Goal: Use online tool/utility: Utilize a website feature to perform a specific function

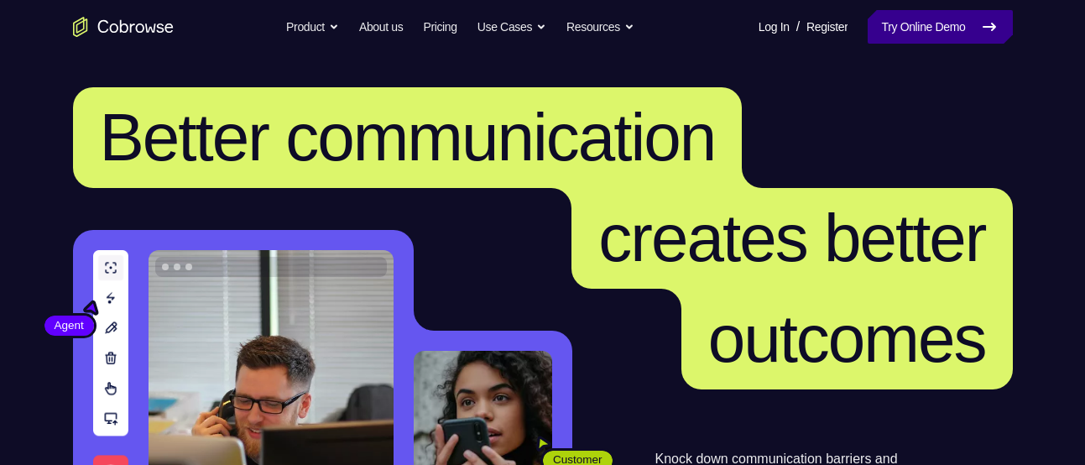
click at [947, 24] on link "Try Online Demo" at bounding box center [940, 27] width 144 height 34
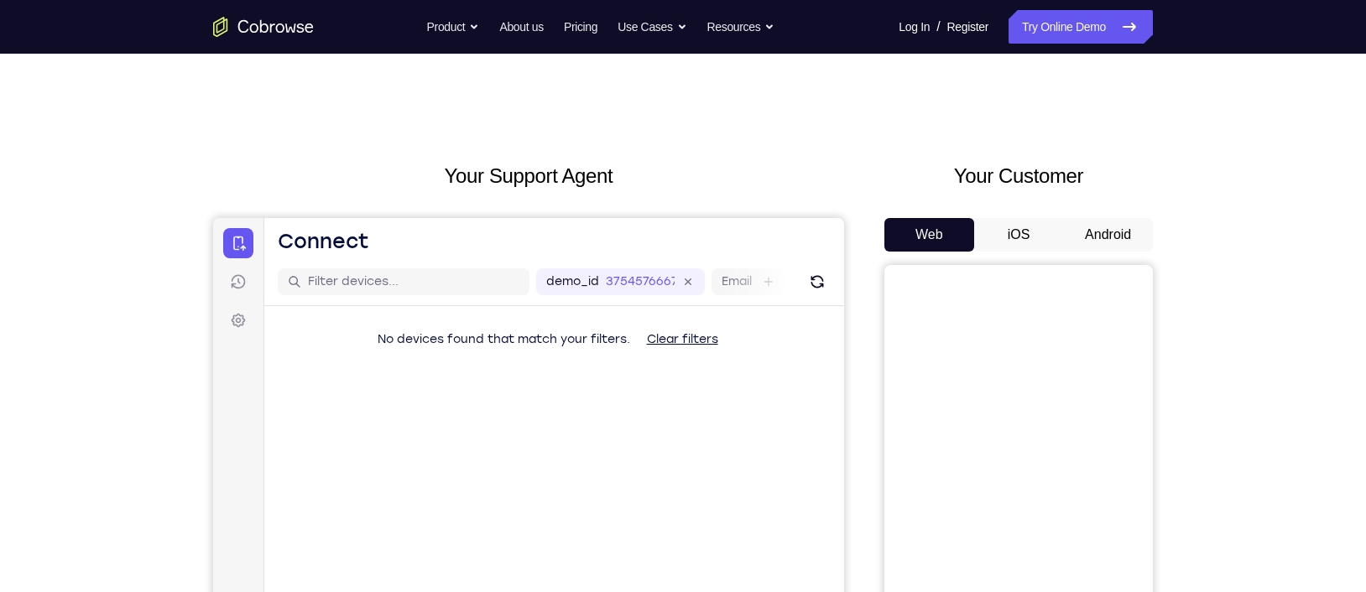
click at [1084, 238] on button "Android" at bounding box center [1108, 235] width 90 height 34
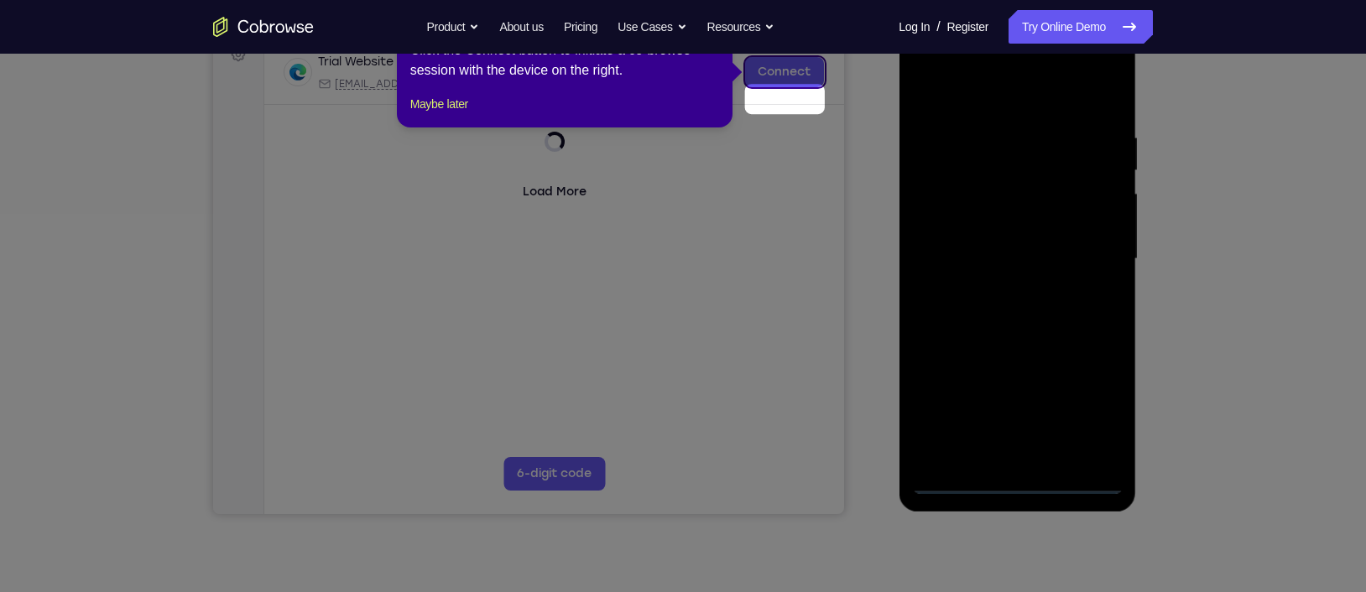
scroll to position [232, 0]
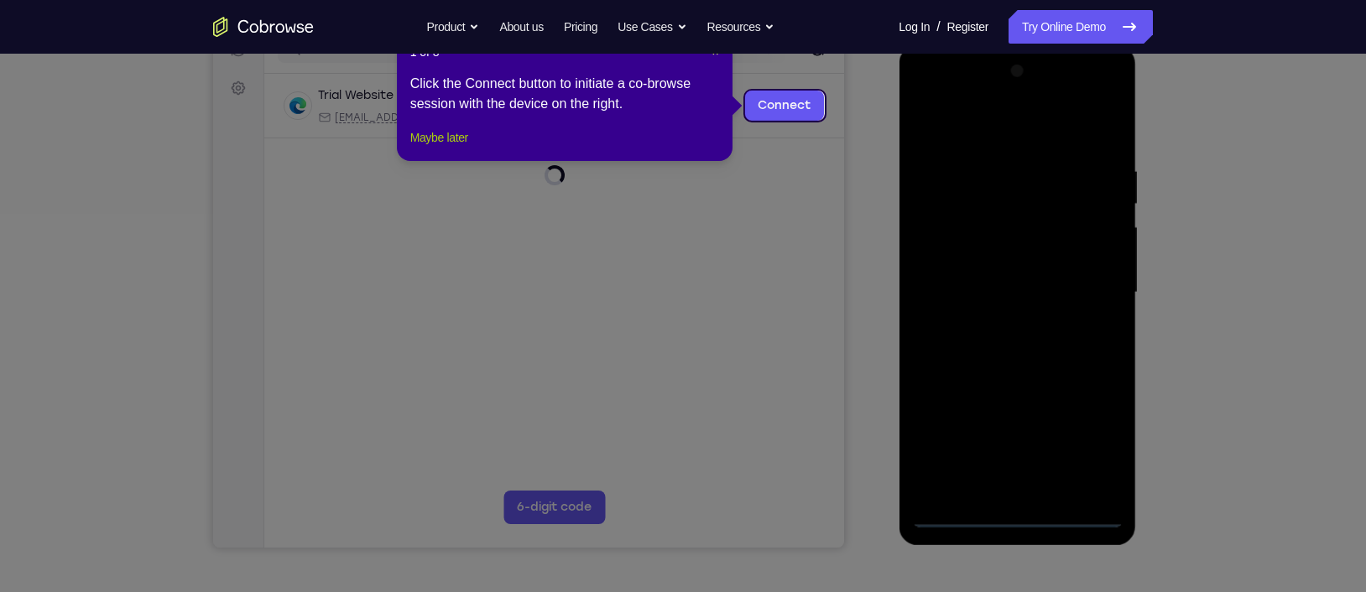
click at [462, 148] on button "Maybe later" at bounding box center [439, 138] width 58 height 20
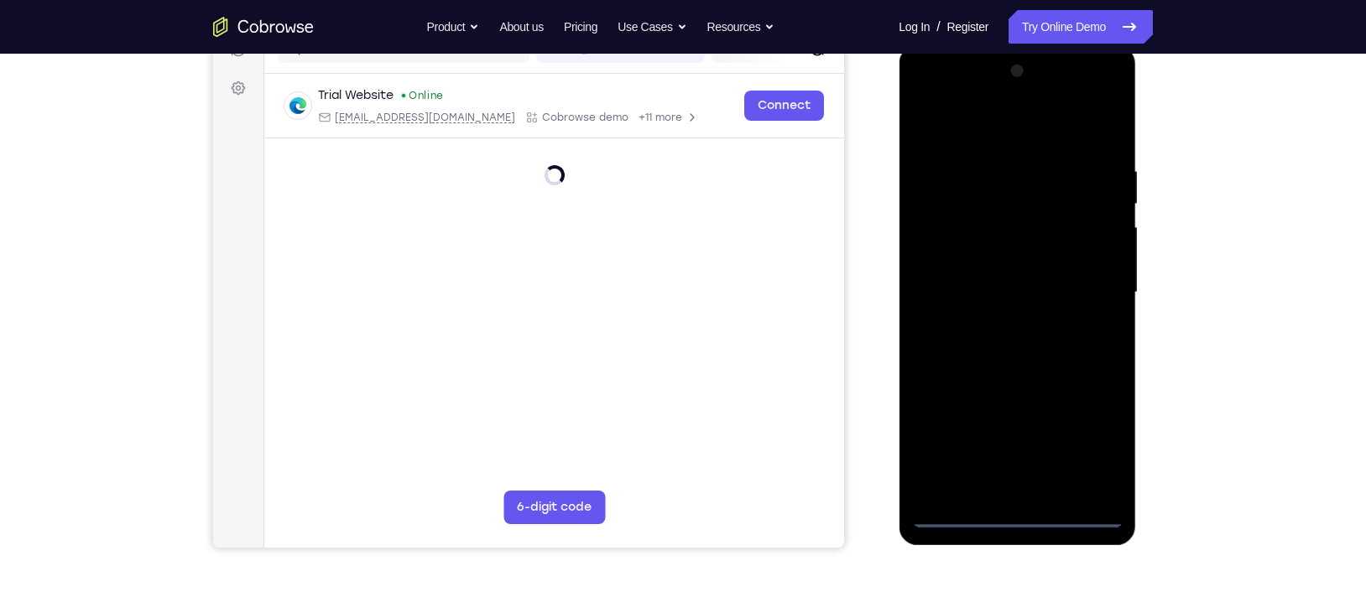
click at [1019, 464] on div at bounding box center [1016, 293] width 211 height 470
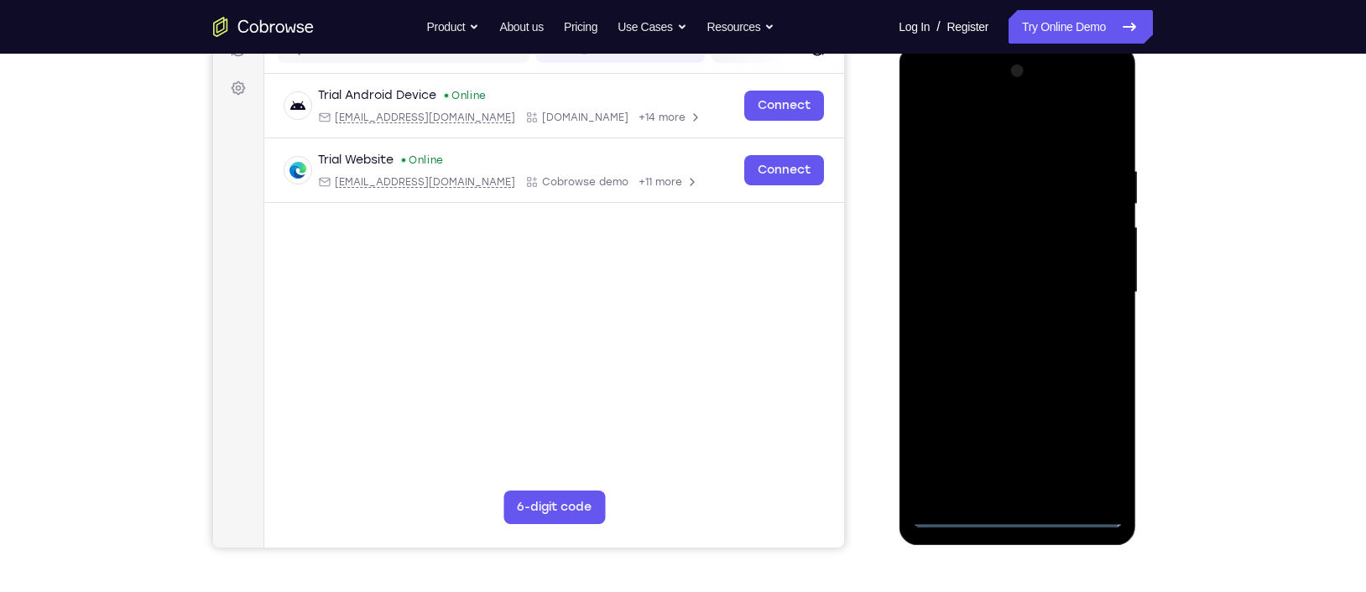
click at [1084, 446] on div at bounding box center [1016, 293] width 211 height 470
click at [1084, 437] on div at bounding box center [1016, 293] width 211 height 470
click at [995, 133] on div at bounding box center [1016, 293] width 211 height 470
click at [1084, 278] on div at bounding box center [1016, 293] width 211 height 470
click at [999, 326] on div at bounding box center [1016, 293] width 211 height 470
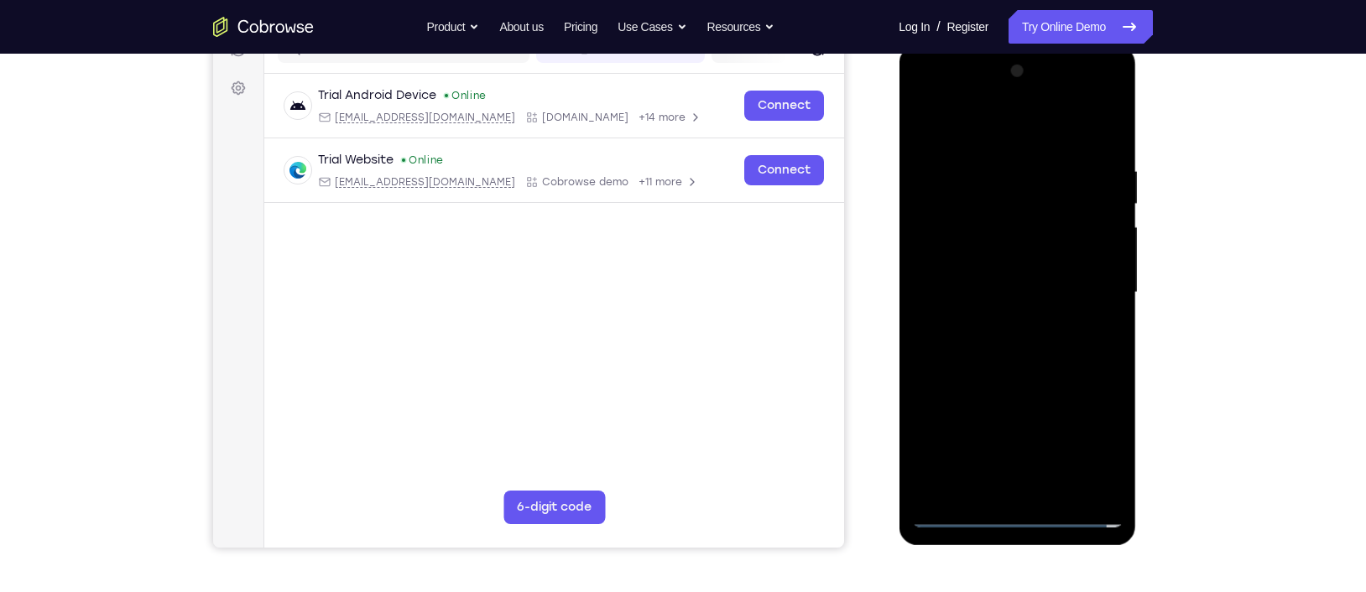
click at [975, 280] on div at bounding box center [1016, 293] width 211 height 470
click at [956, 246] on div at bounding box center [1016, 293] width 211 height 470
click at [983, 284] on div at bounding box center [1016, 293] width 211 height 470
click at [968, 343] on div at bounding box center [1016, 293] width 211 height 470
click at [1041, 342] on div at bounding box center [1016, 293] width 211 height 470
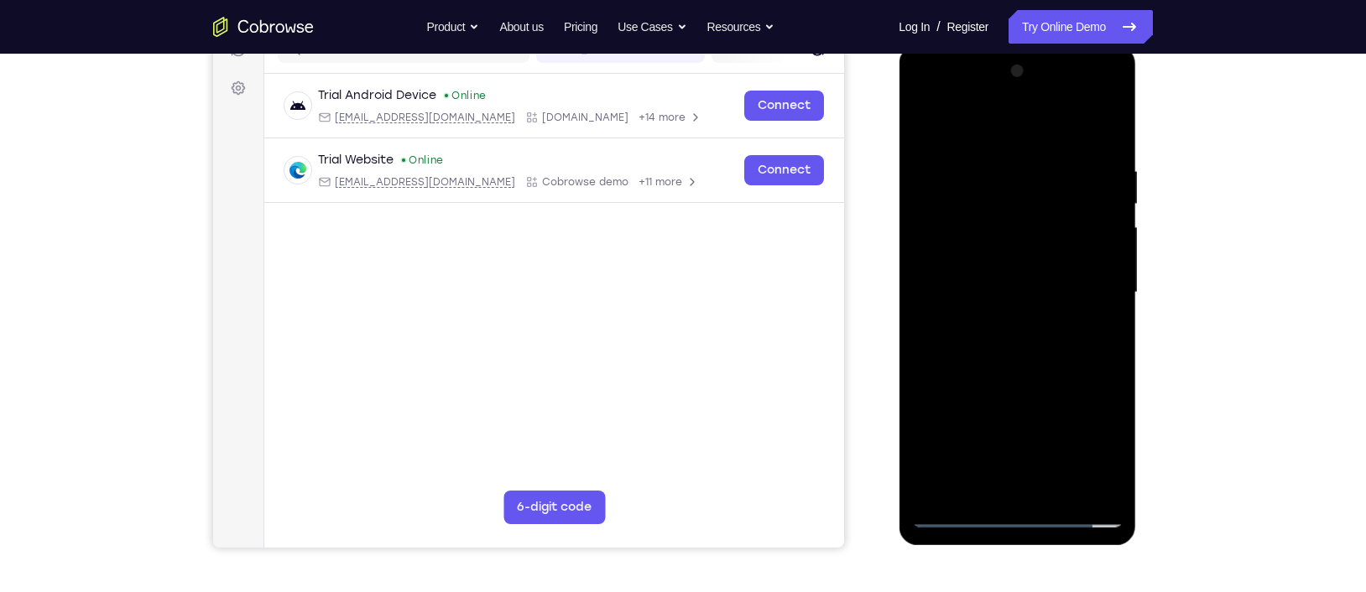
scroll to position [283, 0]
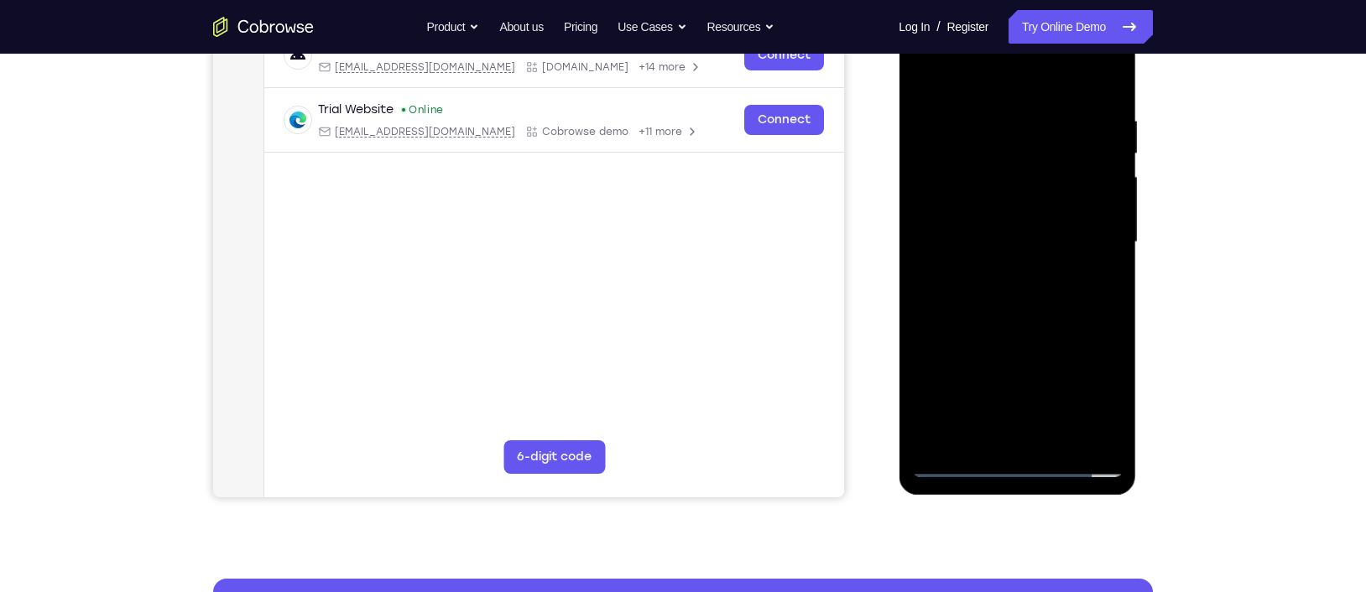
click at [1029, 309] on div at bounding box center [1016, 243] width 211 height 470
click at [1058, 436] on div at bounding box center [1016, 243] width 211 height 470
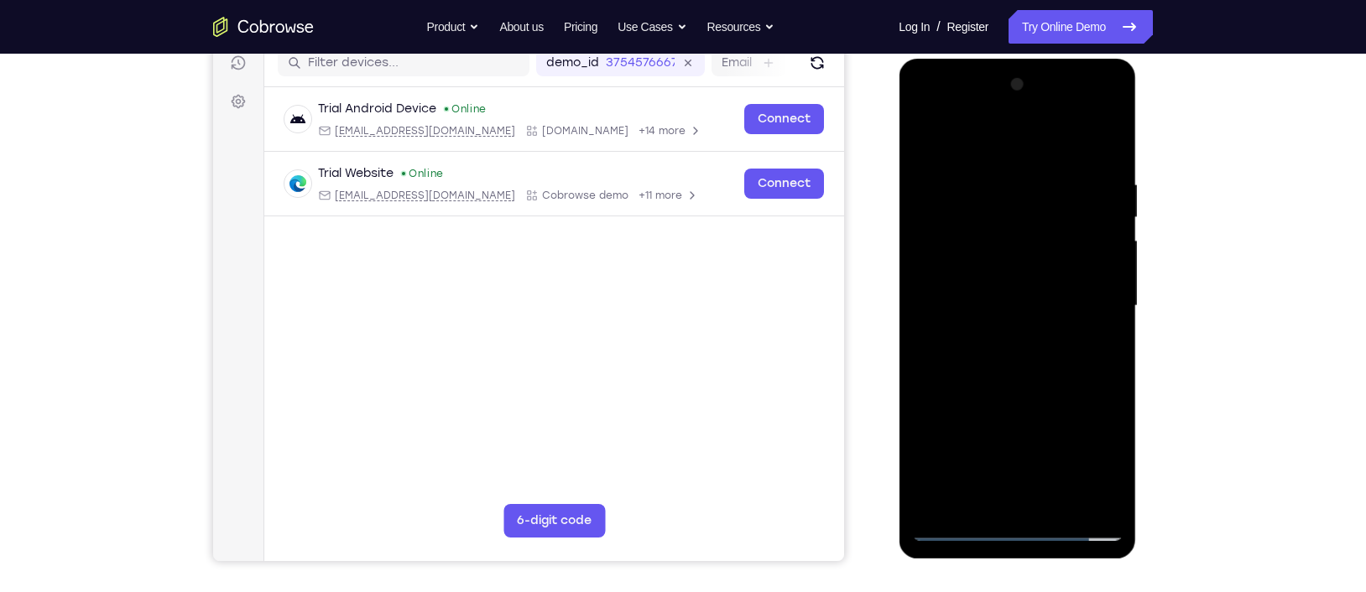
scroll to position [216, 0]
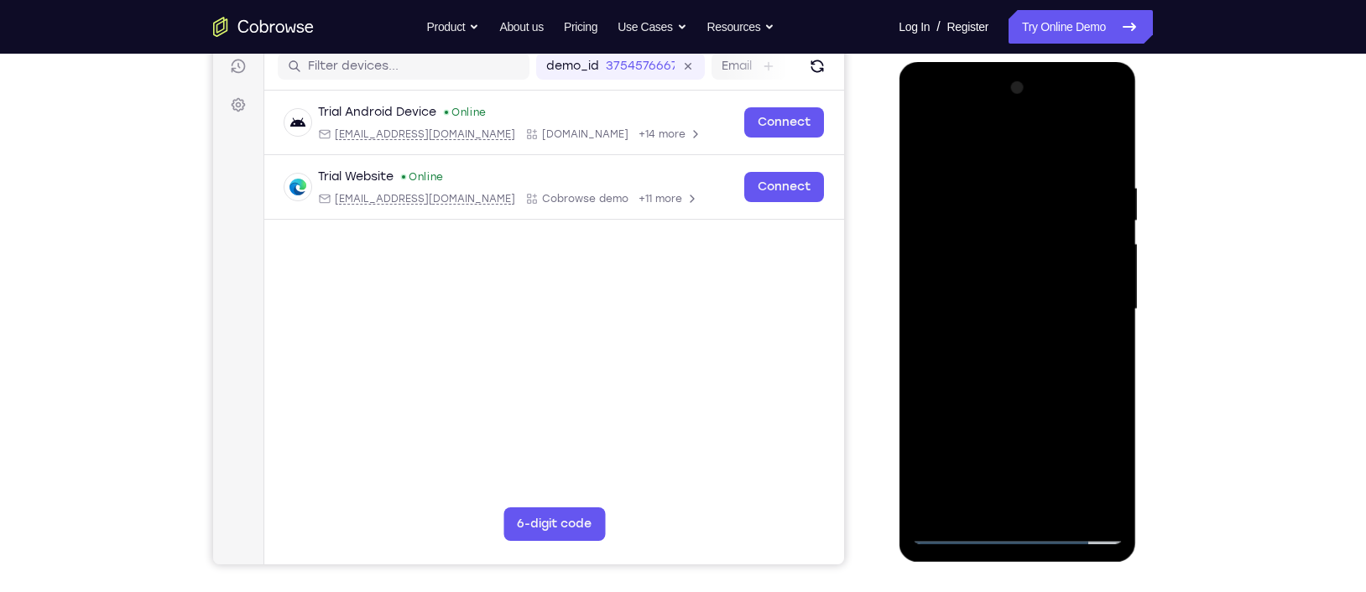
click at [999, 396] on div at bounding box center [1016, 310] width 211 height 470
click at [948, 222] on div at bounding box center [1016, 310] width 211 height 470
click at [946, 200] on div at bounding box center [1016, 310] width 211 height 470
click at [1050, 464] on div at bounding box center [1016, 310] width 211 height 470
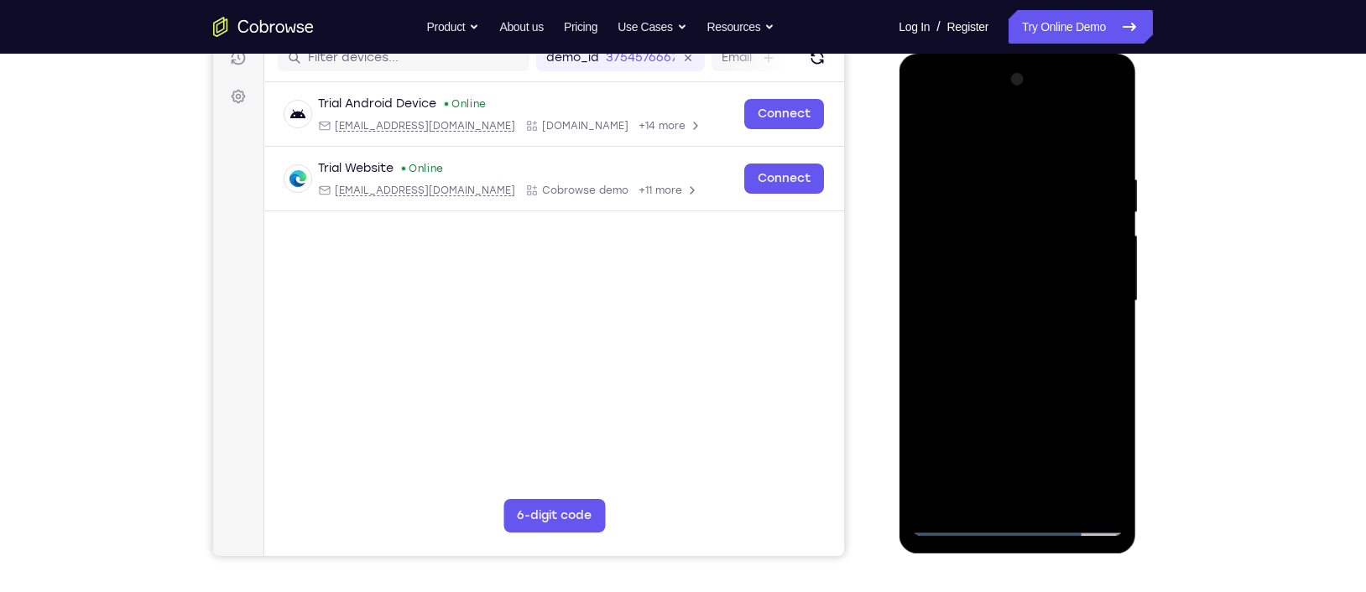
scroll to position [229, 0]
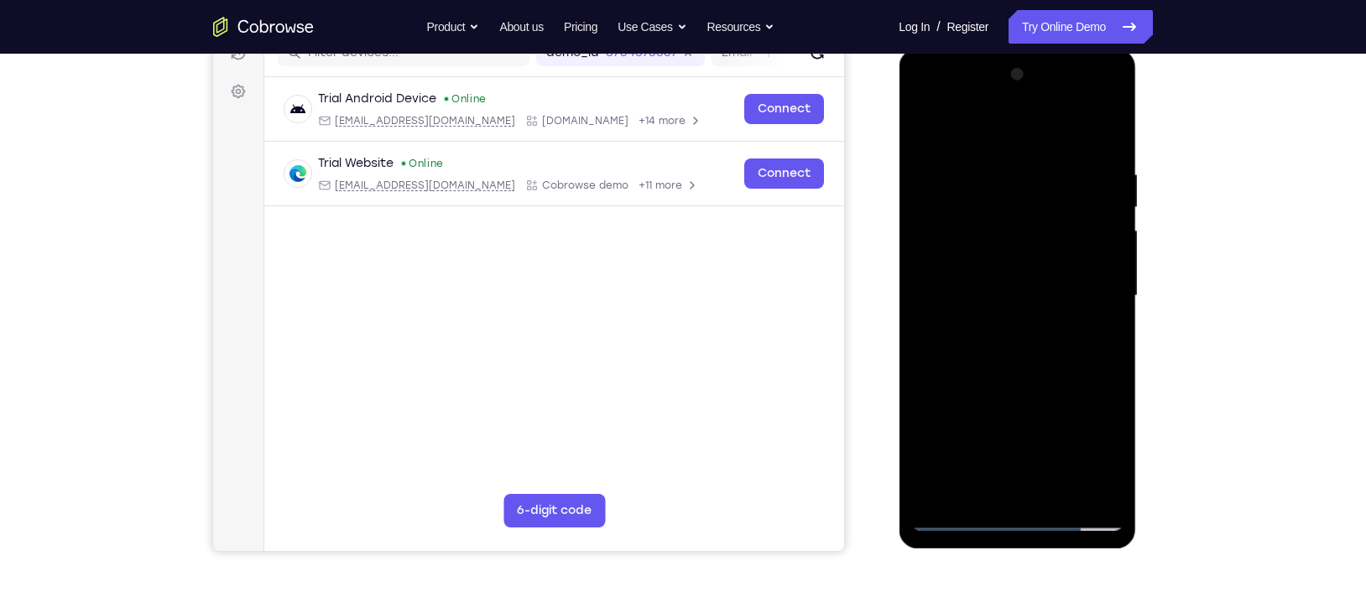
click at [921, 133] on div at bounding box center [1016, 296] width 211 height 470
click at [942, 185] on div at bounding box center [1016, 296] width 211 height 470
click at [1013, 464] on div at bounding box center [1016, 296] width 211 height 470
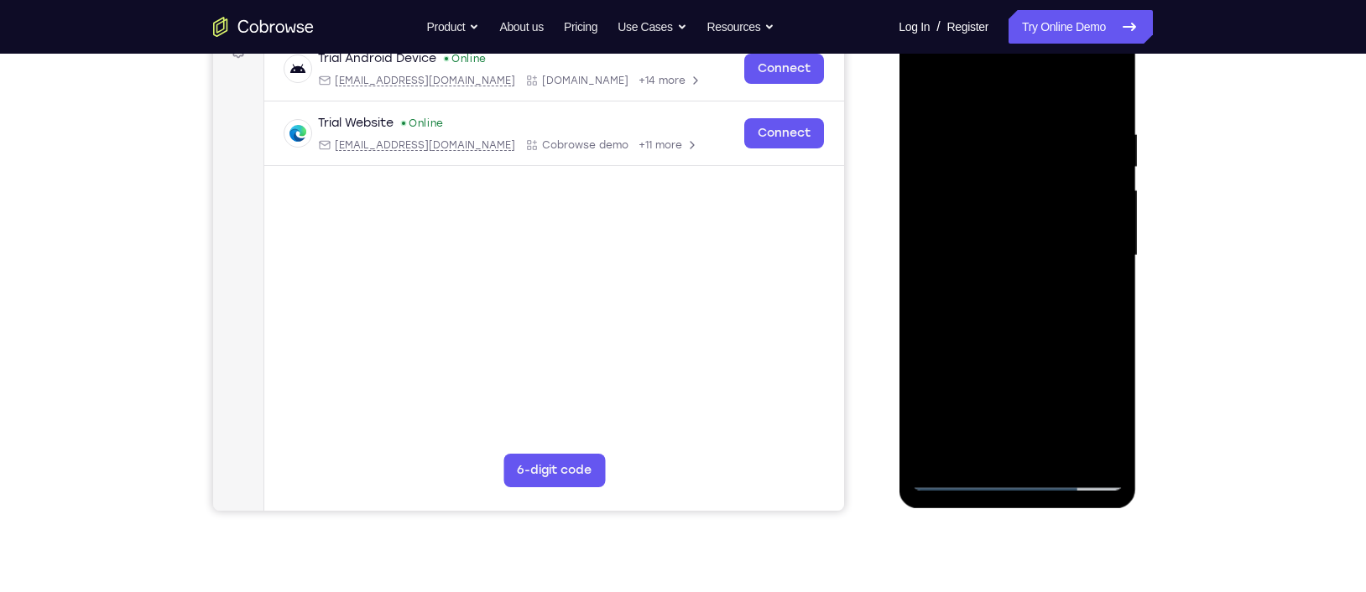
scroll to position [270, 0]
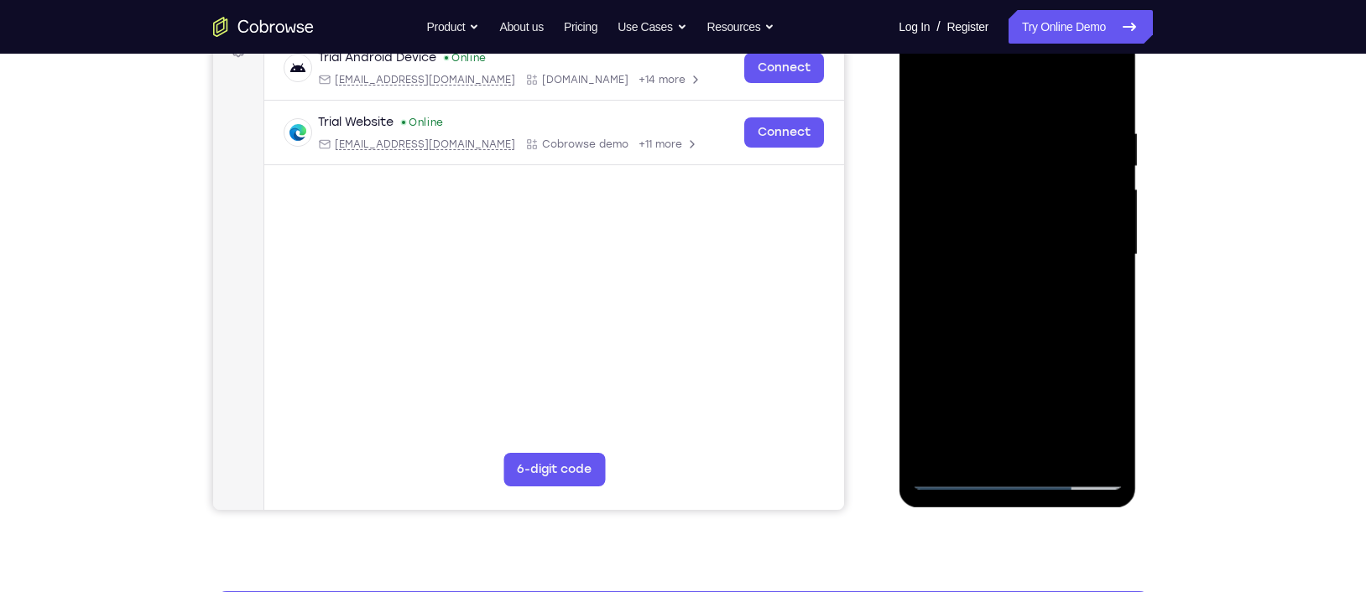
click at [978, 446] on div at bounding box center [1016, 255] width 211 height 470
click at [1084, 400] on div at bounding box center [1016, 255] width 211 height 470
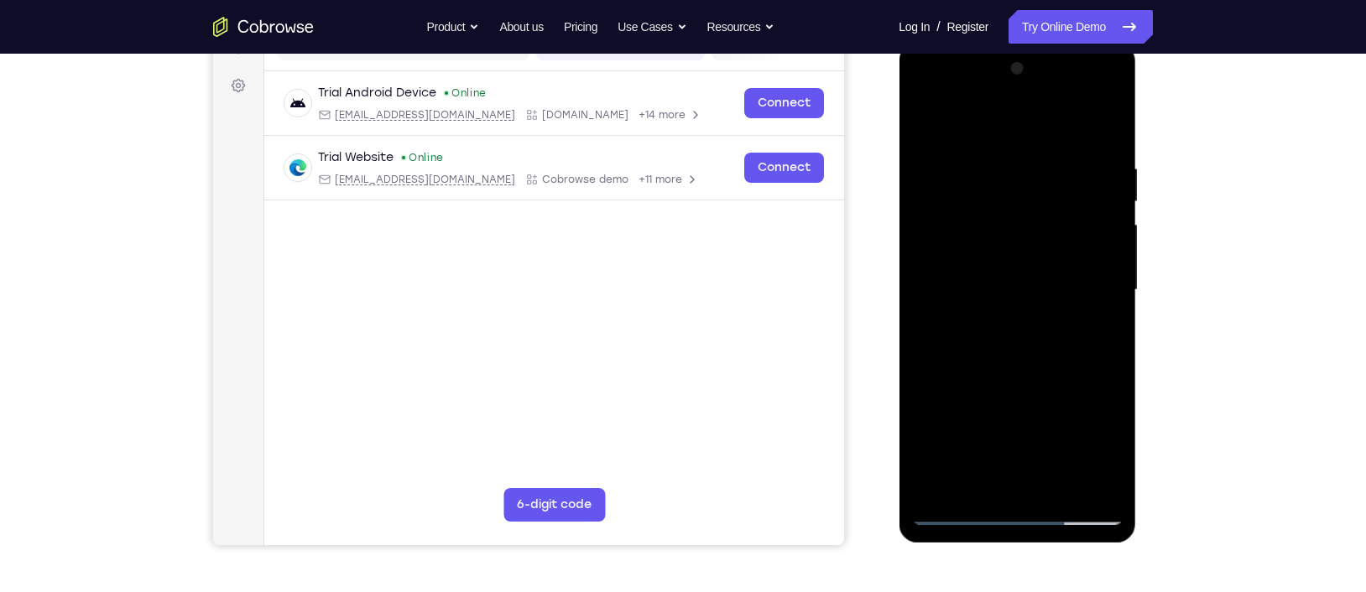
click at [1084, 129] on div at bounding box center [1016, 290] width 211 height 470
click at [928, 120] on div at bounding box center [1016, 290] width 211 height 470
click at [994, 158] on div at bounding box center [1016, 290] width 211 height 470
click at [1084, 165] on div at bounding box center [1016, 290] width 211 height 470
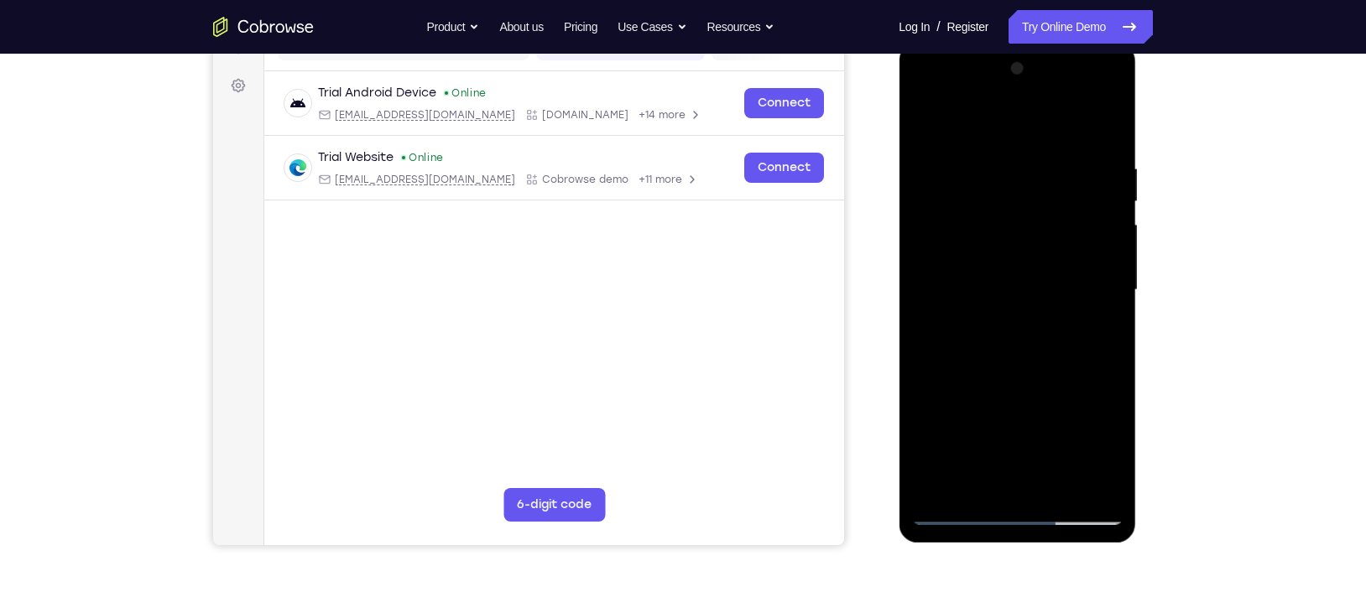
click at [931, 358] on div at bounding box center [1016, 290] width 211 height 470
click at [1084, 464] on div at bounding box center [1016, 290] width 211 height 470
click at [1084, 391] on div at bounding box center [1016, 290] width 211 height 470
click at [1082, 464] on div at bounding box center [1016, 290] width 211 height 470
click at [1084, 429] on div at bounding box center [1016, 290] width 211 height 470
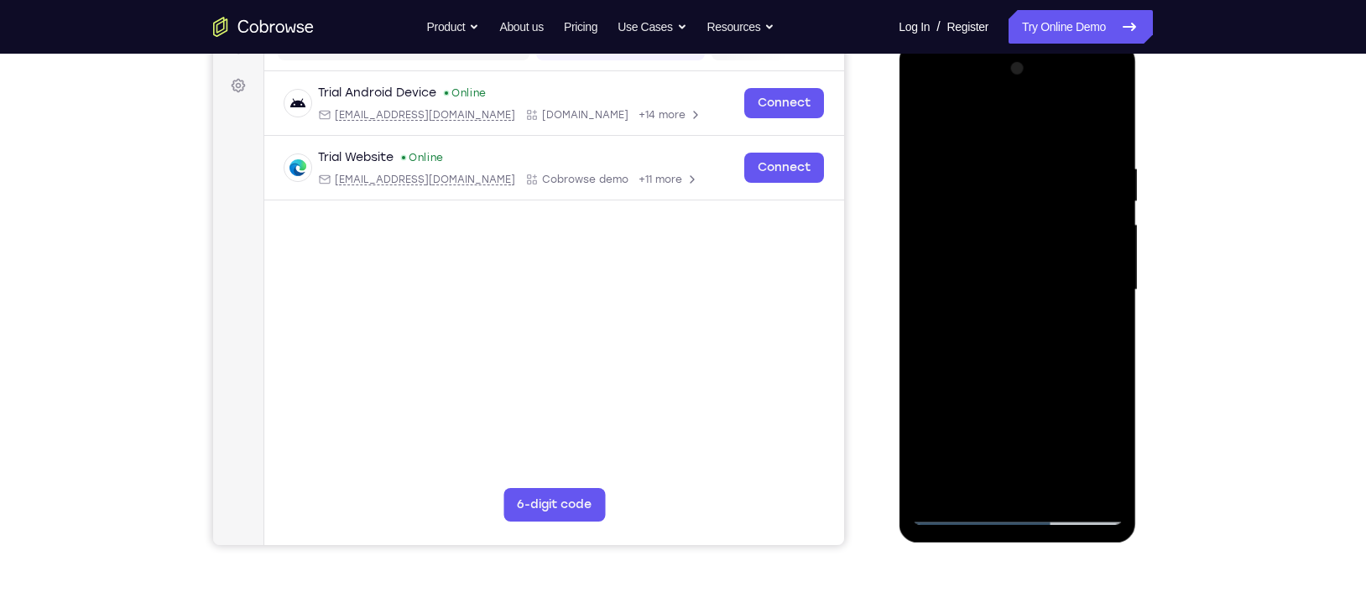
click at [1084, 464] on div at bounding box center [1016, 290] width 211 height 470
click at [952, 399] on div at bounding box center [1016, 290] width 211 height 470
click at [981, 464] on div at bounding box center [1016, 290] width 211 height 470
click at [1084, 464] on div at bounding box center [1016, 290] width 211 height 470
click at [1084, 176] on div at bounding box center [1016, 290] width 211 height 470
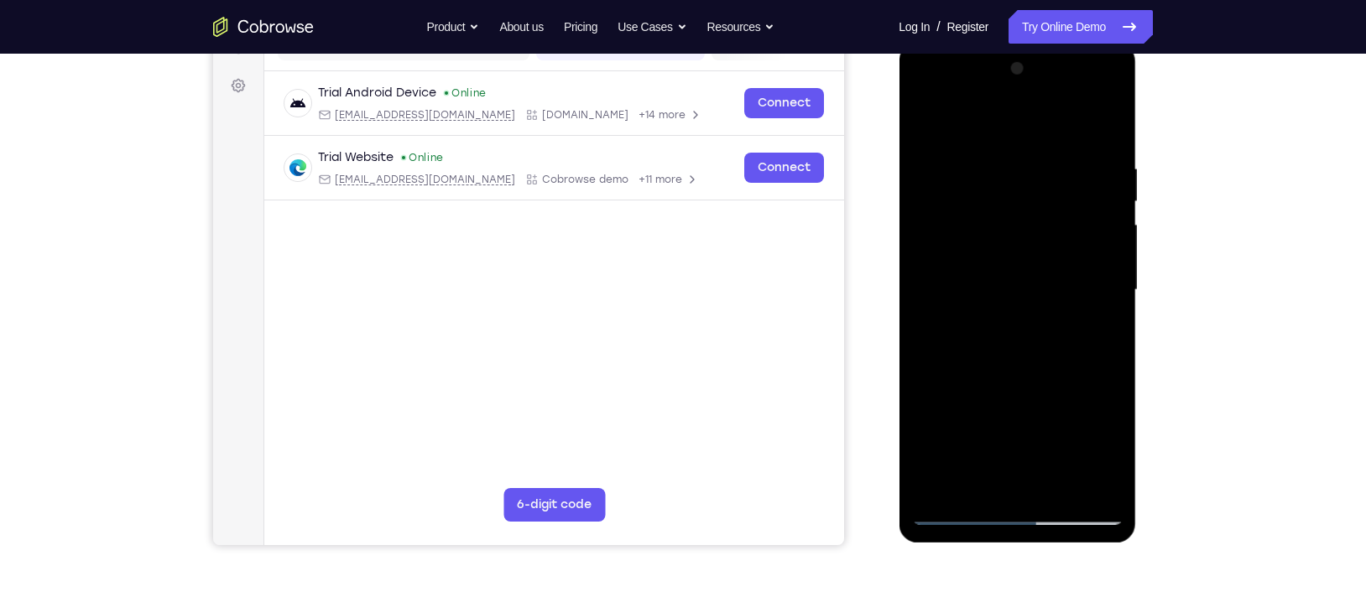
click at [1055, 464] on div at bounding box center [1016, 290] width 211 height 470
click at [1084, 464] on div at bounding box center [1016, 290] width 211 height 470
click at [1084, 130] on div at bounding box center [1016, 290] width 211 height 470
drag, startPoint x: 1034, startPoint y: 179, endPoint x: 1052, endPoint y: 400, distance: 222.2
click at [1052, 400] on div at bounding box center [1016, 290] width 211 height 470
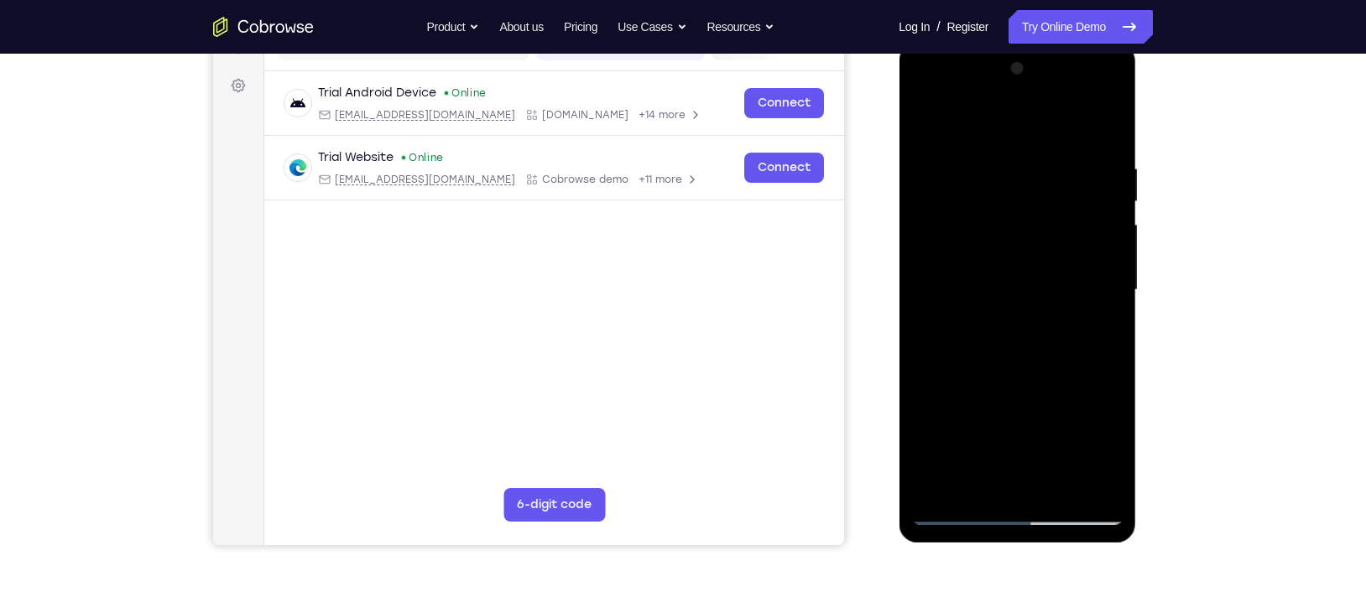
click at [996, 155] on div at bounding box center [1016, 290] width 211 height 470
click at [1078, 464] on div at bounding box center [1016, 290] width 211 height 470
click at [1084, 383] on div at bounding box center [1016, 290] width 211 height 470
click at [1084, 363] on div at bounding box center [1016, 290] width 211 height 470
click at [1084, 348] on div at bounding box center [1016, 290] width 211 height 470
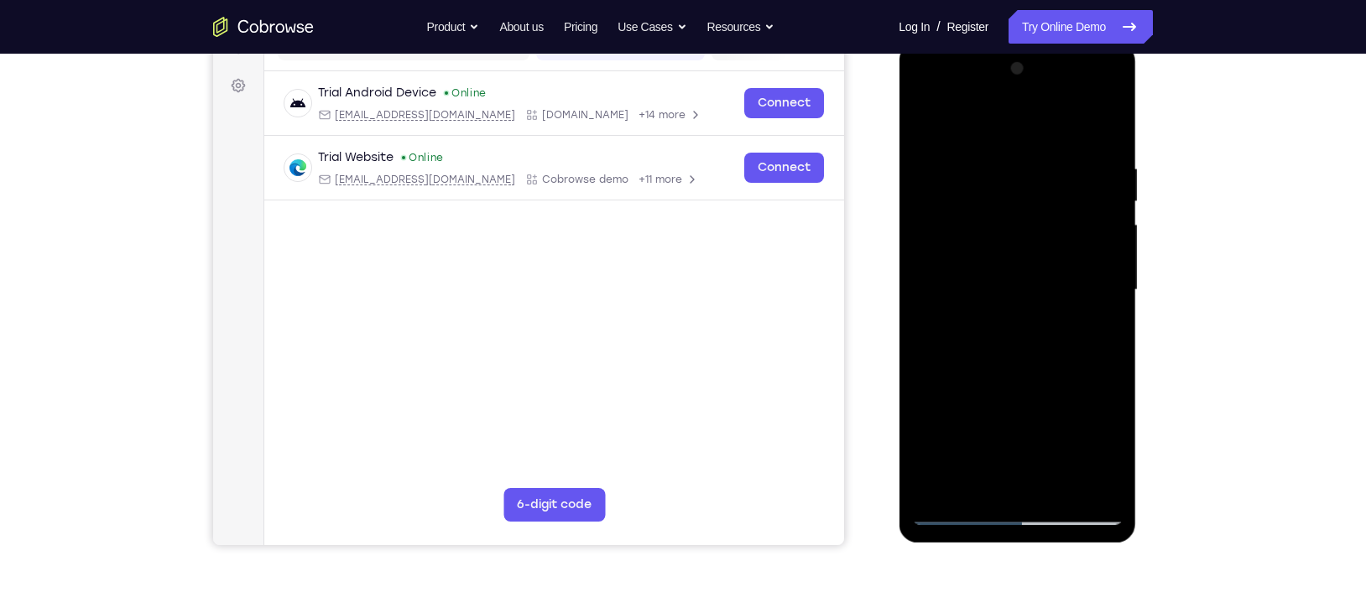
click at [1084, 348] on div at bounding box center [1016, 290] width 211 height 470
click at [1084, 347] on div at bounding box center [1016, 290] width 211 height 470
click at [1084, 335] on div at bounding box center [1016, 290] width 211 height 470
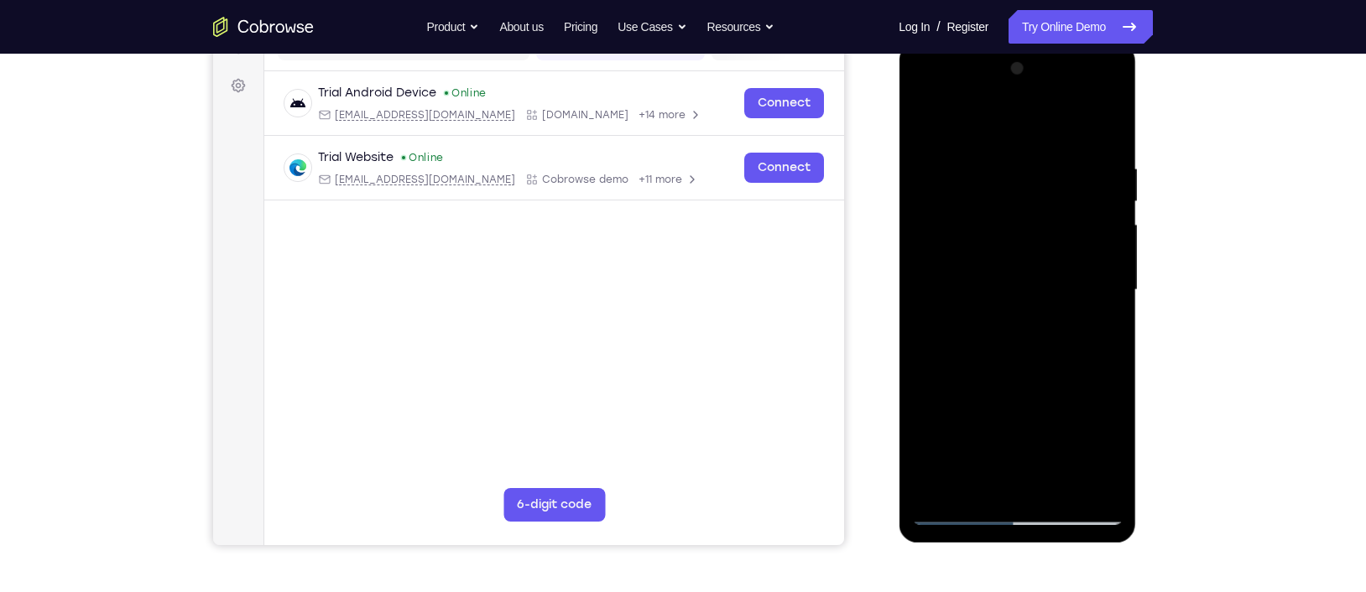
click at [1084, 333] on div at bounding box center [1016, 290] width 211 height 470
click at [925, 340] on div at bounding box center [1016, 290] width 211 height 470
click at [1084, 324] on div at bounding box center [1016, 290] width 211 height 470
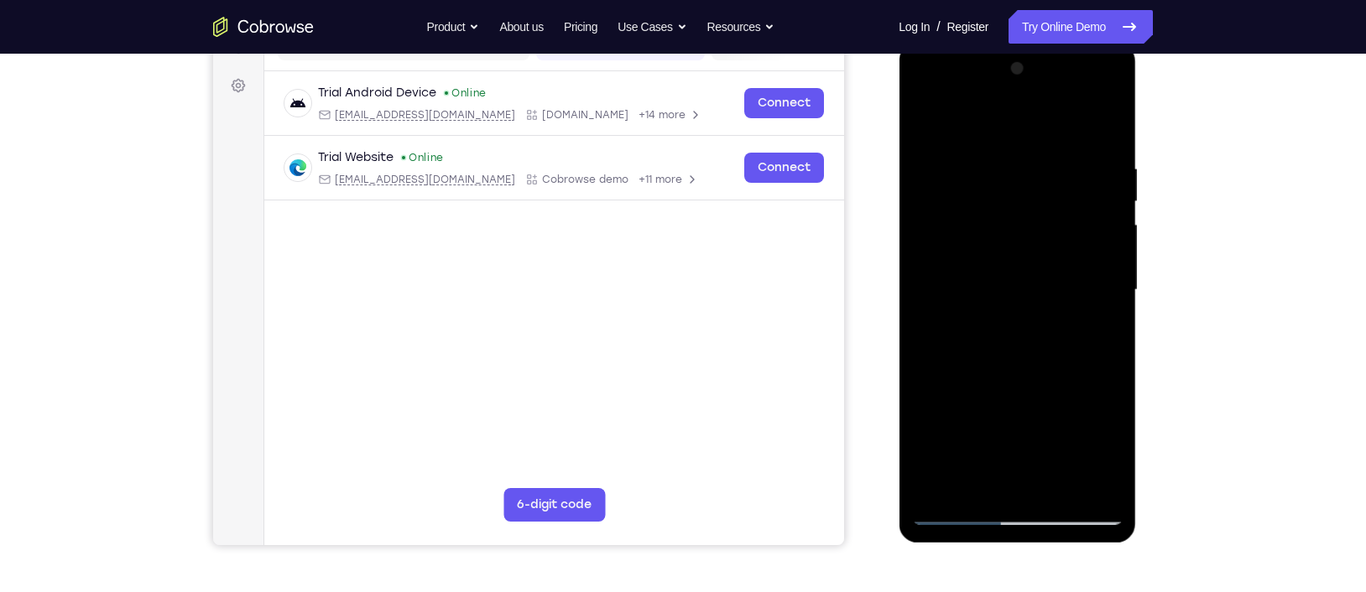
click at [1084, 324] on div at bounding box center [1016, 290] width 211 height 470
click at [1084, 310] on div at bounding box center [1016, 290] width 211 height 470
click at [1084, 278] on div at bounding box center [1016, 290] width 211 height 470
click at [1084, 283] on div at bounding box center [1016, 290] width 211 height 470
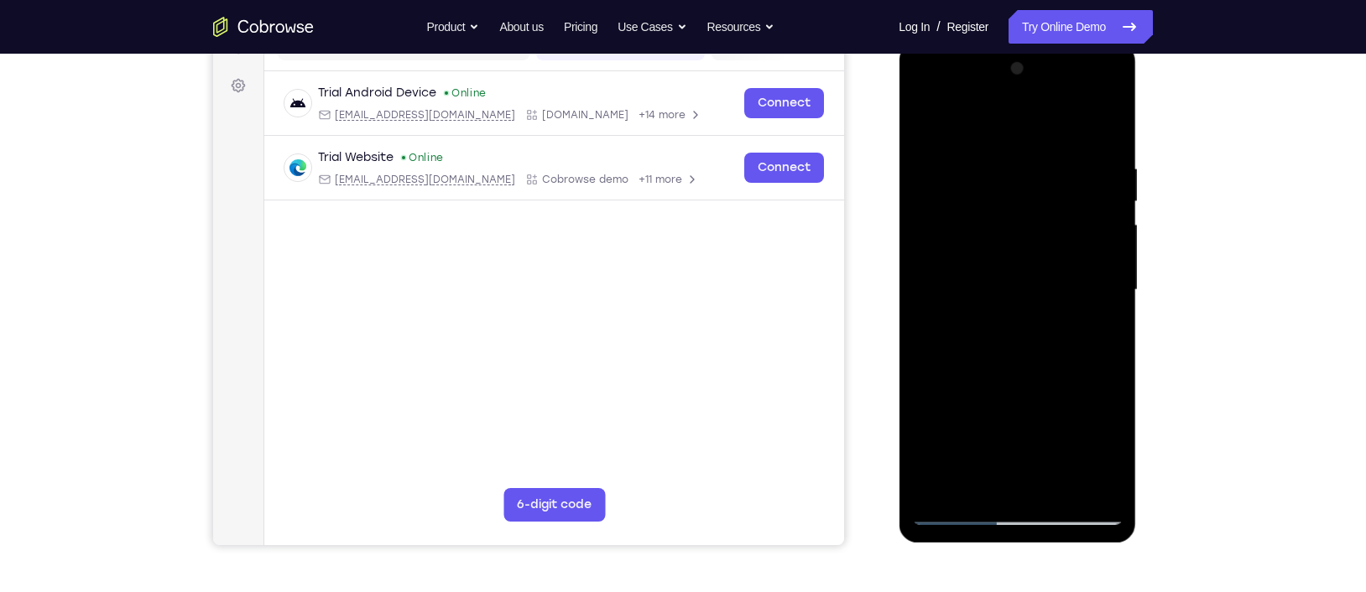
click at [1084, 295] on div at bounding box center [1016, 290] width 211 height 470
click at [1084, 251] on div at bounding box center [1016, 290] width 211 height 470
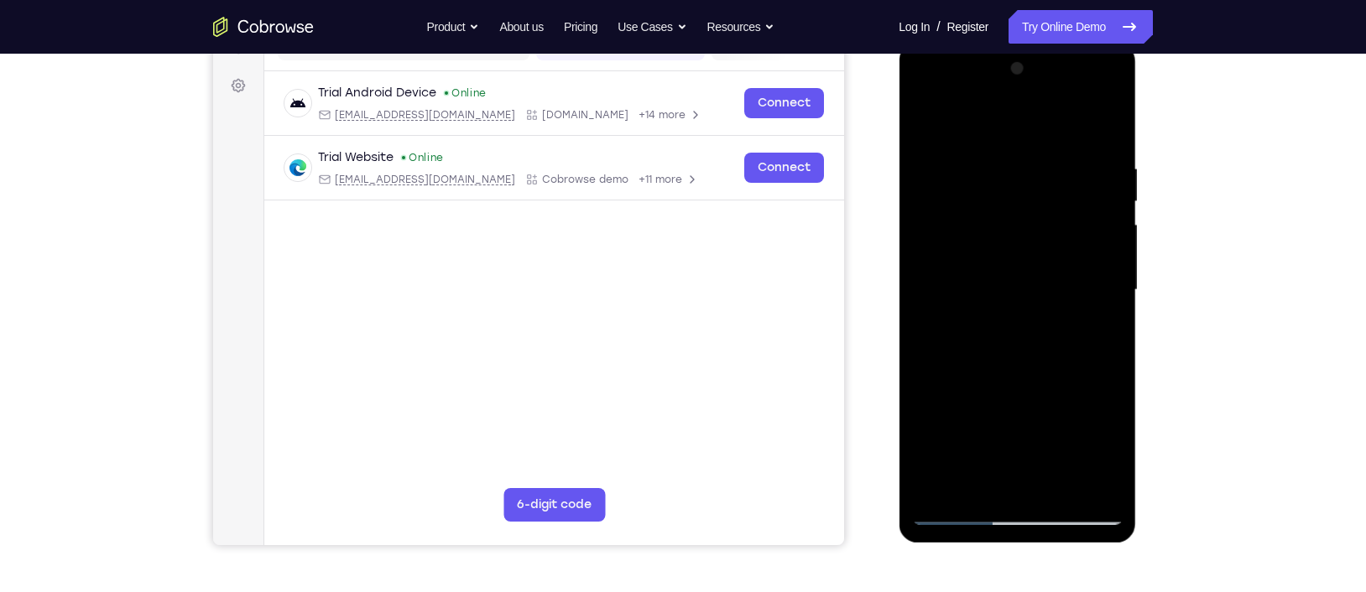
click at [1084, 128] on div at bounding box center [1016, 290] width 211 height 470
drag, startPoint x: 1052, startPoint y: 232, endPoint x: 1048, endPoint y: 414, distance: 182.1
click at [1048, 414] on div at bounding box center [1016, 290] width 211 height 470
click at [1084, 354] on div at bounding box center [1016, 290] width 211 height 470
click at [1059, 464] on div at bounding box center [1016, 290] width 211 height 470
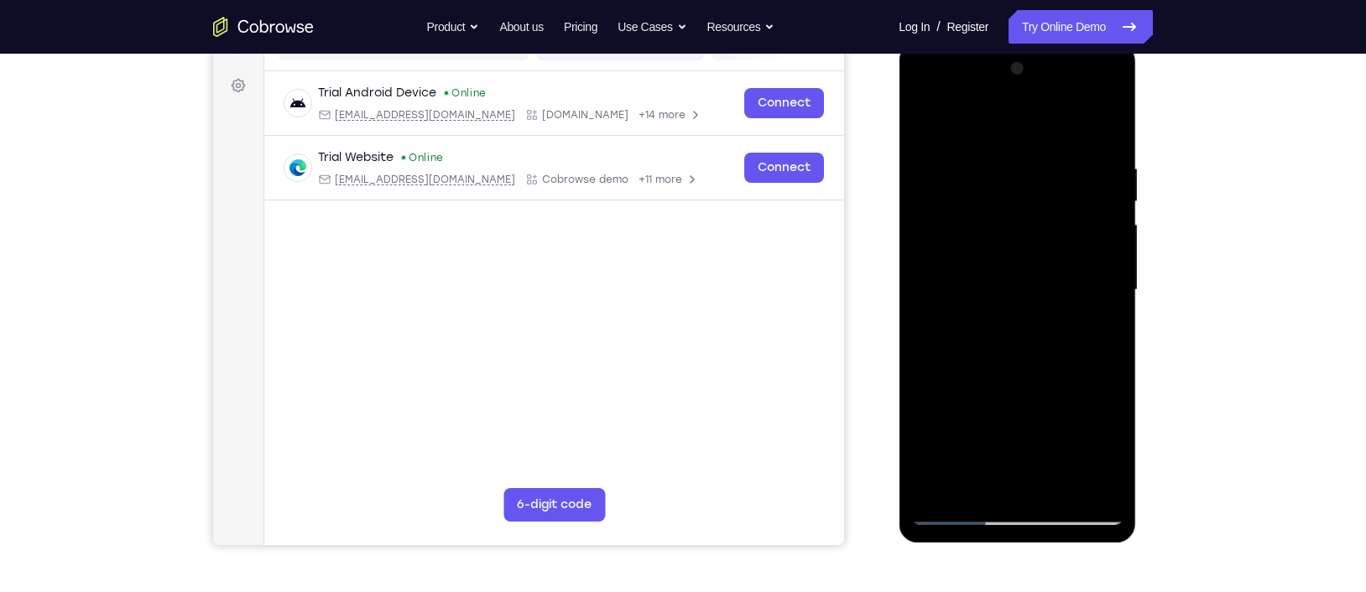
click at [1041, 301] on div at bounding box center [1016, 290] width 211 height 470
click at [963, 248] on div at bounding box center [1016, 290] width 211 height 470
click at [1011, 402] on div at bounding box center [1016, 290] width 211 height 470
click at [1084, 331] on div at bounding box center [1016, 290] width 211 height 470
click at [923, 125] on div at bounding box center [1016, 290] width 211 height 470
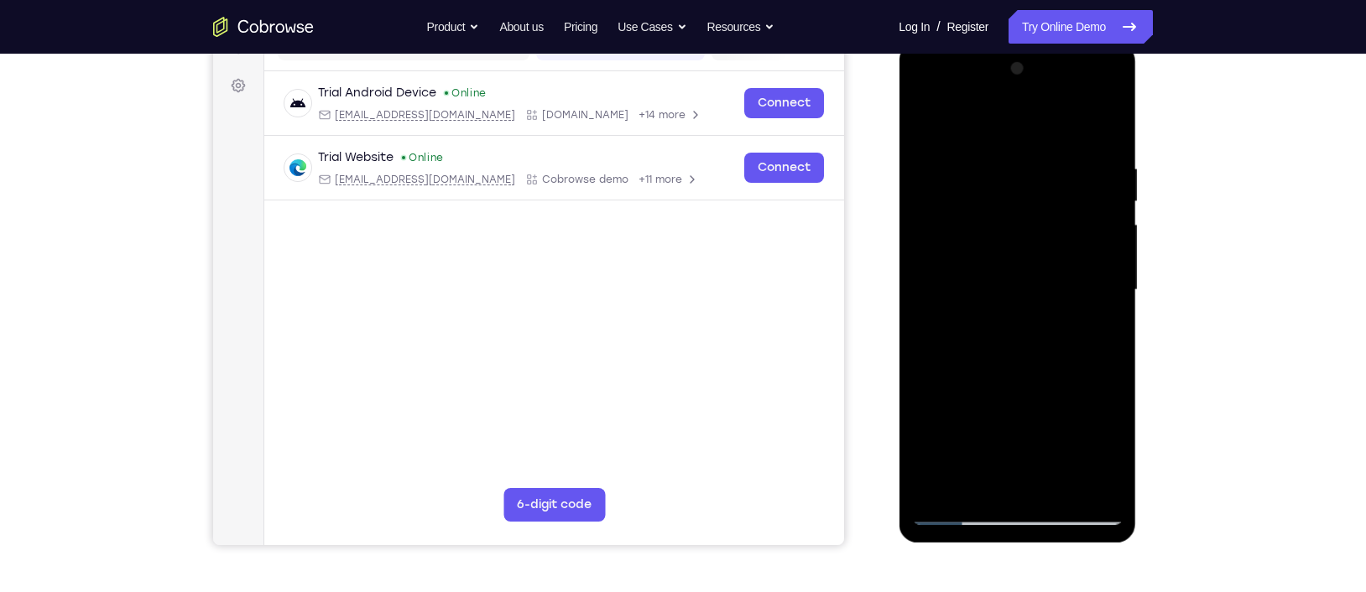
click at [967, 141] on div at bounding box center [1016, 290] width 211 height 470
click at [957, 191] on div at bounding box center [1016, 290] width 211 height 470
click at [924, 123] on div at bounding box center [1016, 290] width 211 height 470
click at [926, 125] on div at bounding box center [1016, 290] width 211 height 470
click at [994, 166] on div at bounding box center [1016, 290] width 211 height 470
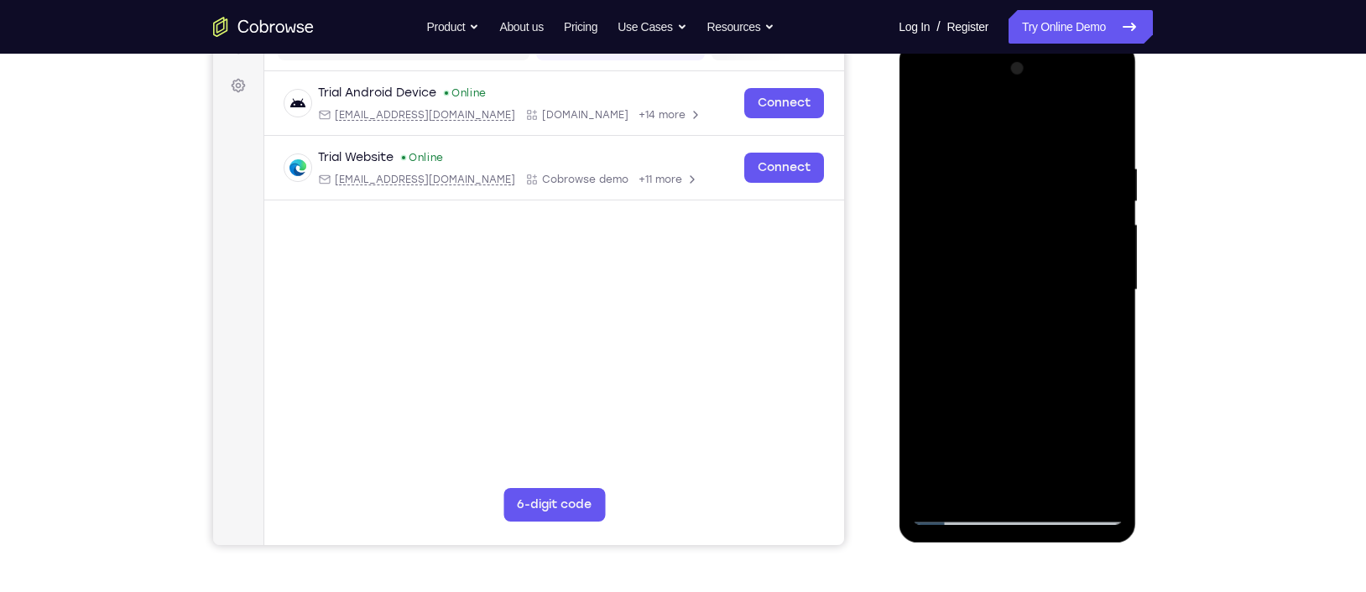
click at [1084, 205] on div at bounding box center [1016, 290] width 211 height 470
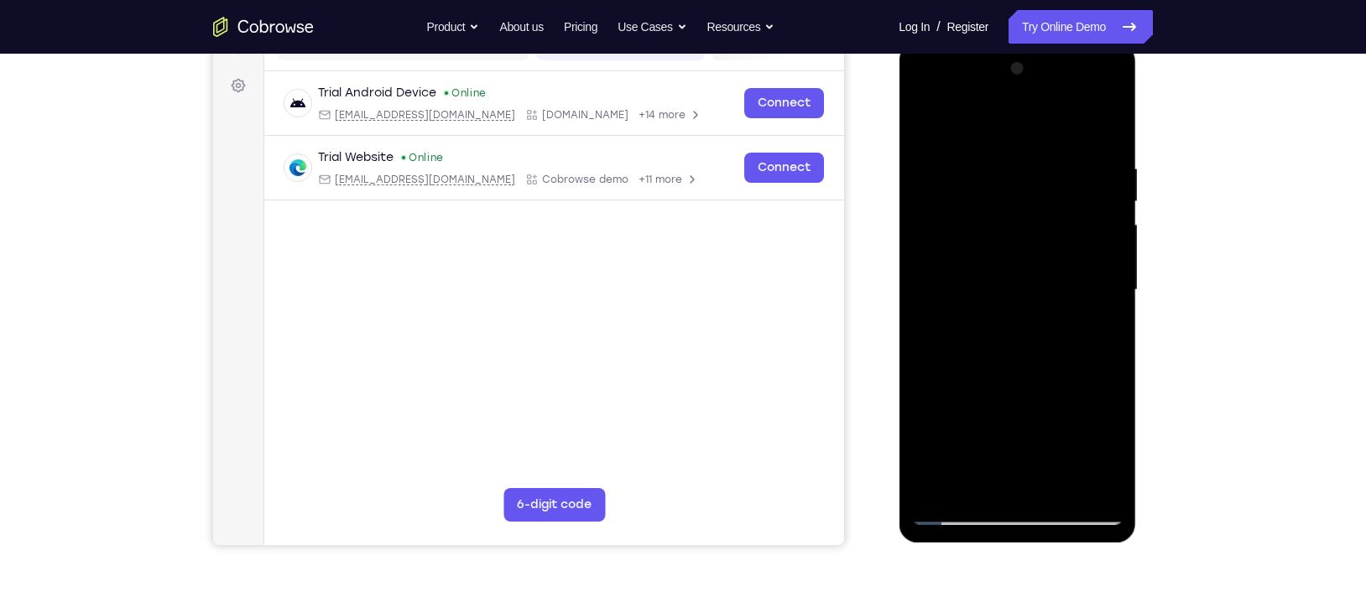
click at [1084, 205] on div at bounding box center [1016, 290] width 211 height 470
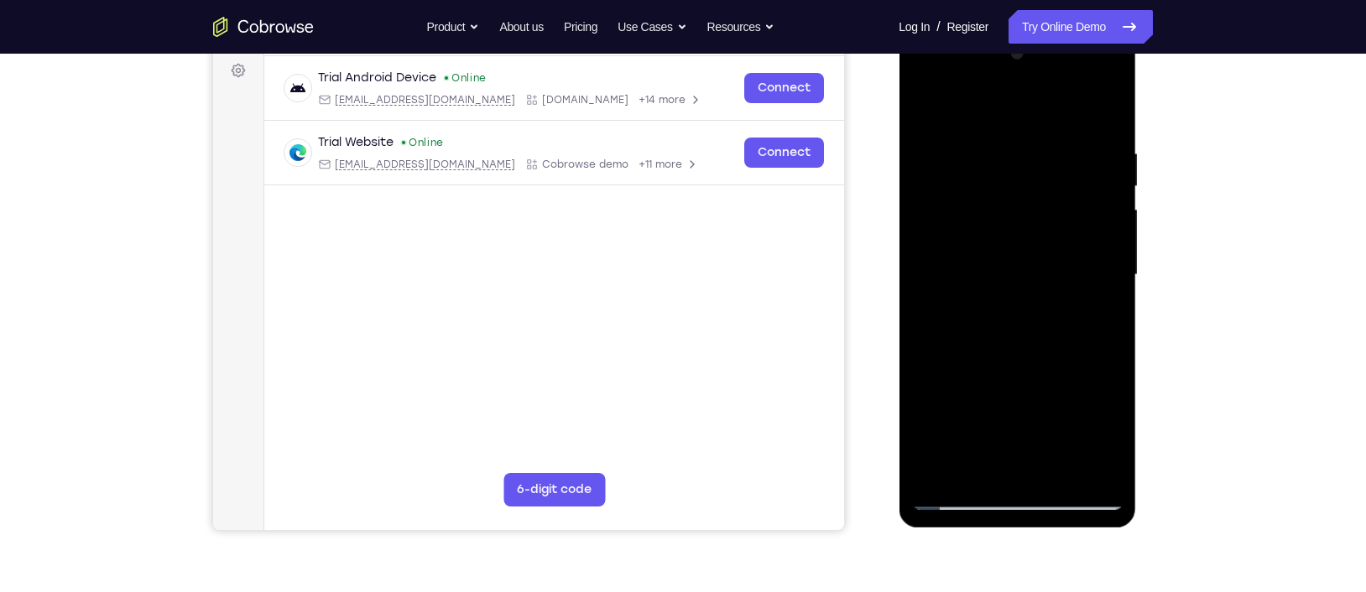
click at [1084, 206] on div at bounding box center [1016, 275] width 211 height 470
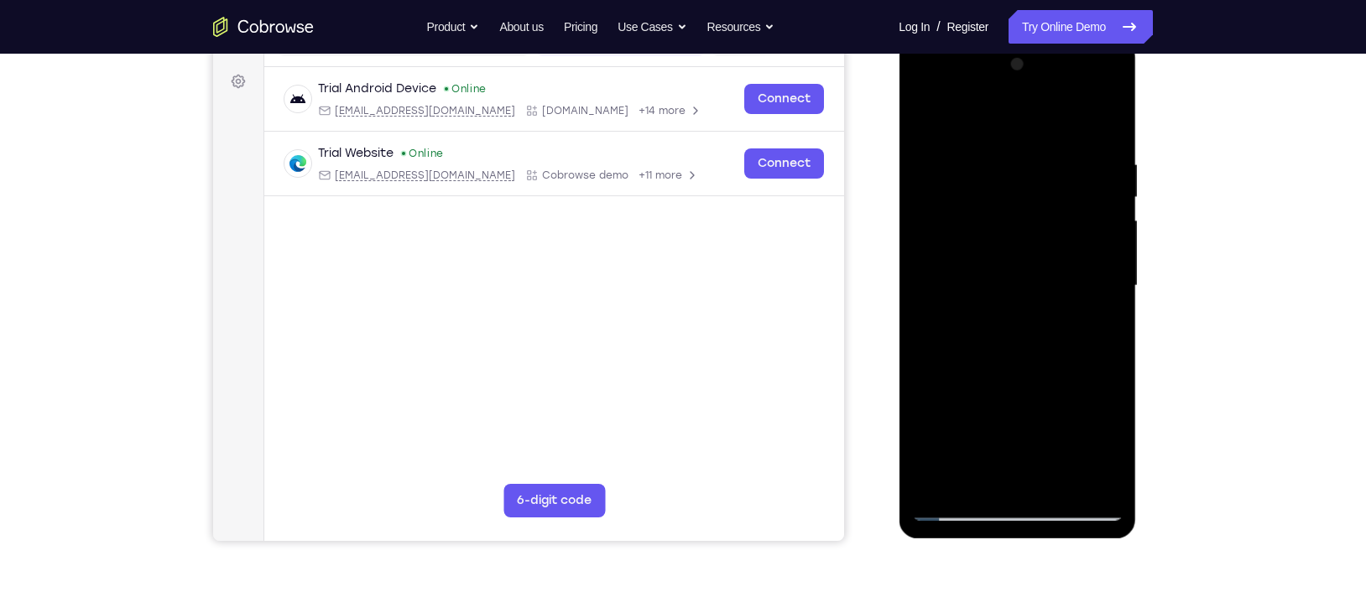
scroll to position [236, 0]
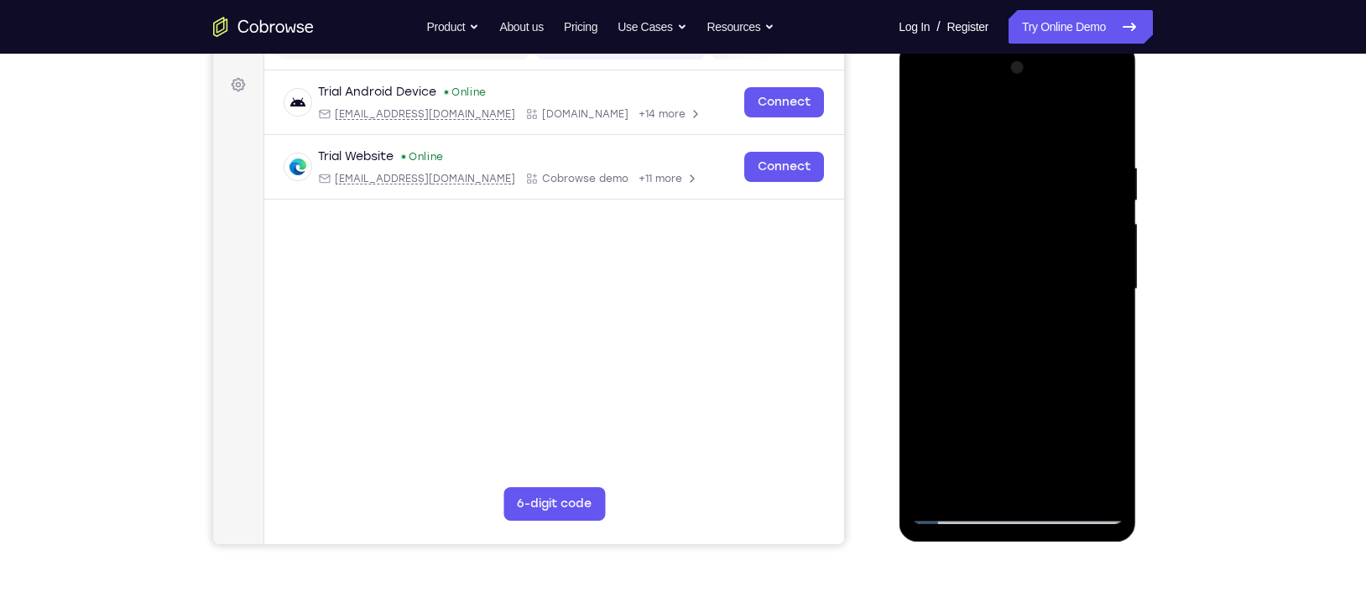
click at [1084, 231] on div at bounding box center [1016, 290] width 211 height 470
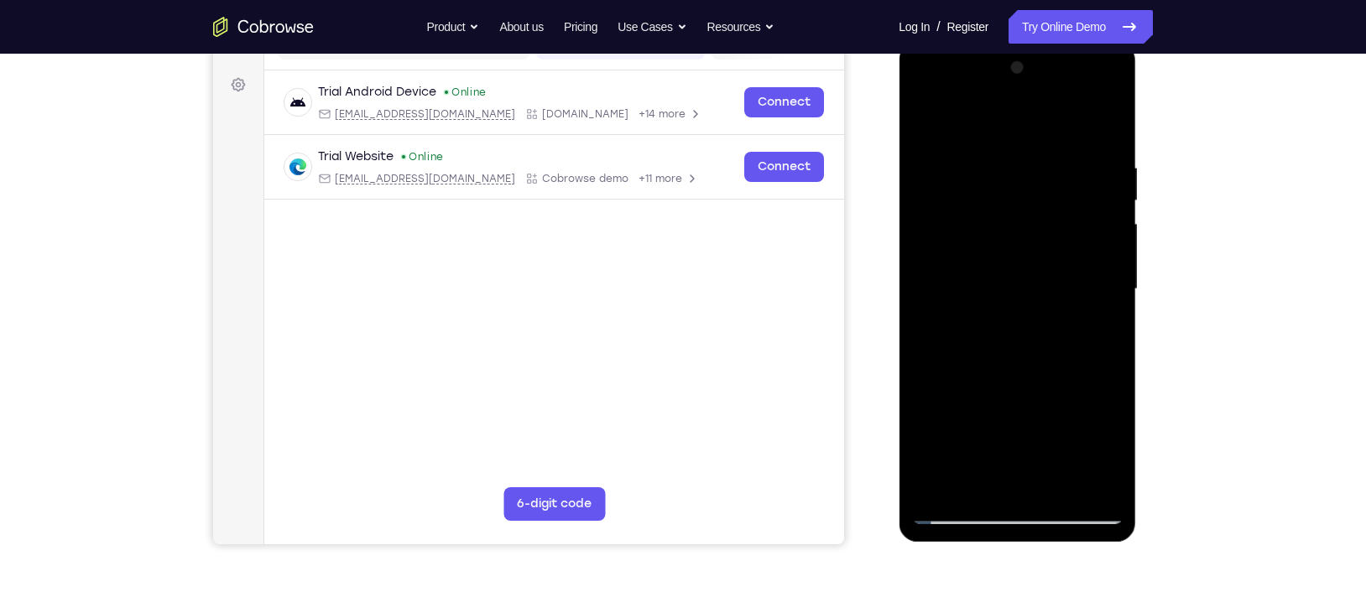
click at [1084, 231] on div at bounding box center [1016, 290] width 211 height 470
click at [930, 200] on div at bounding box center [1016, 290] width 211 height 470
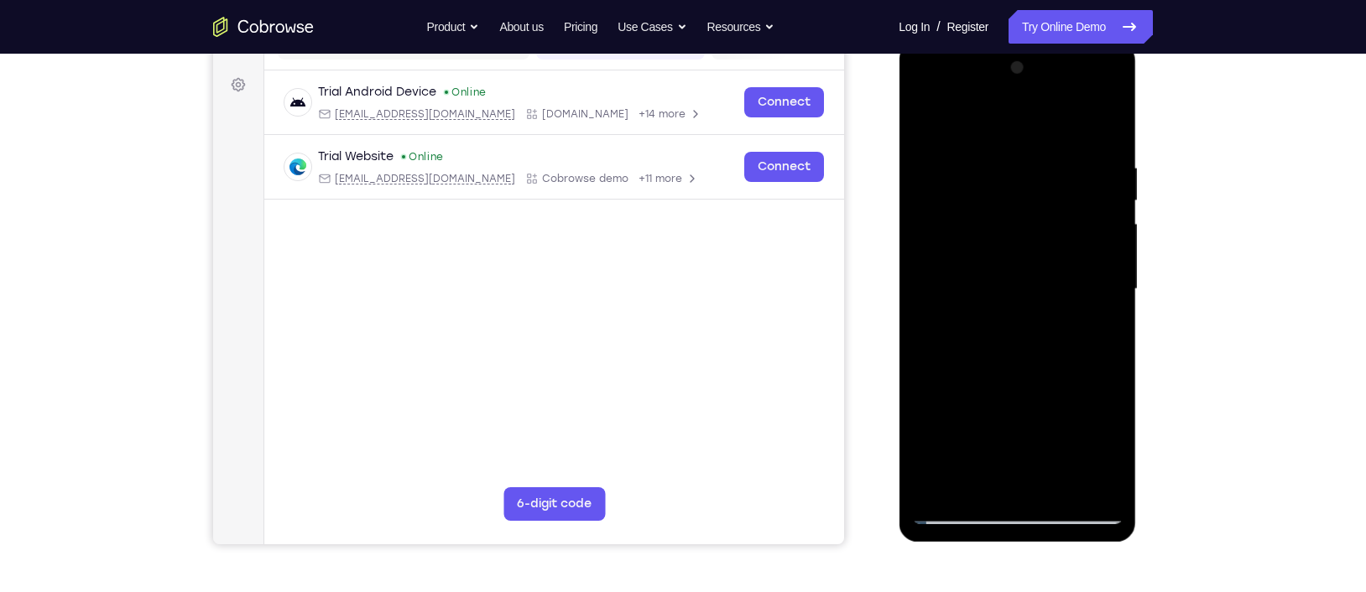
click at [1084, 197] on div at bounding box center [1016, 290] width 211 height 470
click at [1082, 207] on div at bounding box center [1016, 290] width 211 height 470
click at [1084, 184] on div at bounding box center [1016, 290] width 211 height 470
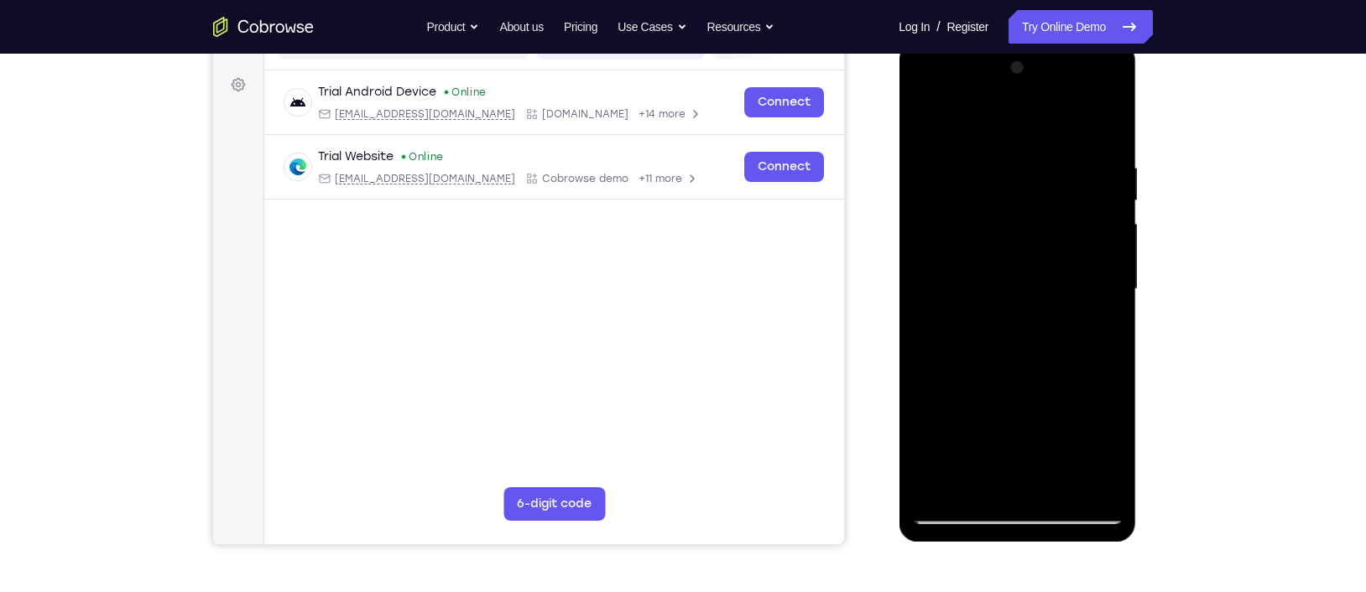
drag, startPoint x: 961, startPoint y: 198, endPoint x: 1147, endPoint y: 269, distance: 199.5
click at [1084, 269] on html "Online web based iOS Simulators and Android Emulators. Run iPhone, iPad, Mobile…" at bounding box center [1018, 294] width 239 height 504
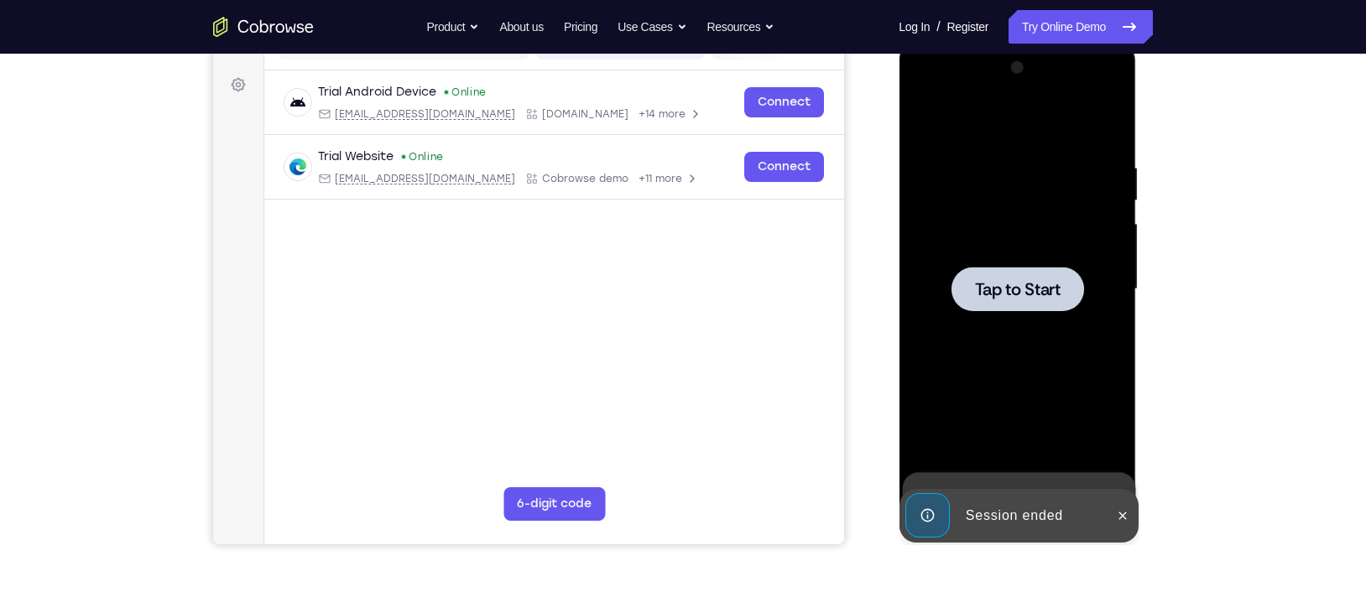
click at [1044, 290] on span "Tap to Start" at bounding box center [1017, 289] width 86 height 17
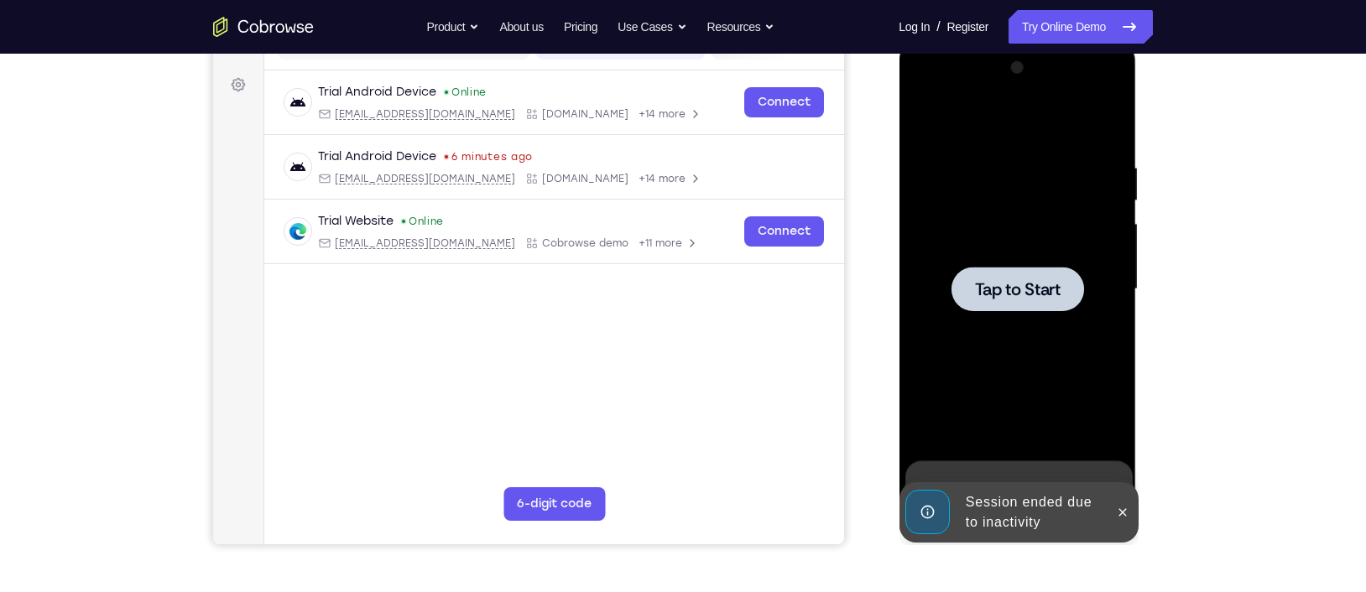
click at [1010, 298] on span "Tap to Start" at bounding box center [1017, 289] width 86 height 17
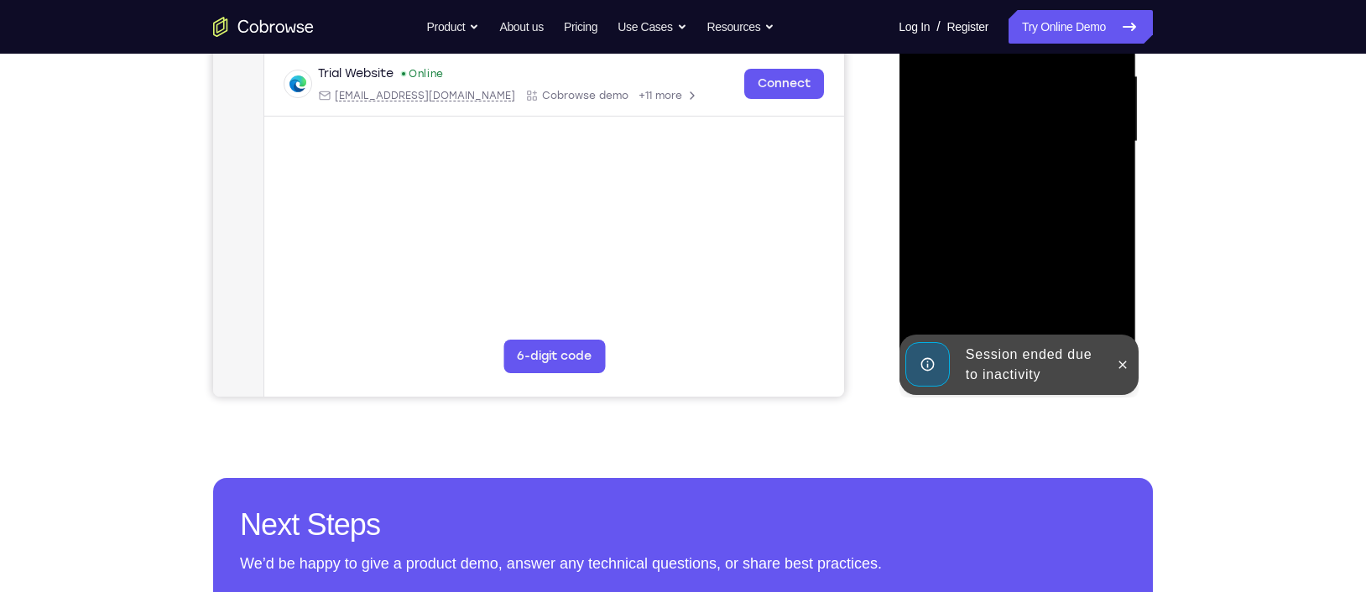
scroll to position [399, 0]
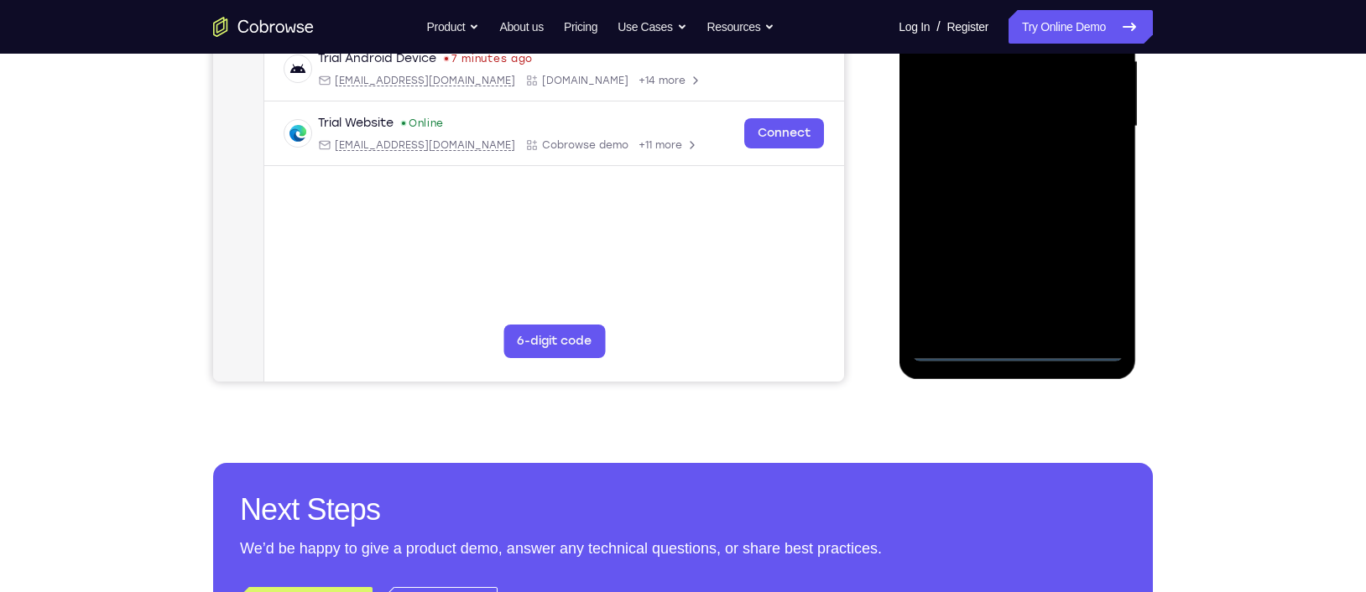
click at [1020, 347] on div at bounding box center [1016, 127] width 211 height 470
click at [1084, 279] on div at bounding box center [1016, 127] width 211 height 470
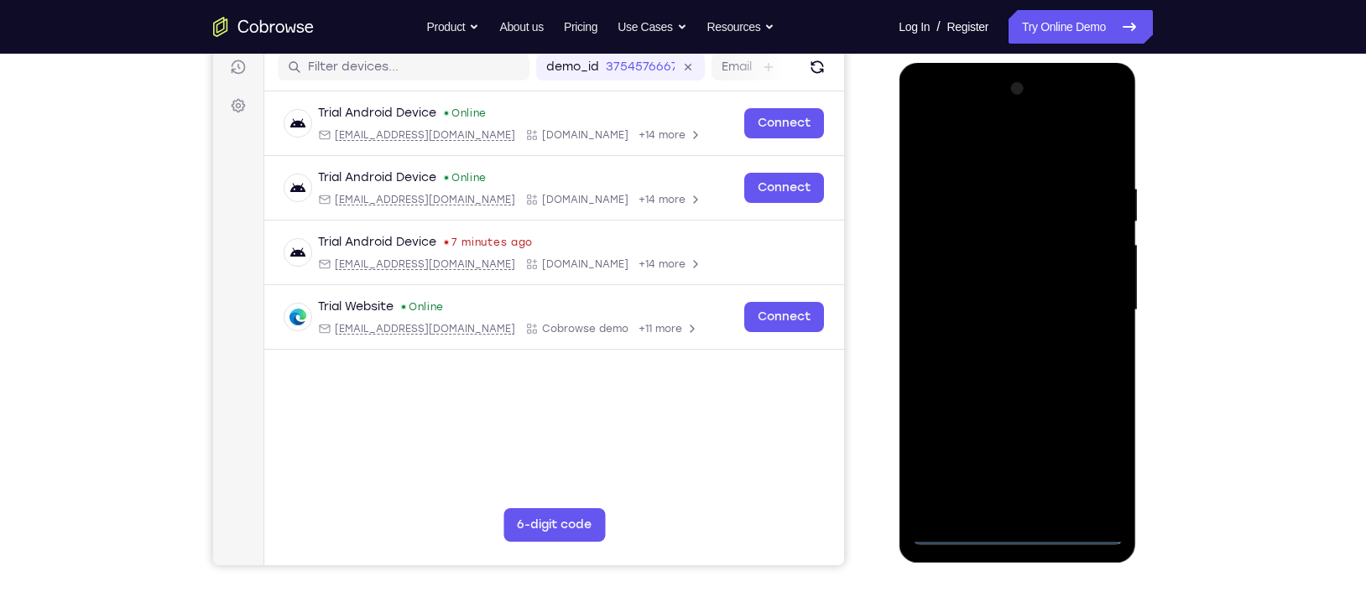
scroll to position [214, 0]
click at [980, 160] on div at bounding box center [1016, 311] width 211 height 470
click at [1084, 306] on div at bounding box center [1016, 311] width 211 height 470
click at [1002, 343] on div at bounding box center [1016, 311] width 211 height 470
click at [986, 304] on div at bounding box center [1016, 311] width 211 height 470
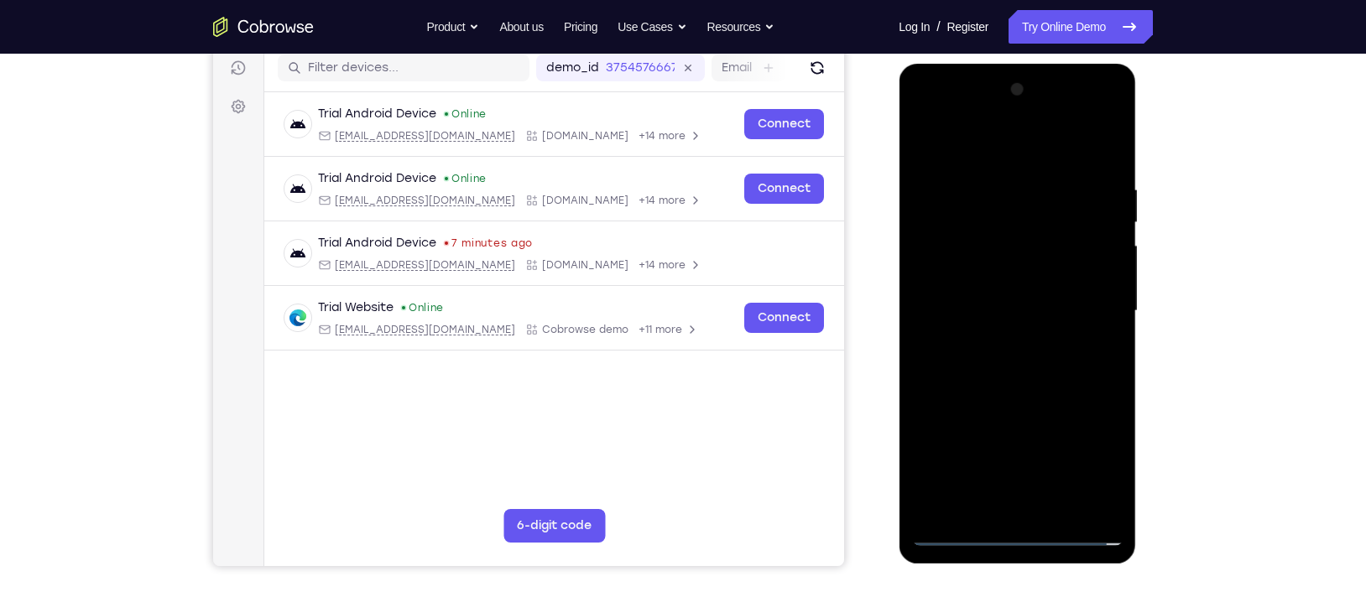
click at [981, 274] on div at bounding box center [1016, 311] width 211 height 470
click at [987, 308] on div at bounding box center [1016, 311] width 211 height 470
click at [1016, 368] on div at bounding box center [1016, 311] width 211 height 470
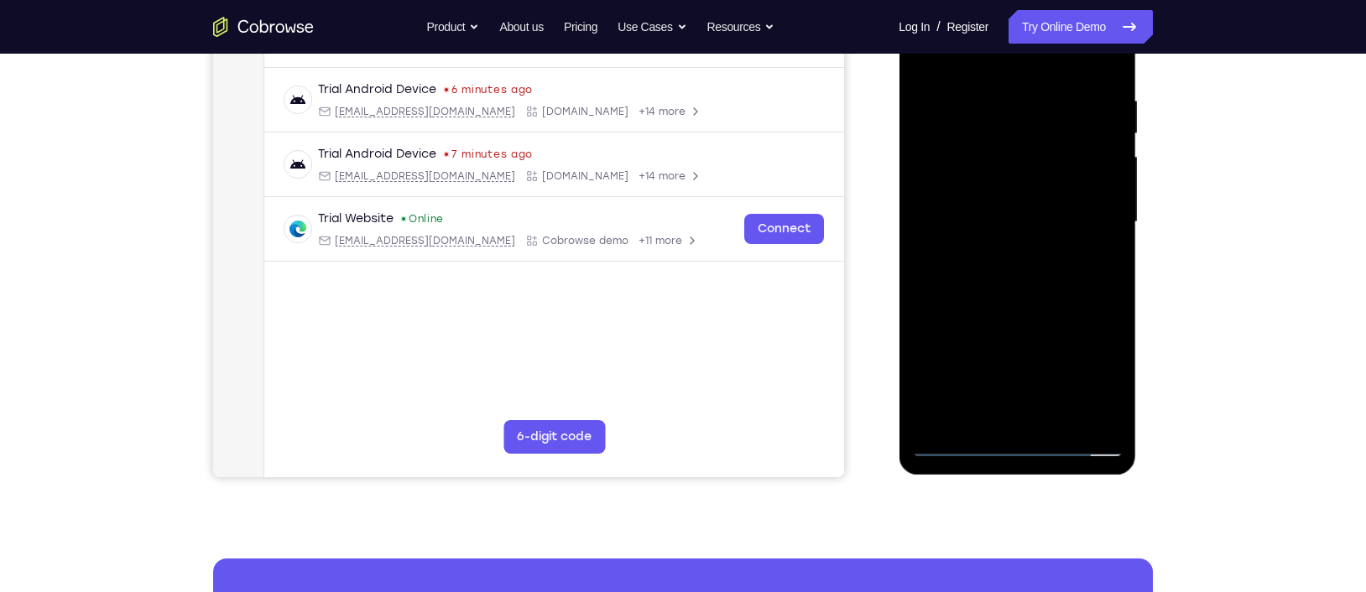
scroll to position [304, 0]
click at [986, 259] on div at bounding box center [1016, 222] width 211 height 470
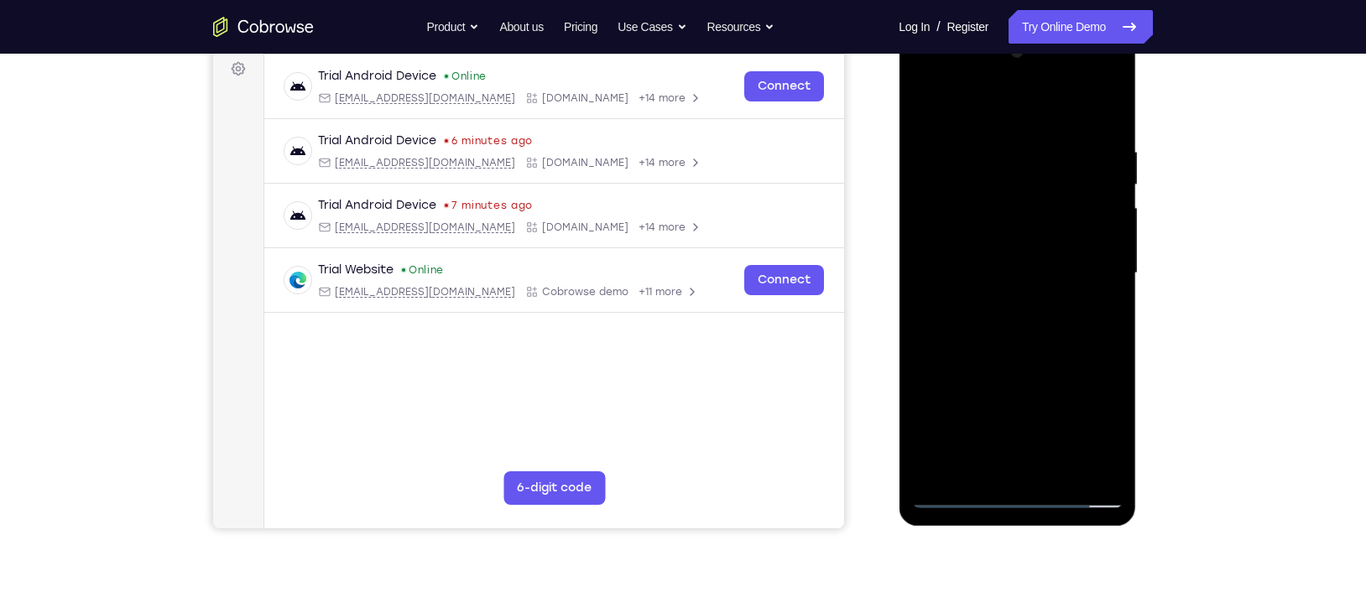
scroll to position [250, 0]
click at [1084, 126] on div at bounding box center [1016, 275] width 211 height 470
click at [997, 144] on div at bounding box center [1016, 275] width 211 height 470
click at [1084, 274] on div at bounding box center [1016, 275] width 211 height 470
click at [1084, 279] on div at bounding box center [1016, 275] width 211 height 470
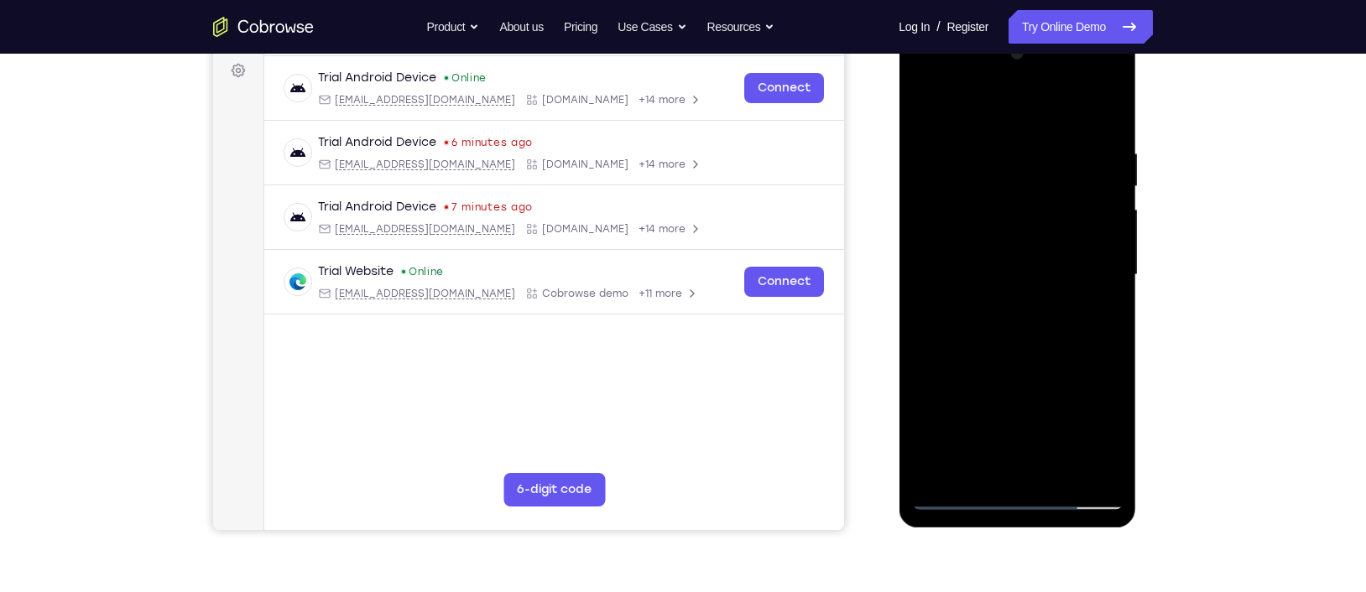
scroll to position [242, 0]
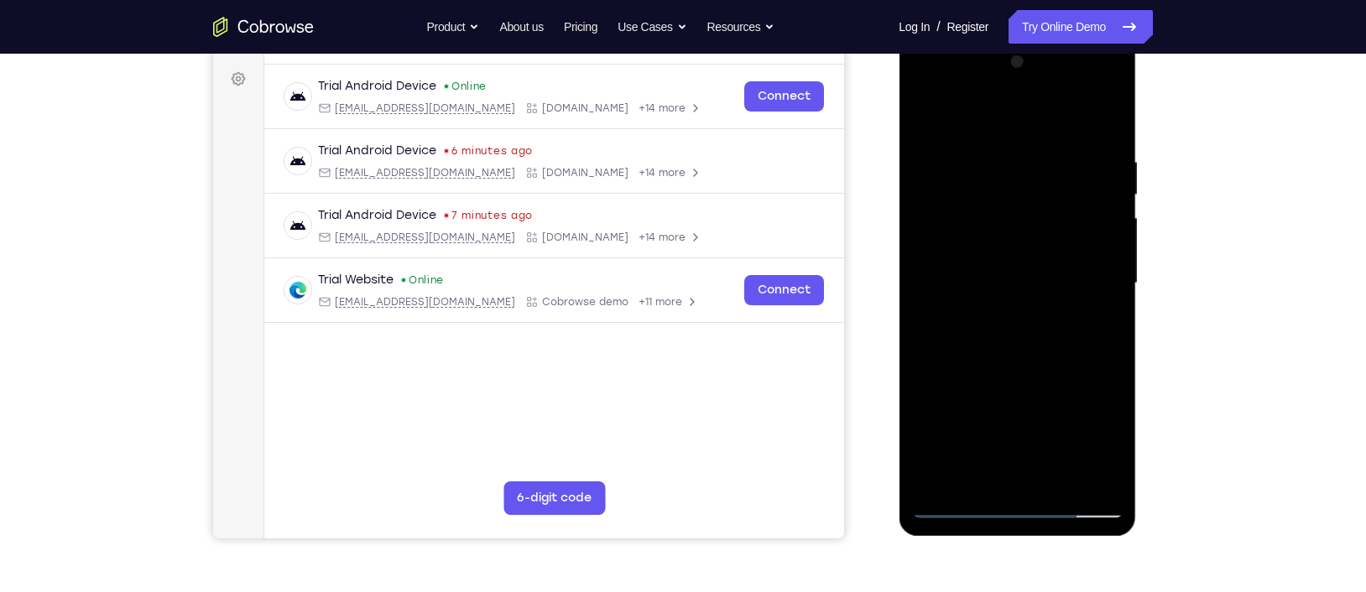
click at [1084, 264] on div at bounding box center [1016, 284] width 211 height 470
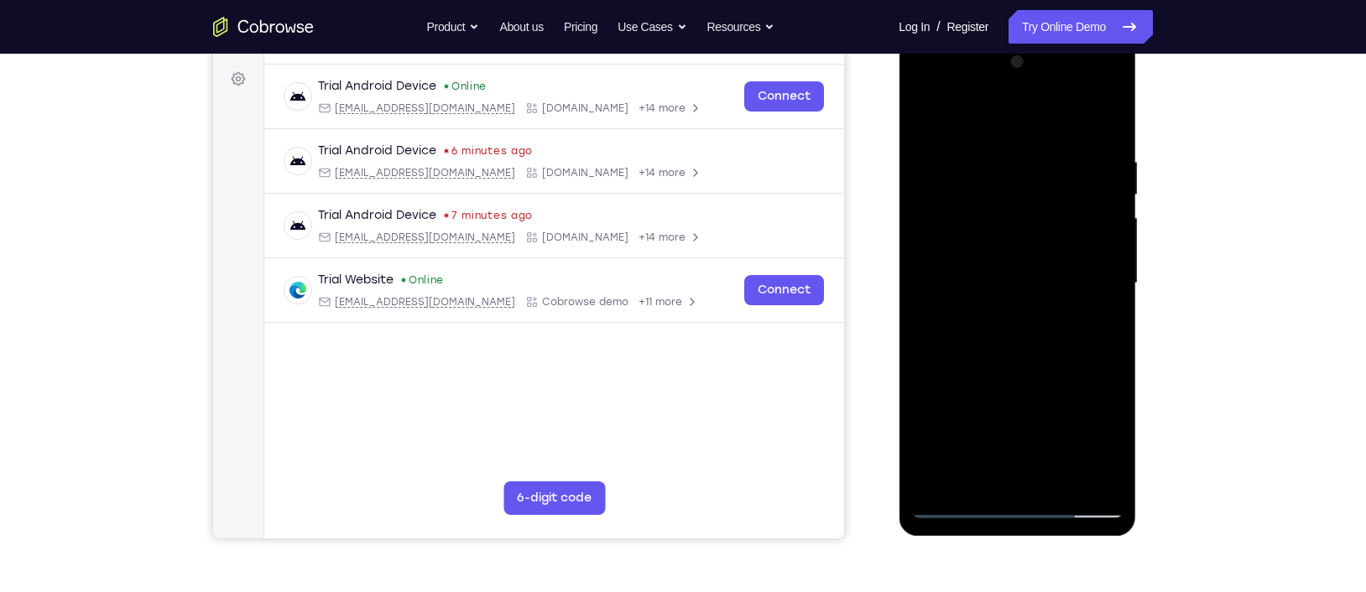
click at [1084, 264] on div at bounding box center [1016, 284] width 211 height 470
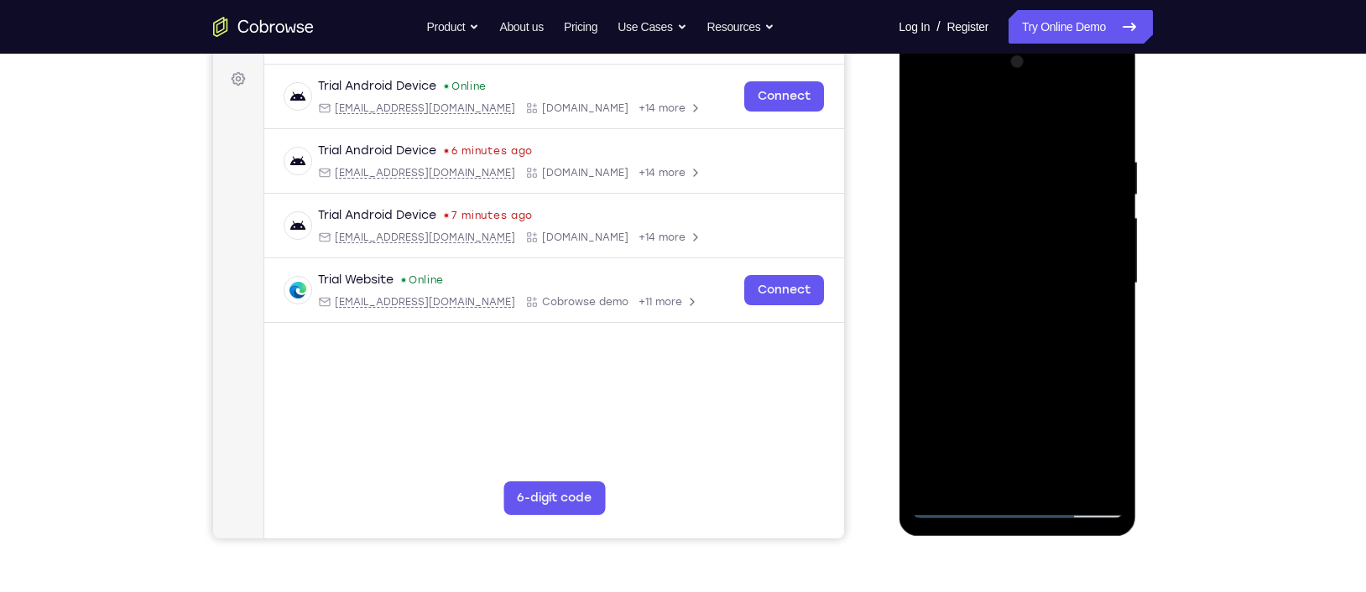
click at [1084, 264] on div at bounding box center [1016, 284] width 211 height 470
click at [926, 264] on div at bounding box center [1016, 284] width 211 height 470
click at [1084, 263] on div at bounding box center [1016, 284] width 211 height 470
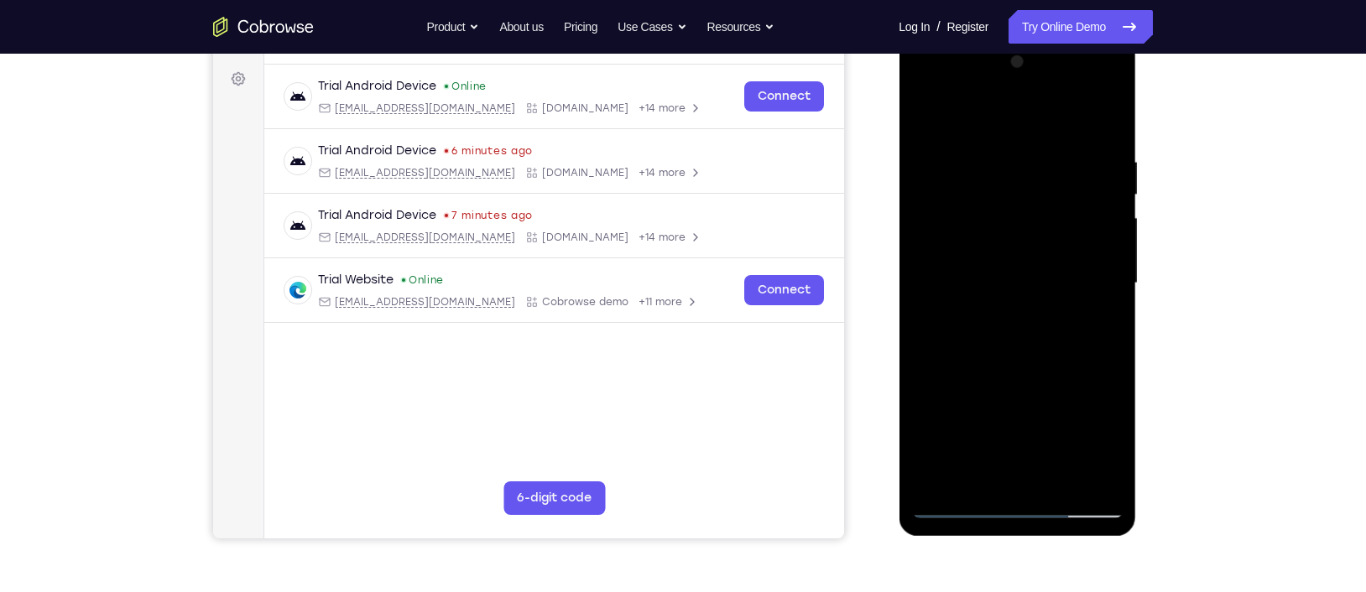
click at [1084, 263] on div at bounding box center [1016, 284] width 211 height 470
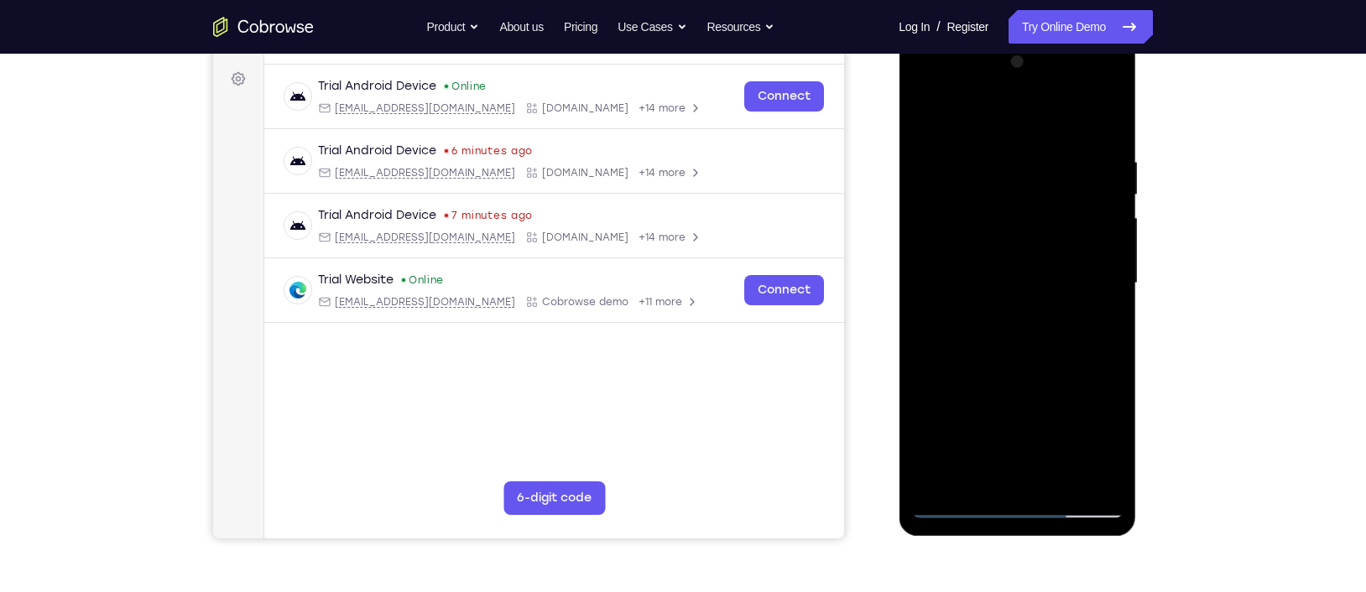
click at [1084, 263] on div at bounding box center [1016, 284] width 211 height 470
drag, startPoint x: 1115, startPoint y: 263, endPoint x: 1041, endPoint y: 128, distance: 154.4
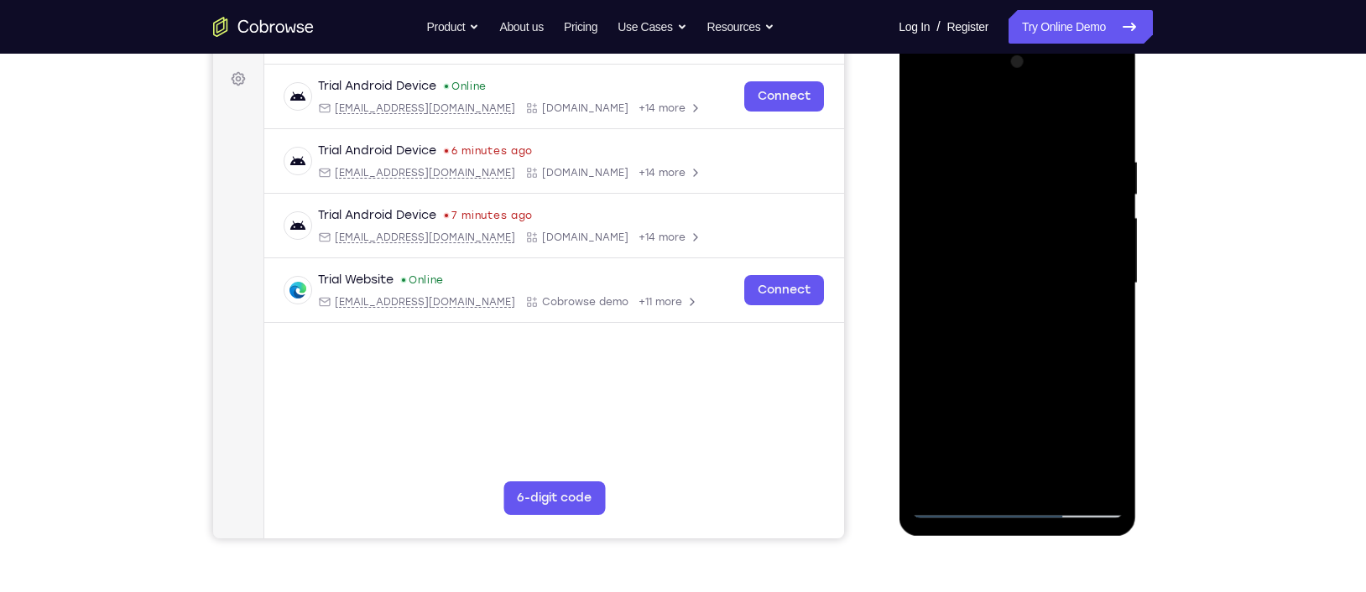
click at [1041, 128] on div at bounding box center [1016, 284] width 211 height 470
click at [1084, 269] on div at bounding box center [1016, 284] width 211 height 470
click at [1084, 128] on div at bounding box center [1016, 284] width 211 height 470
click at [1058, 464] on div at bounding box center [1016, 284] width 211 height 470
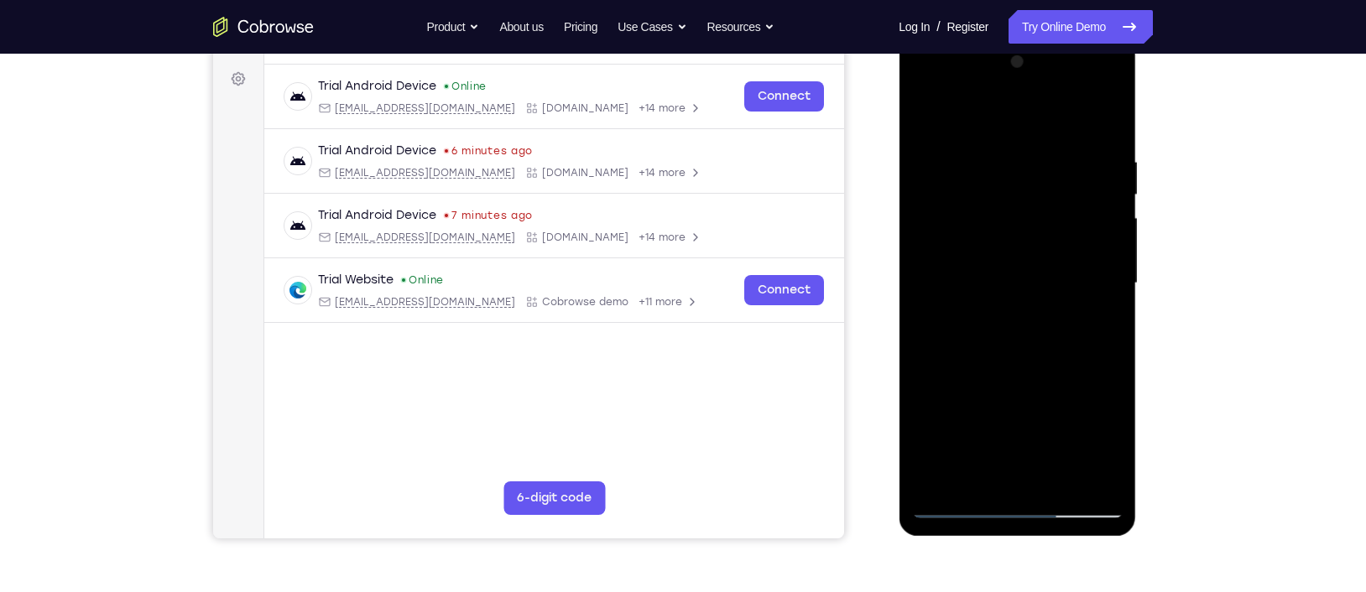
click at [1013, 368] on div at bounding box center [1016, 284] width 211 height 470
click at [1084, 194] on div at bounding box center [1016, 284] width 211 height 470
click at [988, 405] on div at bounding box center [1016, 284] width 211 height 470
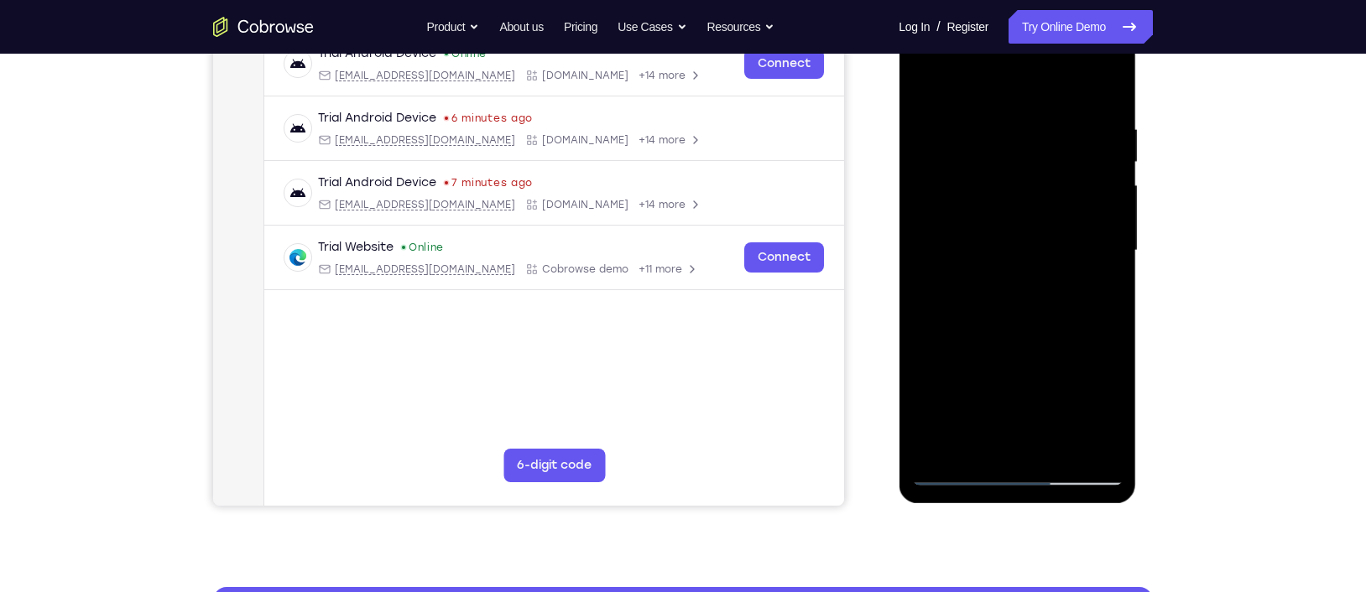
scroll to position [275, 0]
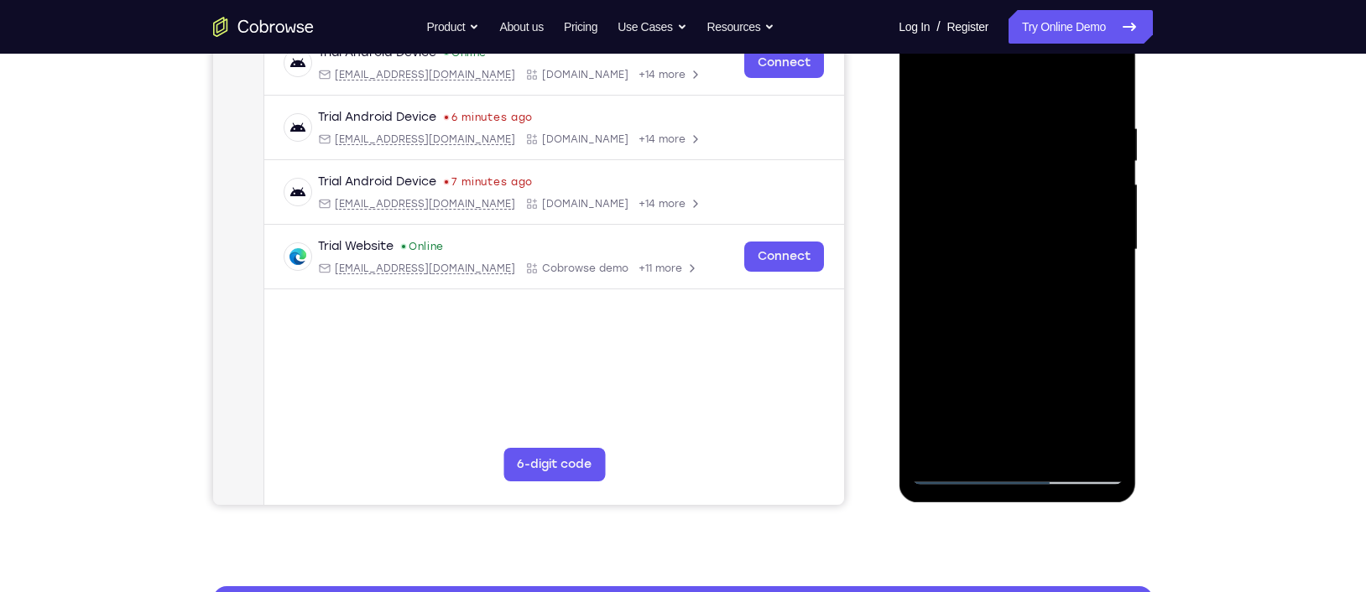
click at [966, 464] on div at bounding box center [1016, 250] width 211 height 470
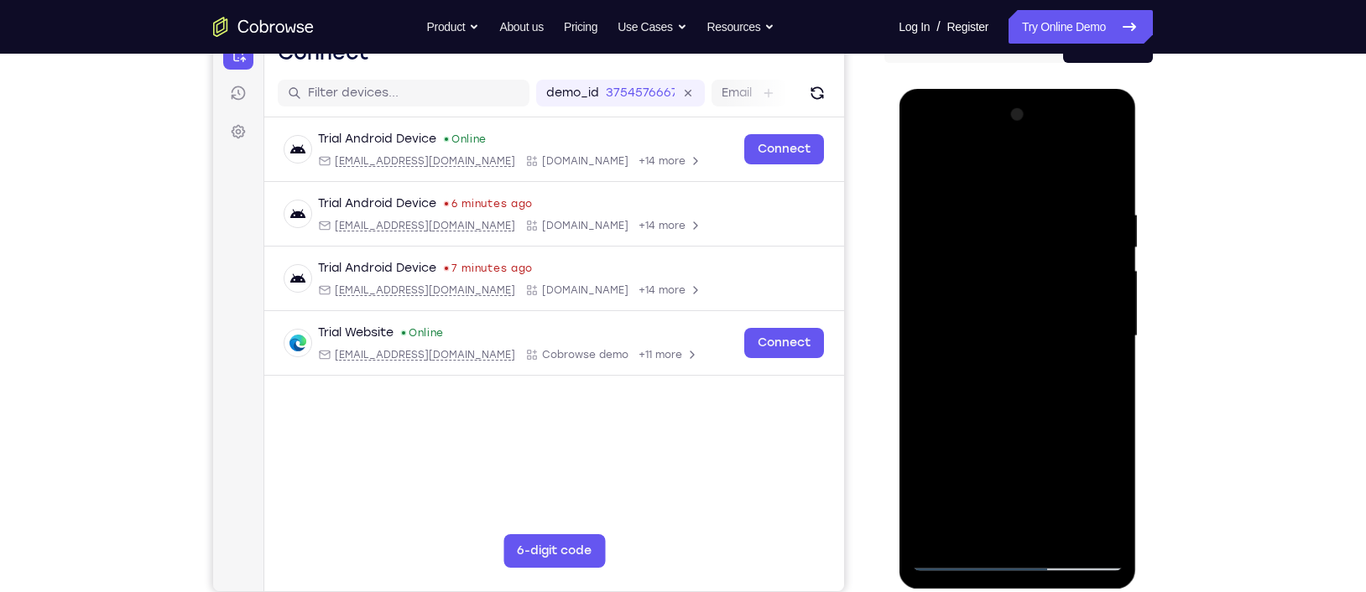
scroll to position [187, 0]
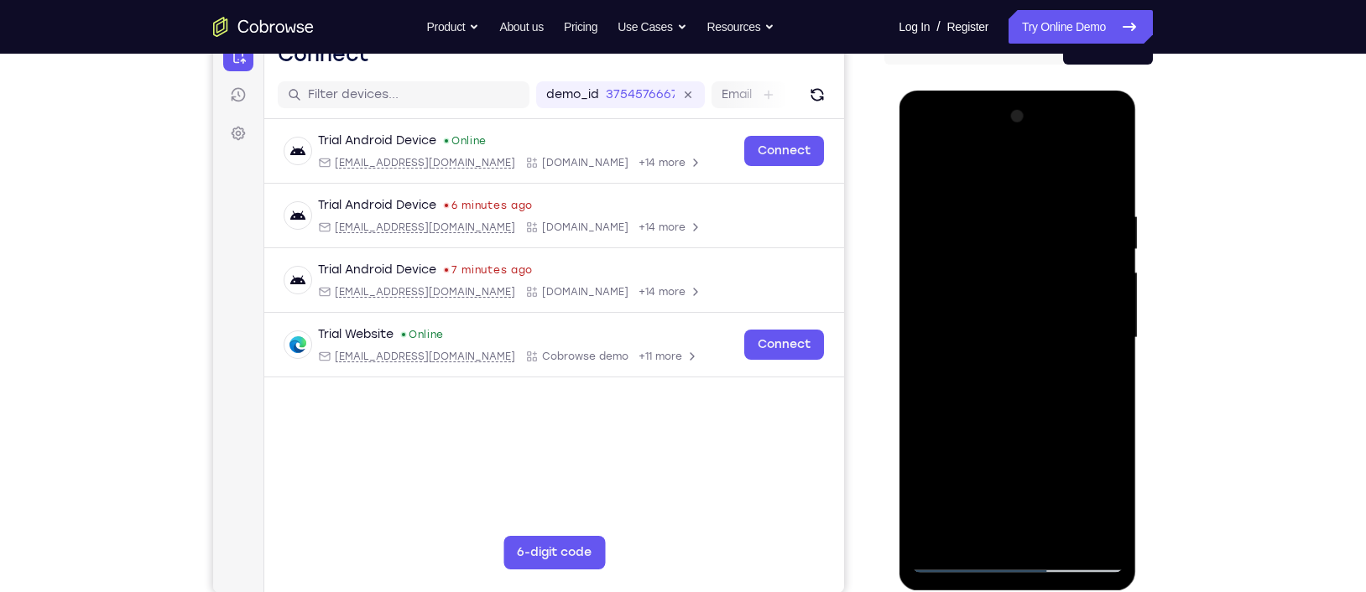
click at [927, 170] on div at bounding box center [1016, 338] width 211 height 470
drag, startPoint x: 934, startPoint y: 198, endPoint x: 1004, endPoint y: 237, distance: 80.0
click at [1004, 237] on div at bounding box center [1016, 338] width 211 height 470
click at [953, 210] on div at bounding box center [1016, 338] width 211 height 470
click at [999, 341] on div at bounding box center [1016, 338] width 211 height 470
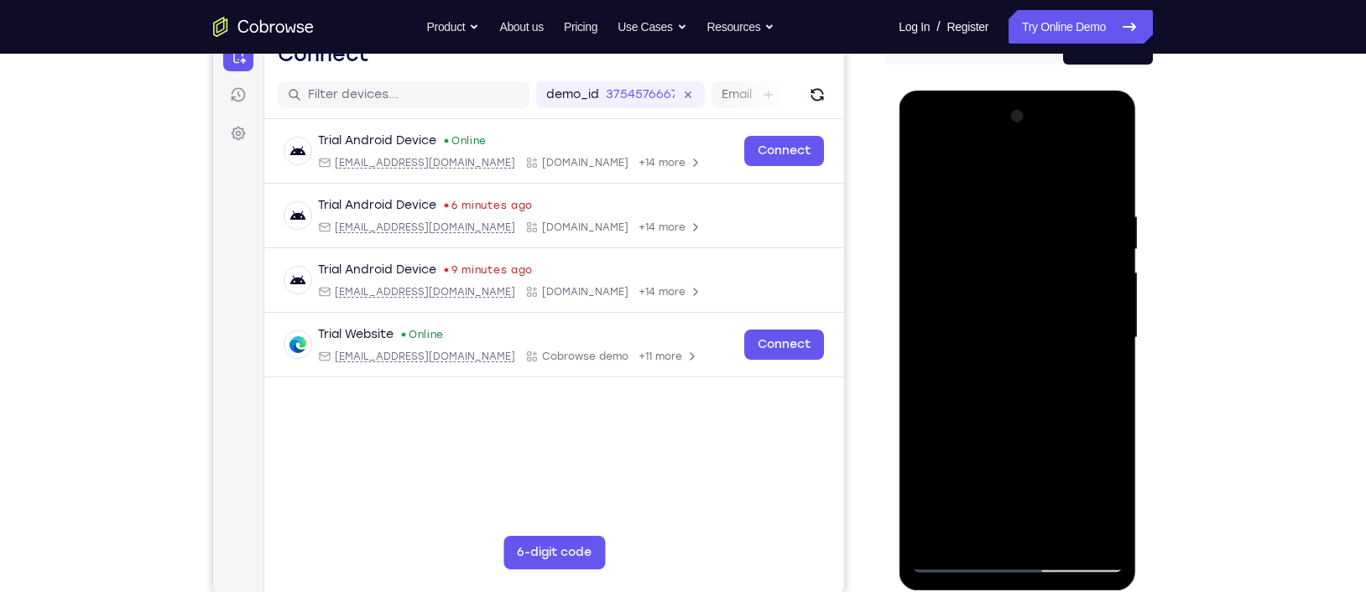
click at [923, 142] on div at bounding box center [1016, 338] width 211 height 470
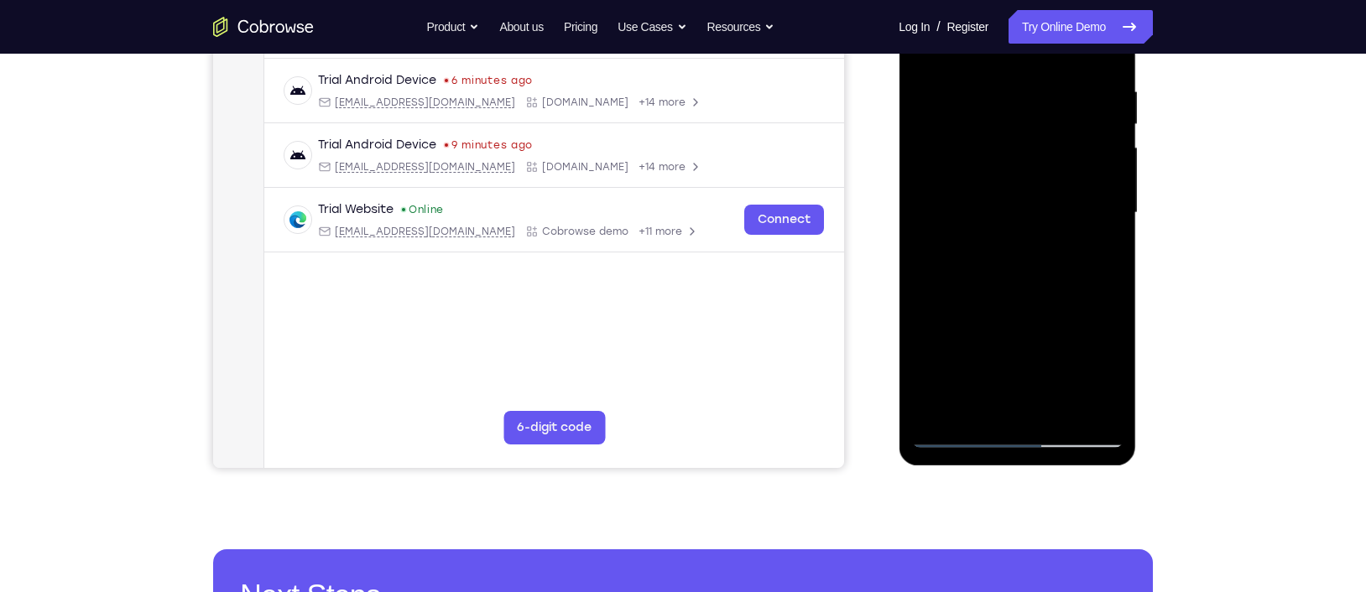
scroll to position [313, 0]
drag, startPoint x: 988, startPoint y: 291, endPoint x: 937, endPoint y: 175, distance: 126.3
click at [937, 175] on div at bounding box center [1016, 212] width 211 height 470
drag, startPoint x: 984, startPoint y: 337, endPoint x: 948, endPoint y: 190, distance: 151.0
click at [948, 190] on div at bounding box center [1016, 212] width 211 height 470
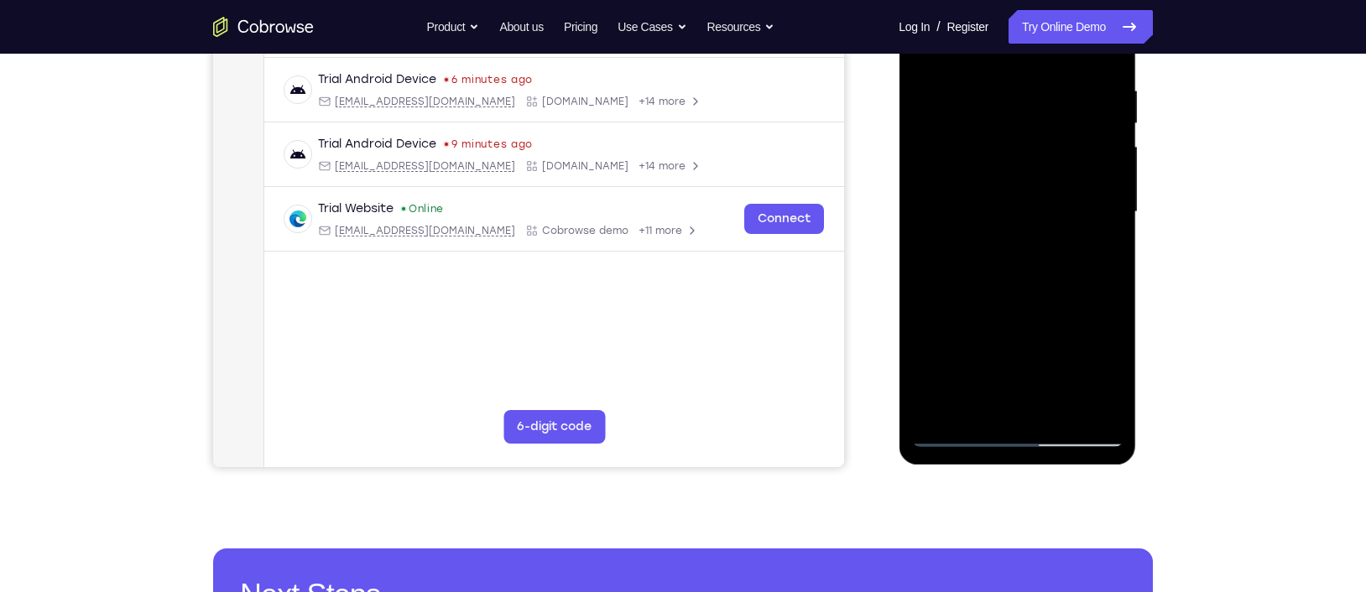
drag, startPoint x: 1004, startPoint y: 365, endPoint x: 957, endPoint y: 214, distance: 158.2
click at [957, 214] on div at bounding box center [1016, 212] width 211 height 470
drag, startPoint x: 970, startPoint y: 328, endPoint x: 926, endPoint y: 170, distance: 163.9
click at [926, 170] on div at bounding box center [1016, 212] width 211 height 470
drag, startPoint x: 992, startPoint y: 346, endPoint x: 966, endPoint y: 172, distance: 175.6
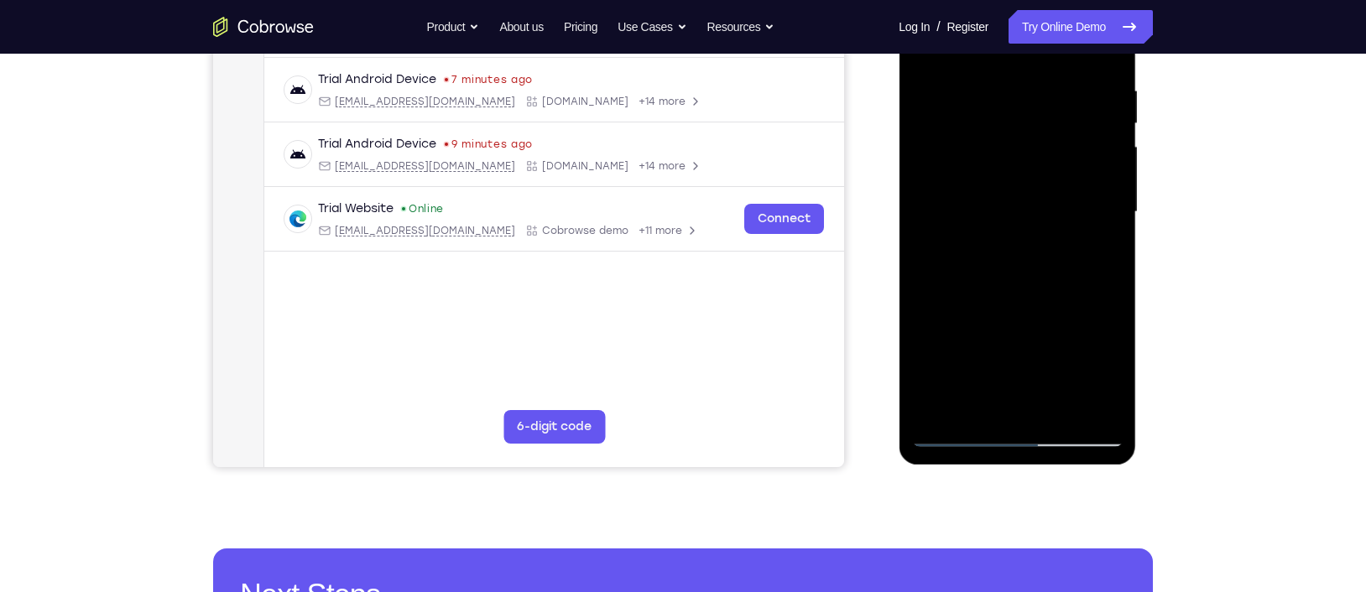
click at [966, 172] on div at bounding box center [1016, 212] width 211 height 470
drag, startPoint x: 992, startPoint y: 319, endPoint x: 952, endPoint y: 174, distance: 150.4
click at [952, 174] on div at bounding box center [1016, 212] width 211 height 470
click at [968, 253] on div at bounding box center [1016, 212] width 211 height 470
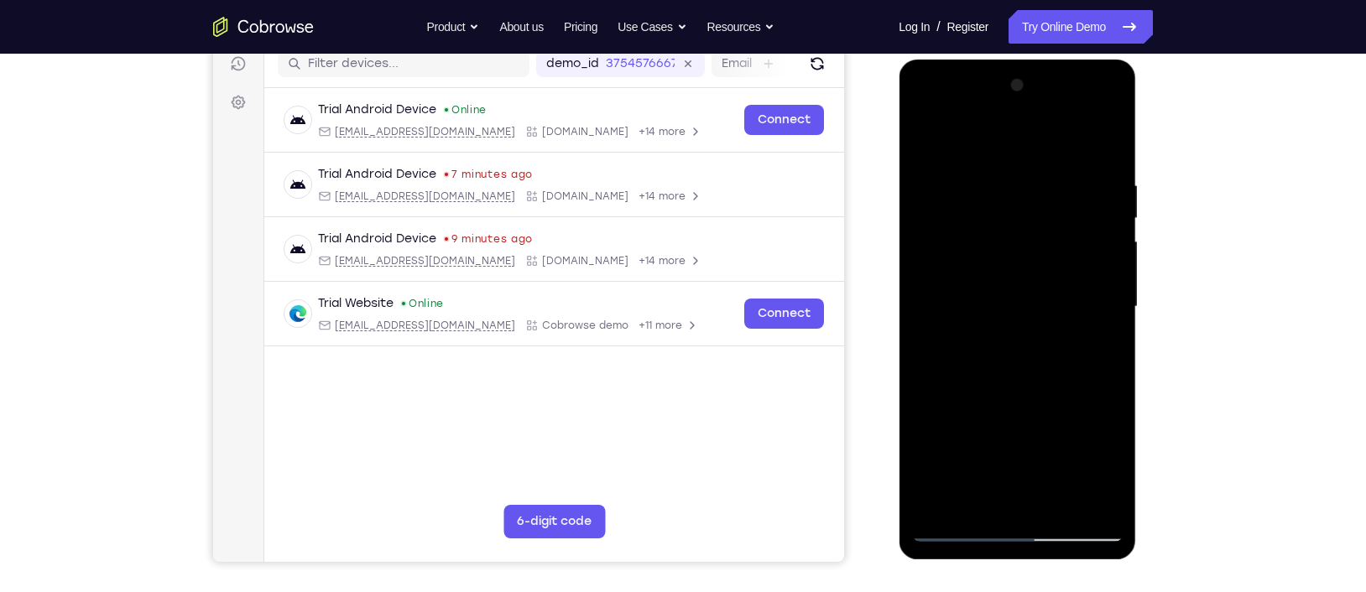
scroll to position [217, 0]
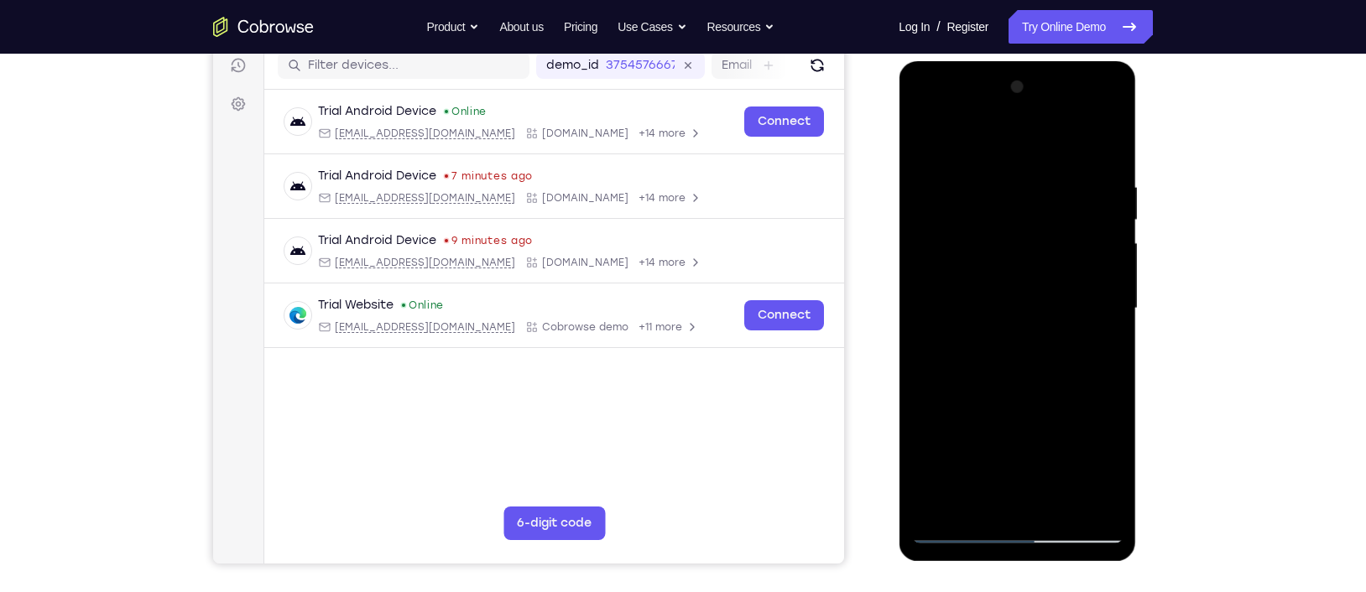
click at [929, 146] on div at bounding box center [1016, 309] width 211 height 470
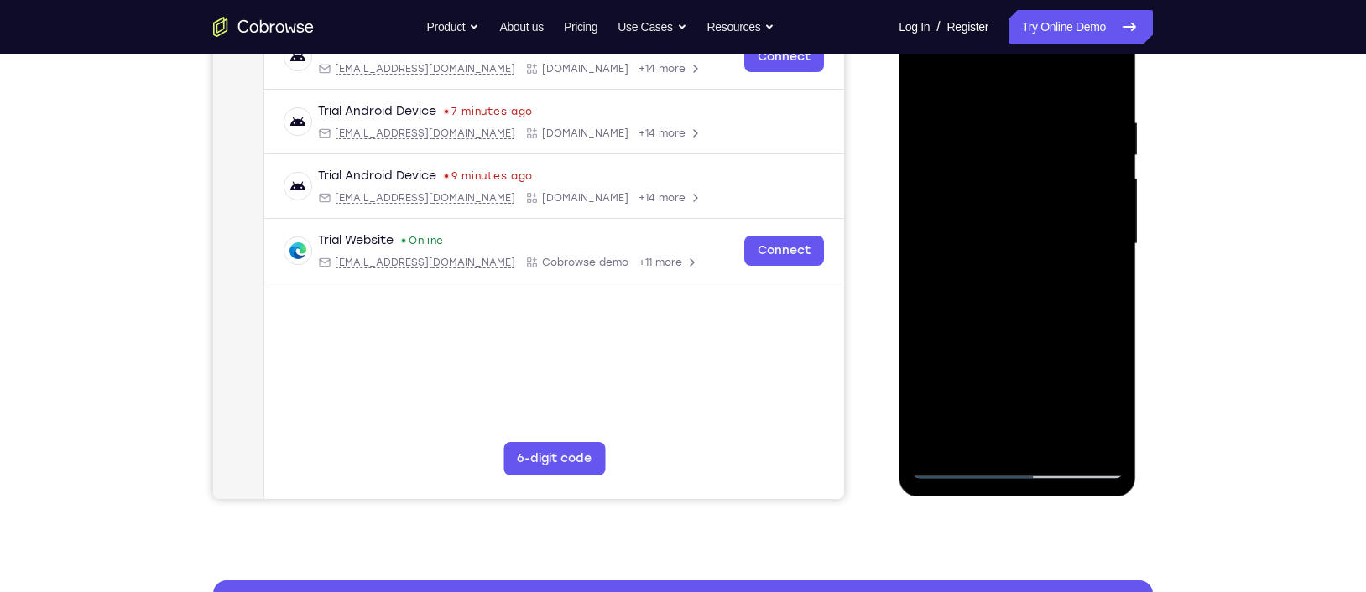
scroll to position [306, 0]
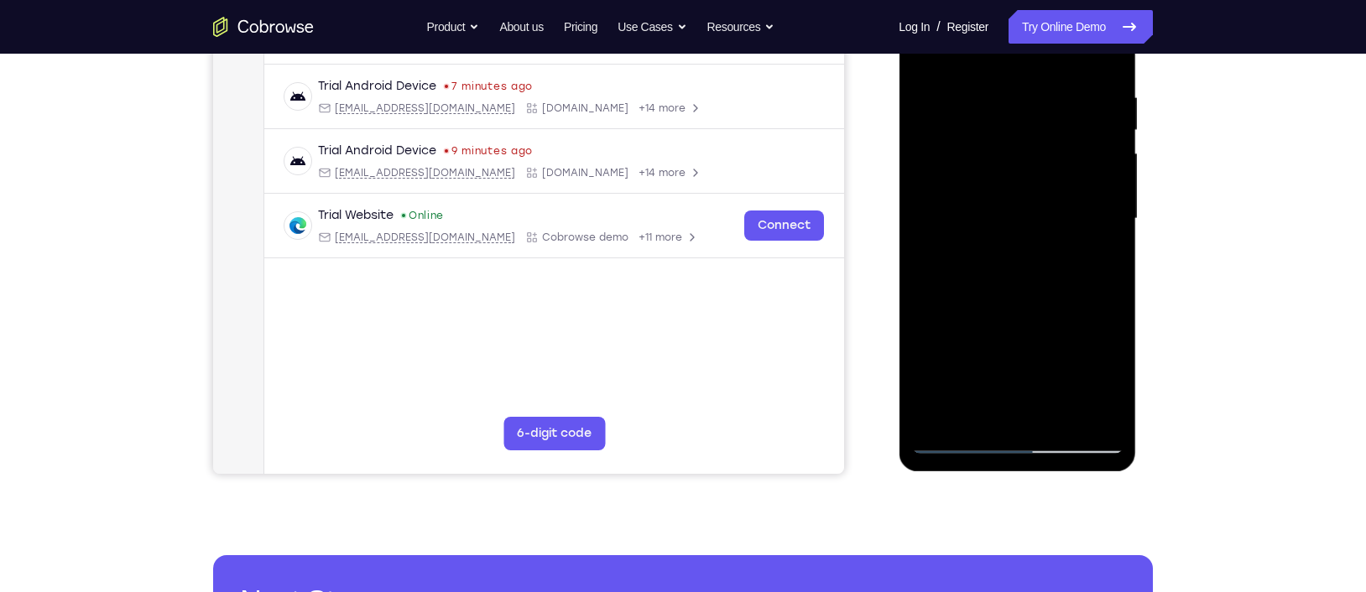
click at [1053, 420] on div at bounding box center [1016, 219] width 211 height 470
click at [1084, 420] on div at bounding box center [1016, 219] width 211 height 470
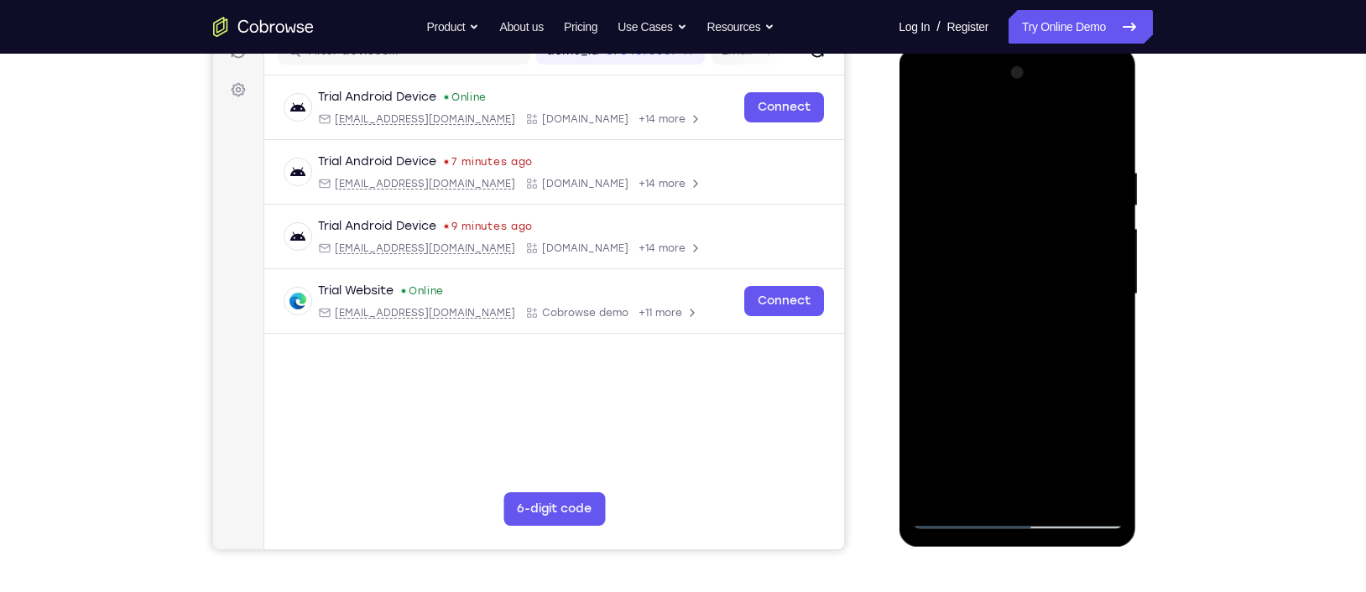
scroll to position [228, 0]
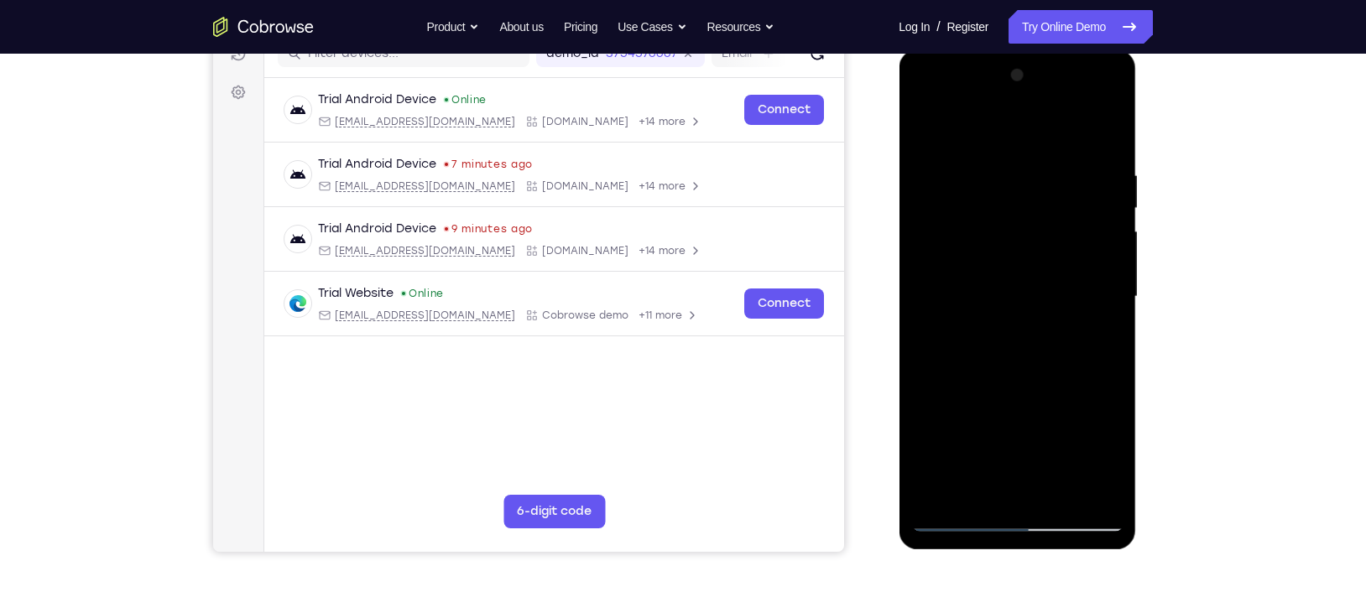
click at [926, 127] on div at bounding box center [1016, 297] width 211 height 470
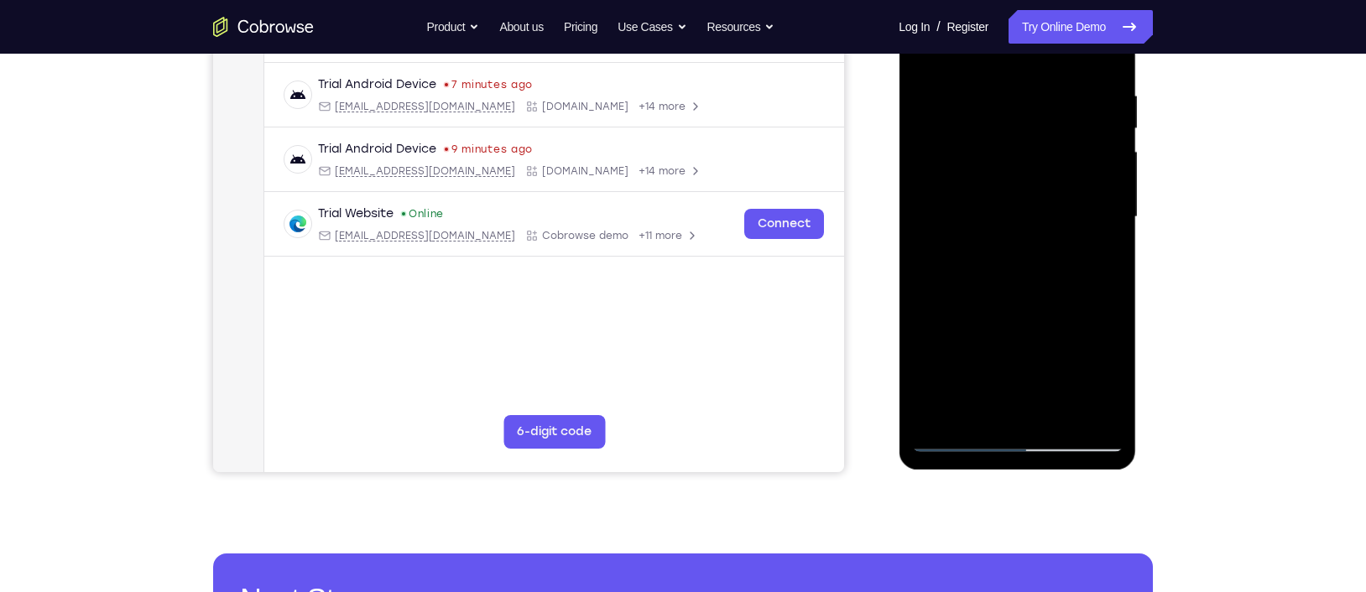
scroll to position [310, 0]
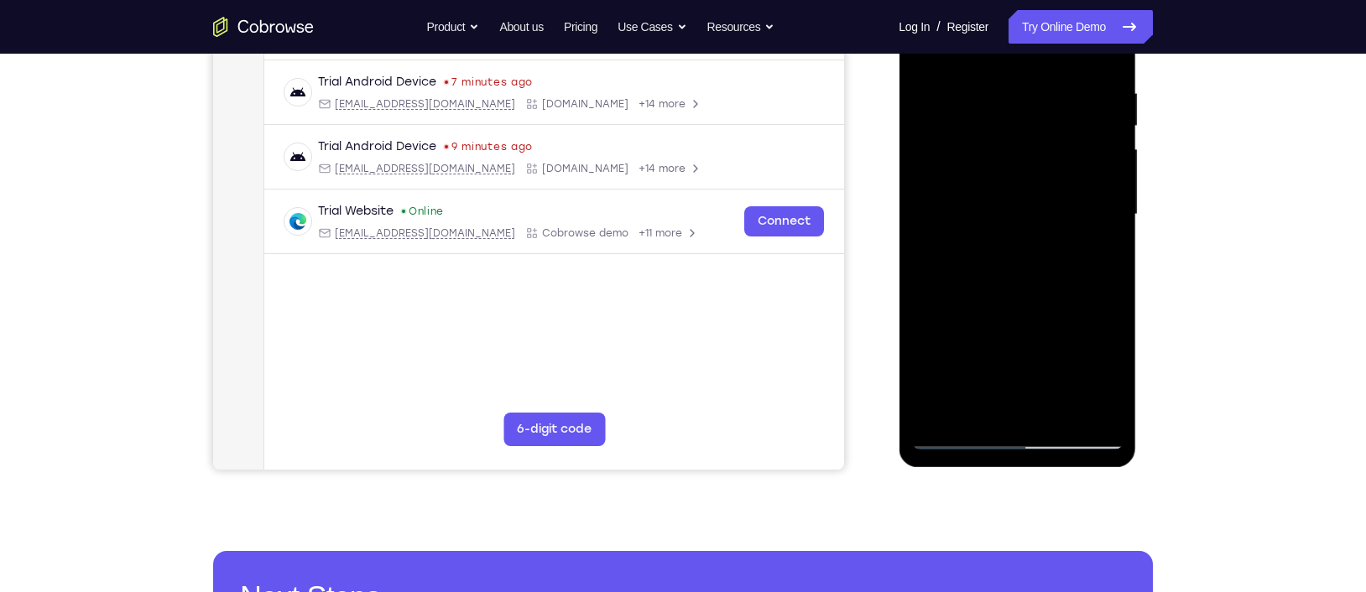
drag, startPoint x: 986, startPoint y: 256, endPoint x: 964, endPoint y: 204, distance: 56.4
click at [964, 204] on div at bounding box center [1016, 215] width 211 height 470
drag, startPoint x: 992, startPoint y: 313, endPoint x: 945, endPoint y: 221, distance: 103.6
click at [945, 221] on div at bounding box center [1016, 215] width 211 height 470
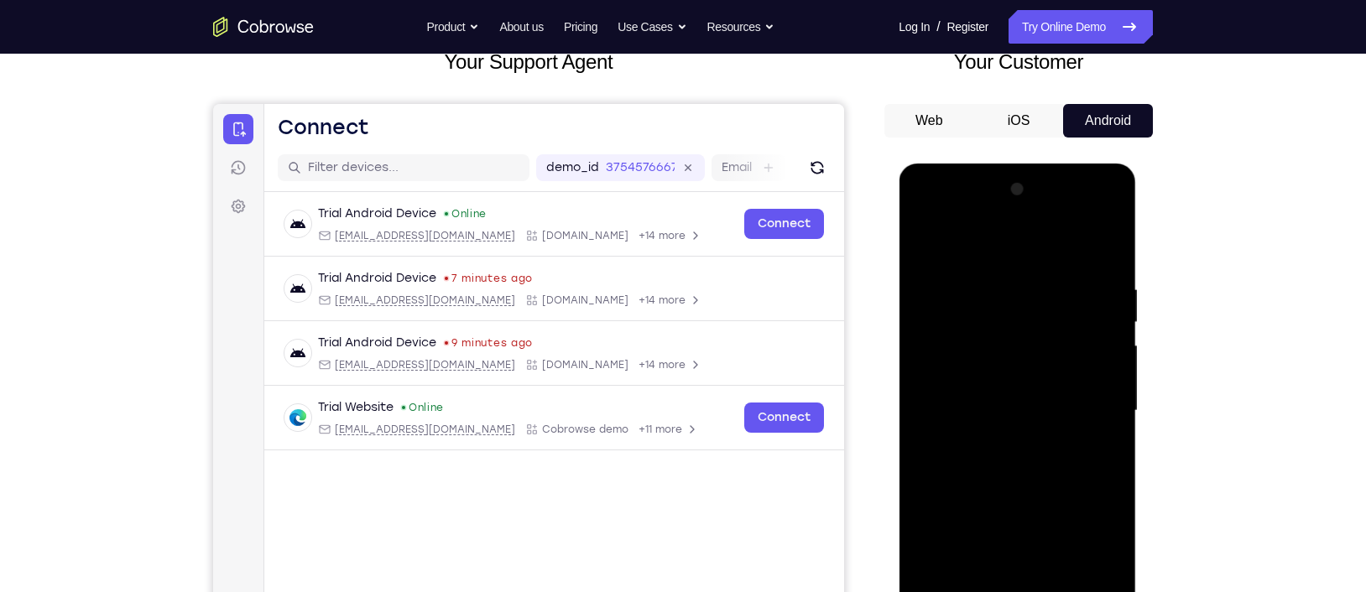
scroll to position [98, 0]
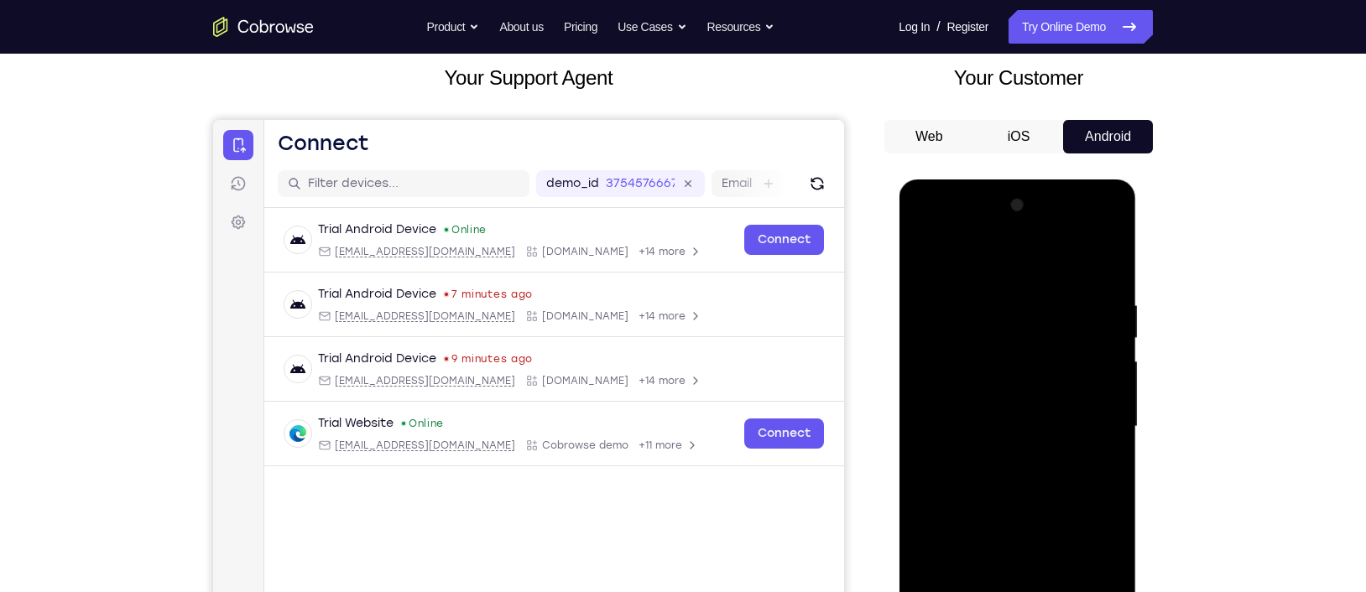
click at [924, 262] on div at bounding box center [1016, 427] width 211 height 470
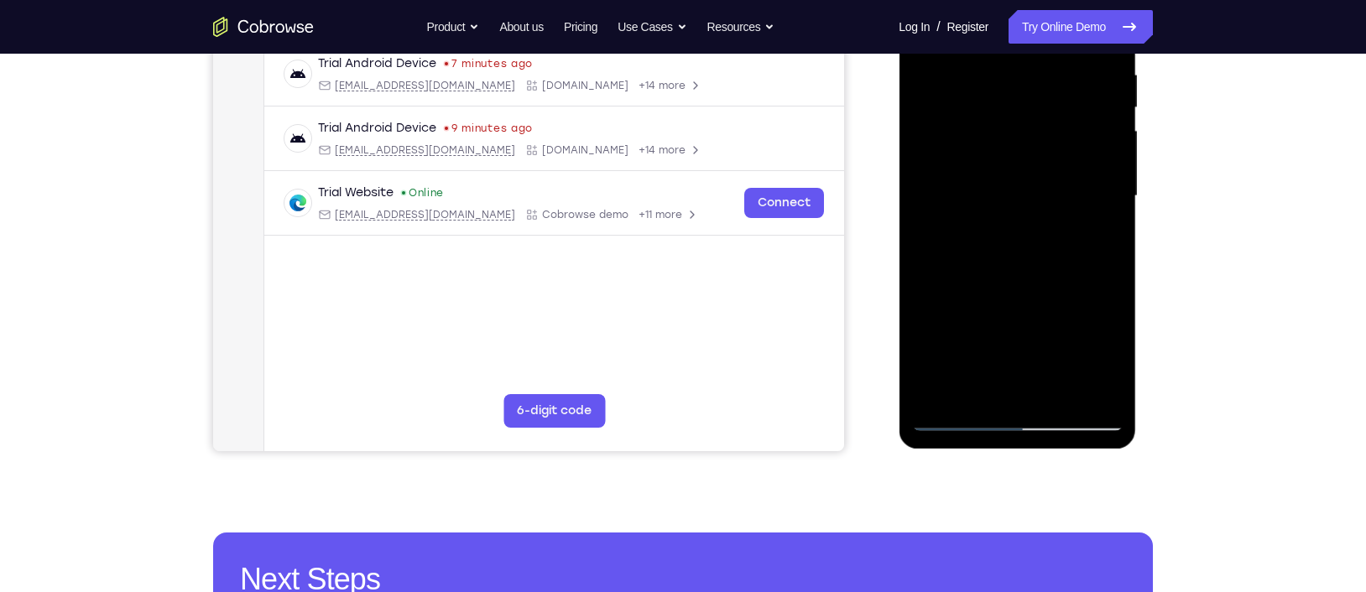
scroll to position [330, 0]
click at [1084, 394] on div at bounding box center [1016, 196] width 211 height 470
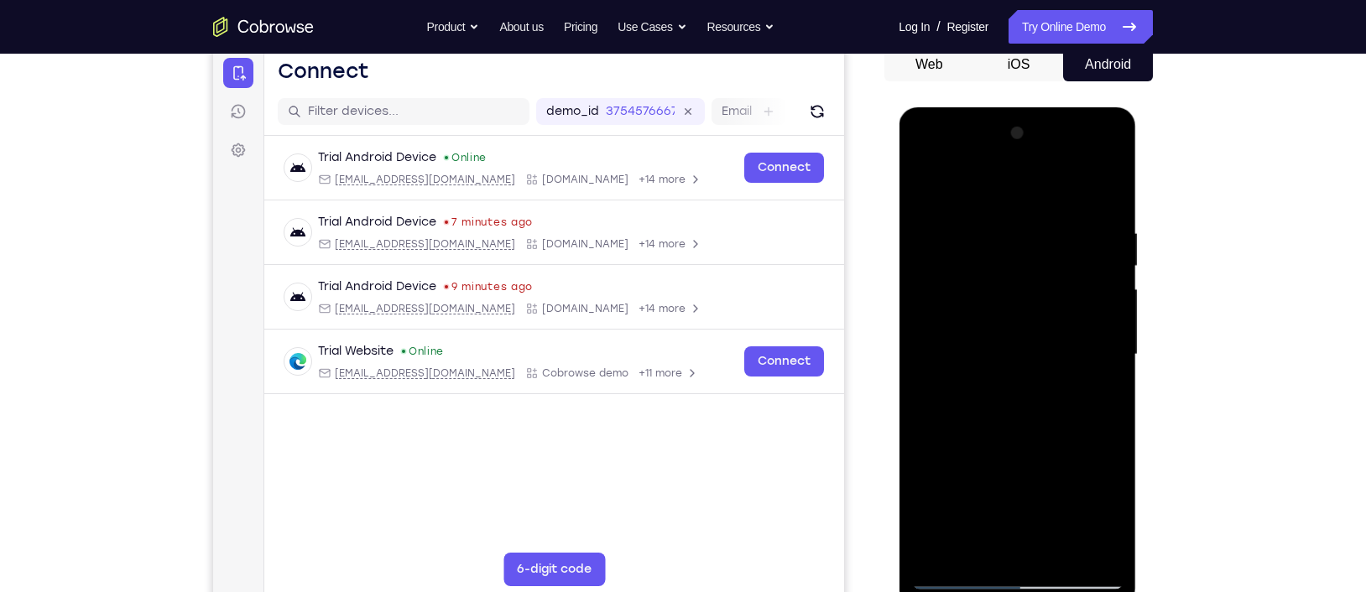
click at [928, 293] on div at bounding box center [1016, 355] width 211 height 470
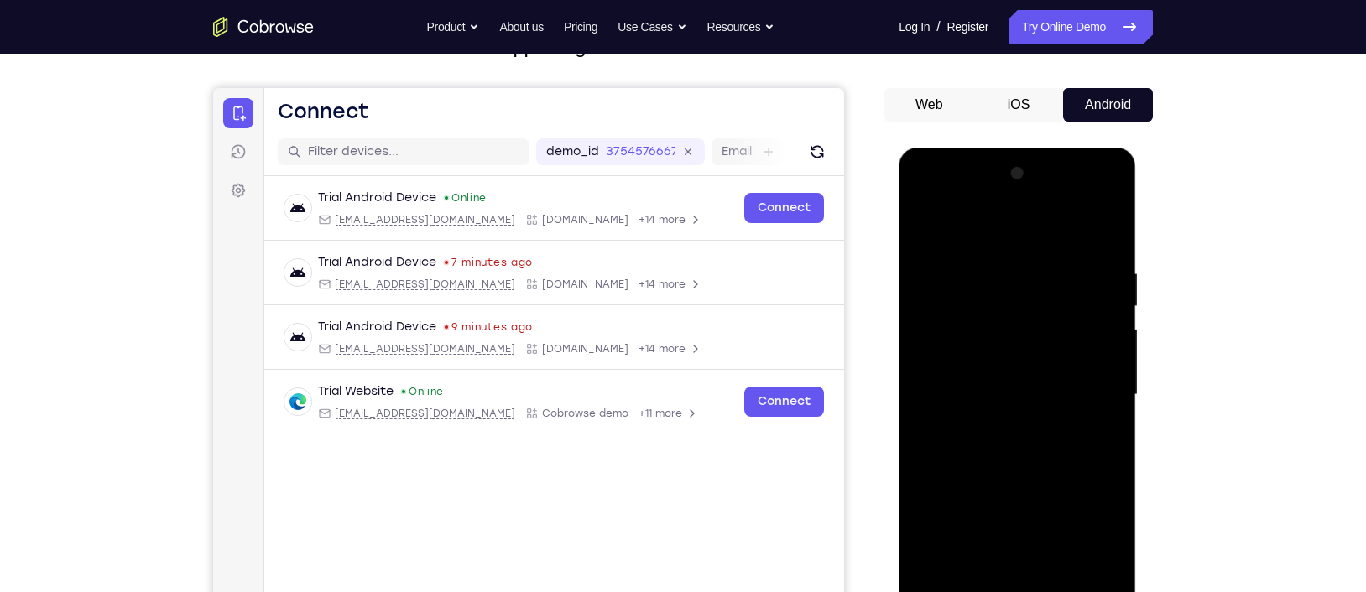
scroll to position [249, 0]
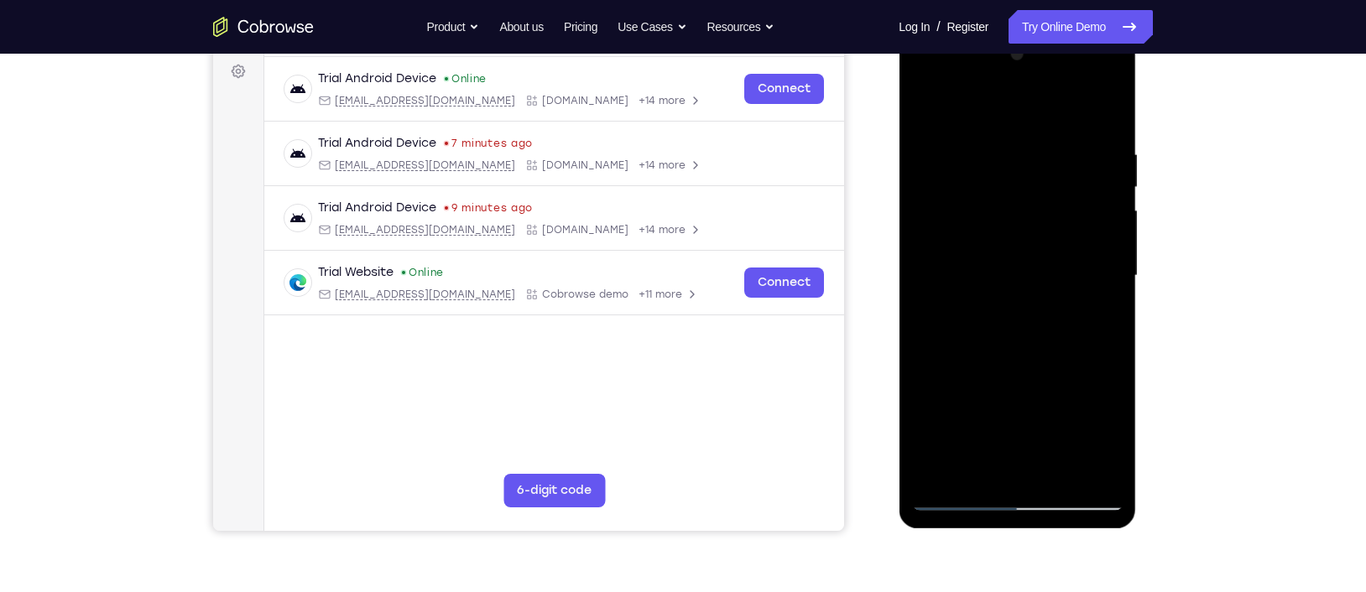
drag, startPoint x: 1023, startPoint y: 185, endPoint x: 1024, endPoint y: 389, distance: 203.9
click at [1024, 389] on div at bounding box center [1016, 276] width 211 height 470
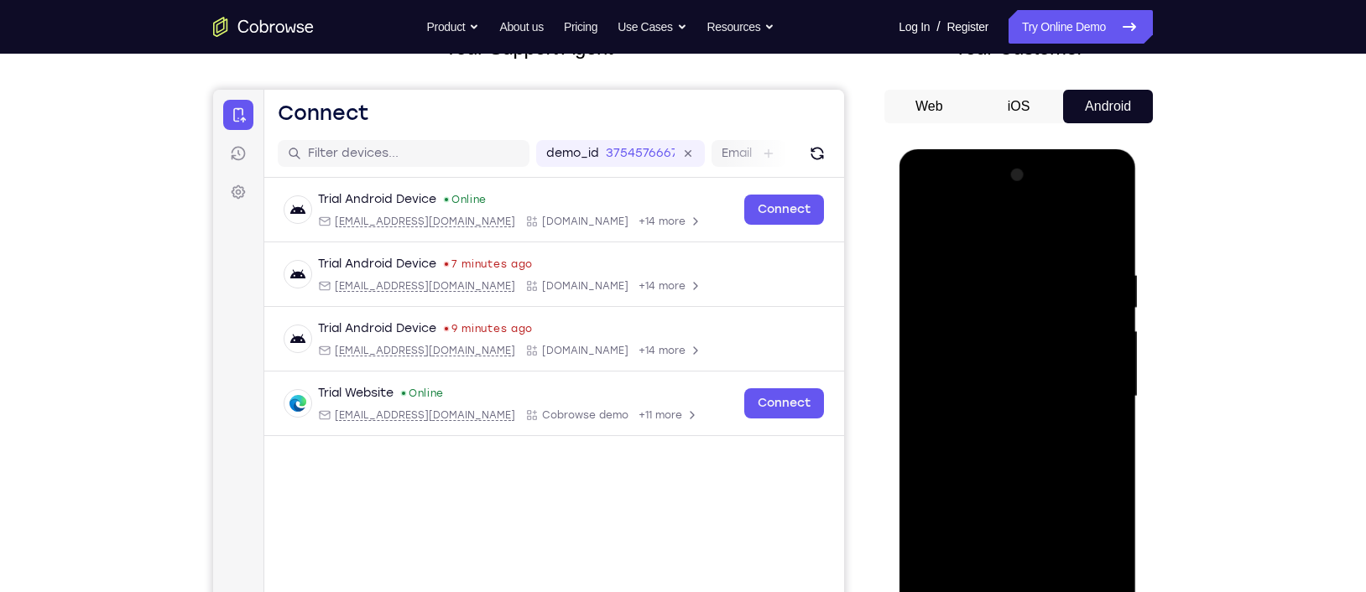
scroll to position [128, 0]
click at [1060, 285] on div at bounding box center [1016, 398] width 211 height 470
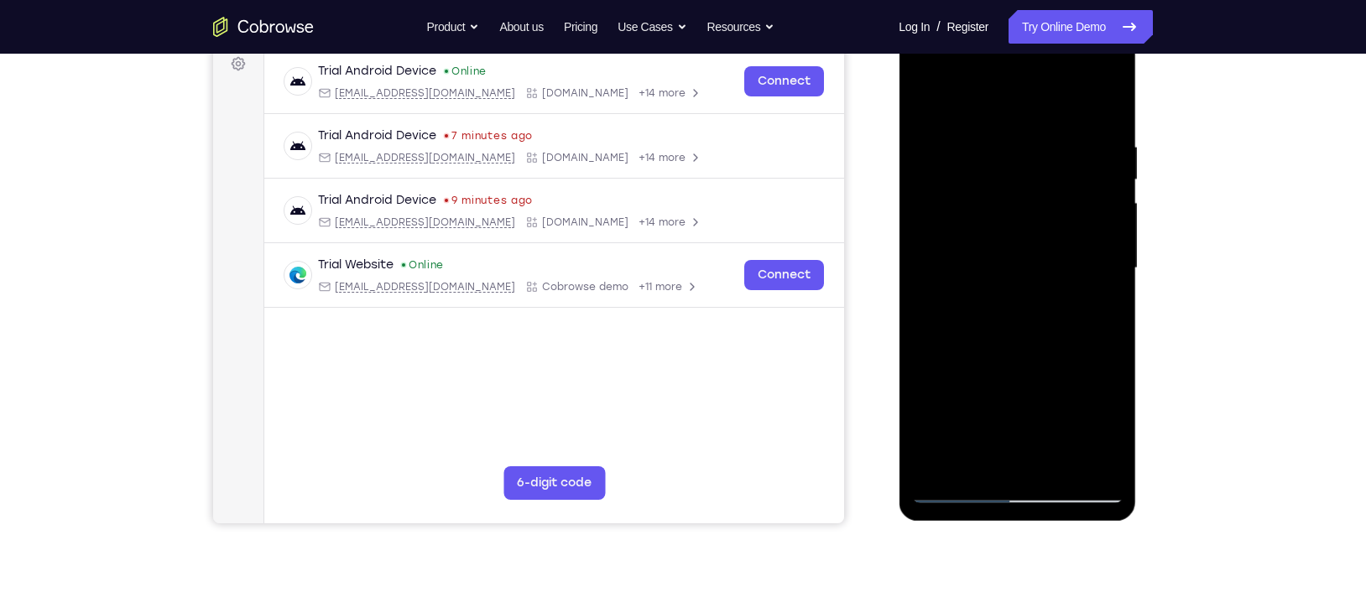
scroll to position [256, 0]
click at [1073, 245] on div at bounding box center [1016, 269] width 211 height 470
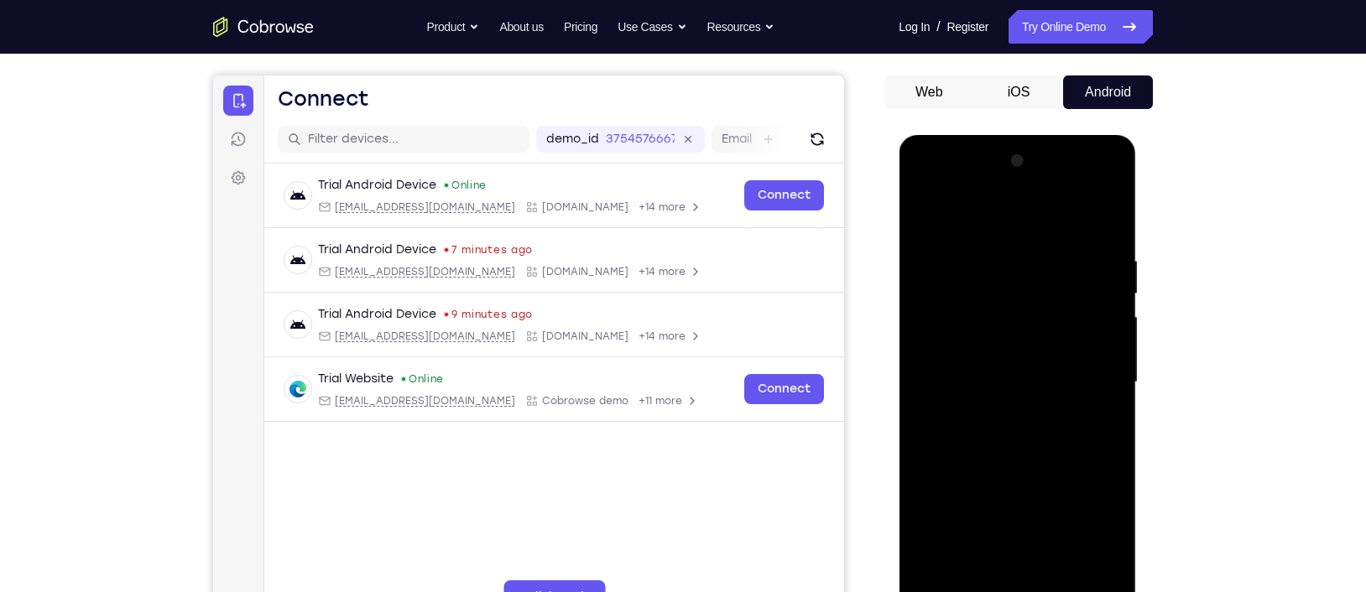
scroll to position [283, 0]
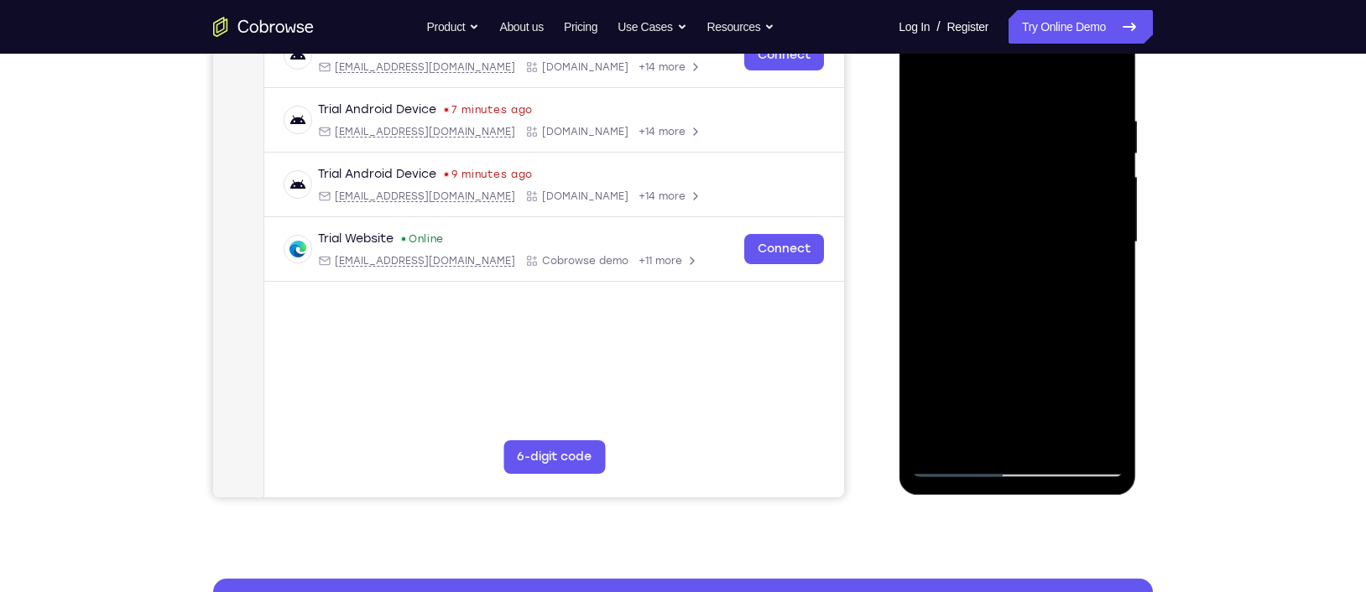
click at [919, 334] on div at bounding box center [1016, 243] width 211 height 470
click at [1084, 289] on div at bounding box center [1016, 243] width 211 height 470
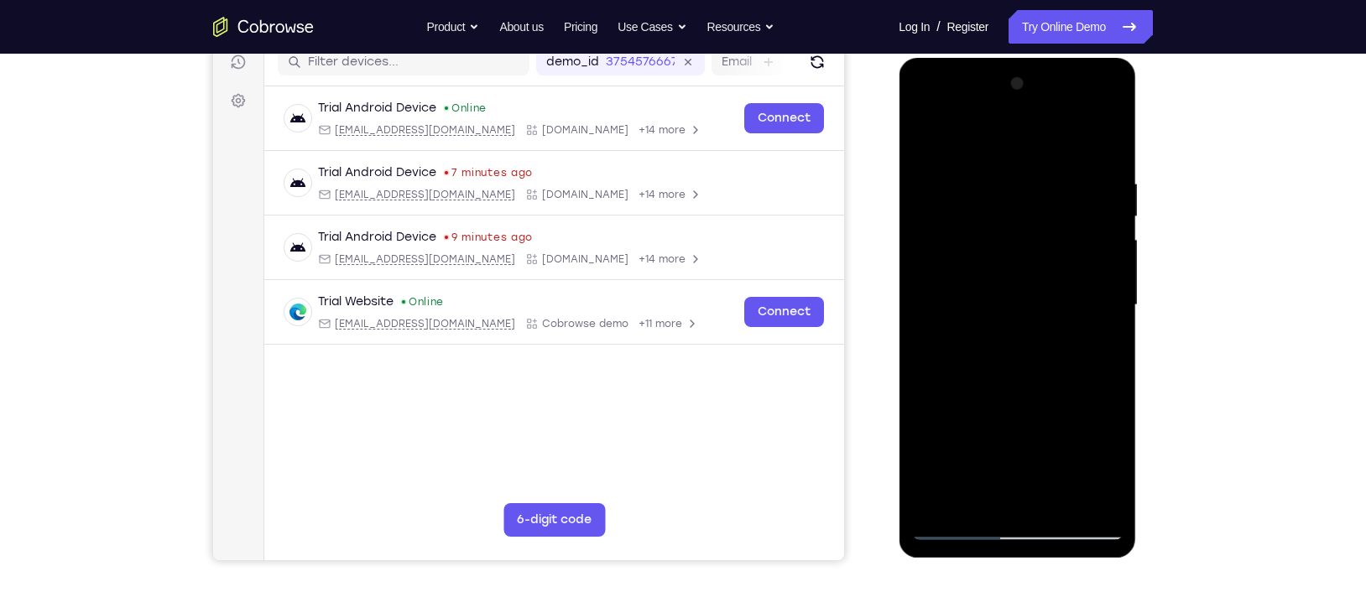
scroll to position [219, 0]
click at [1084, 271] on div at bounding box center [1016, 306] width 211 height 470
click at [1084, 93] on div at bounding box center [1016, 306] width 211 height 470
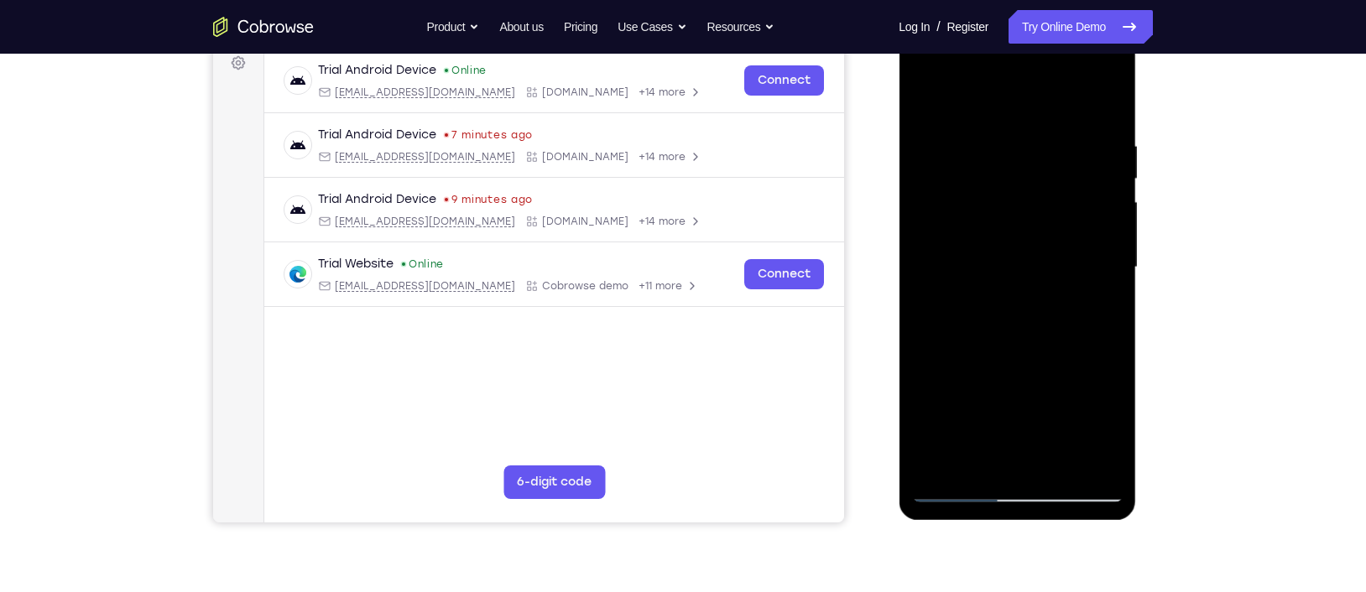
drag, startPoint x: 1032, startPoint y: 388, endPoint x: 1008, endPoint y: 200, distance: 189.5
click at [1008, 200] on div at bounding box center [1016, 268] width 211 height 470
drag, startPoint x: 1025, startPoint y: 344, endPoint x: 1024, endPoint y: 294, distance: 50.4
click at [1024, 294] on div at bounding box center [1016, 268] width 211 height 470
drag, startPoint x: 1043, startPoint y: 403, endPoint x: 1009, endPoint y: 241, distance: 165.6
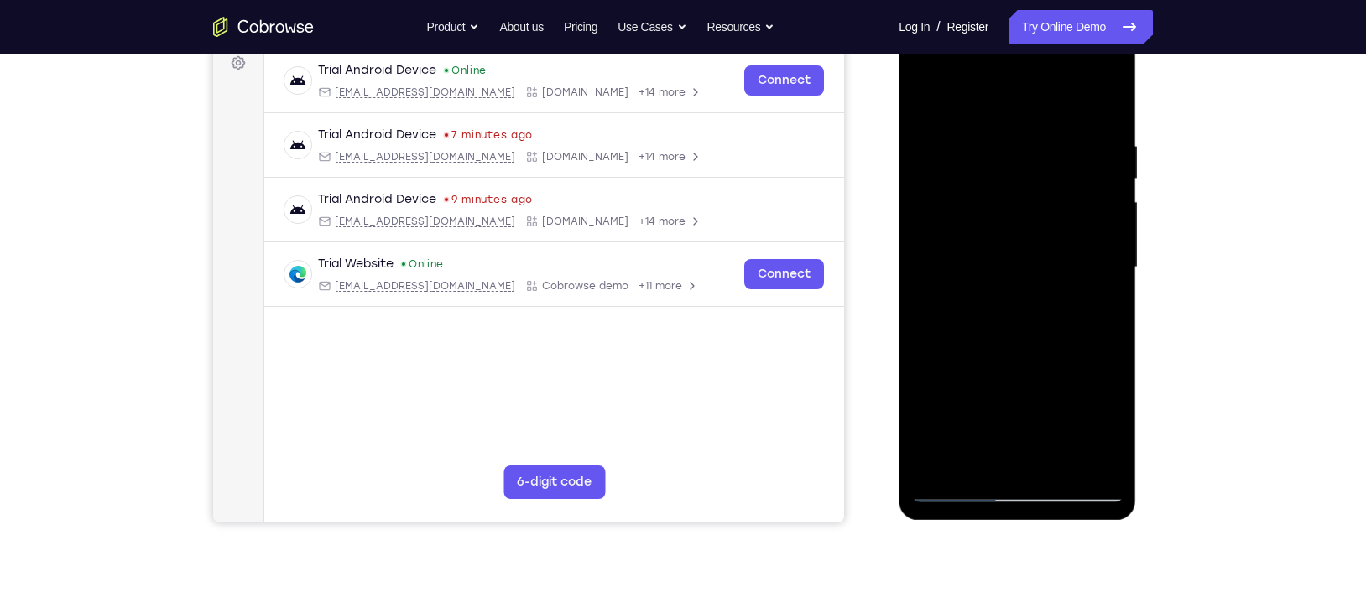
click at [1009, 241] on div at bounding box center [1016, 268] width 211 height 470
drag, startPoint x: 1030, startPoint y: 345, endPoint x: 1008, endPoint y: 266, distance: 81.8
click at [1008, 266] on div at bounding box center [1016, 268] width 211 height 470
drag, startPoint x: 1046, startPoint y: 404, endPoint x: 1022, endPoint y: 321, distance: 86.6
click at [1022, 321] on div at bounding box center [1016, 268] width 211 height 470
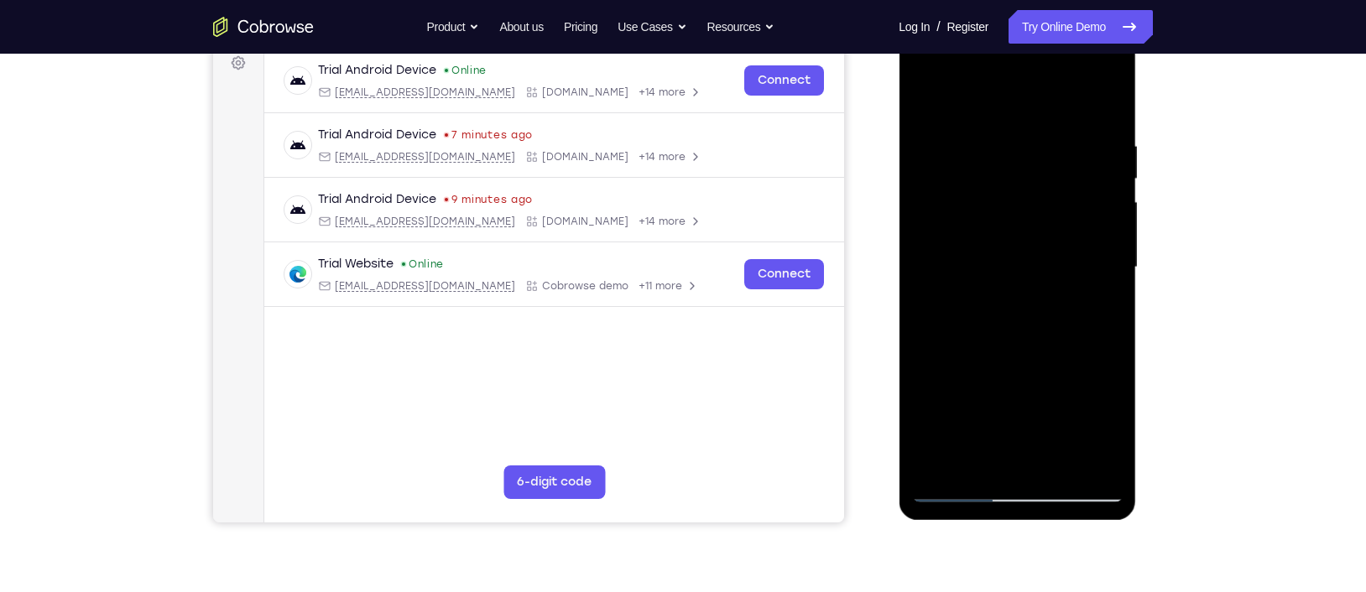
drag, startPoint x: 1032, startPoint y: 385, endPoint x: 1020, endPoint y: 323, distance: 63.4
click at [1020, 323] on div at bounding box center [1016, 268] width 211 height 470
drag, startPoint x: 1010, startPoint y: 419, endPoint x: 999, endPoint y: 341, distance: 78.7
click at [999, 341] on div at bounding box center [1016, 268] width 211 height 470
drag, startPoint x: 1064, startPoint y: 368, endPoint x: 1065, endPoint y: 264, distance: 104.9
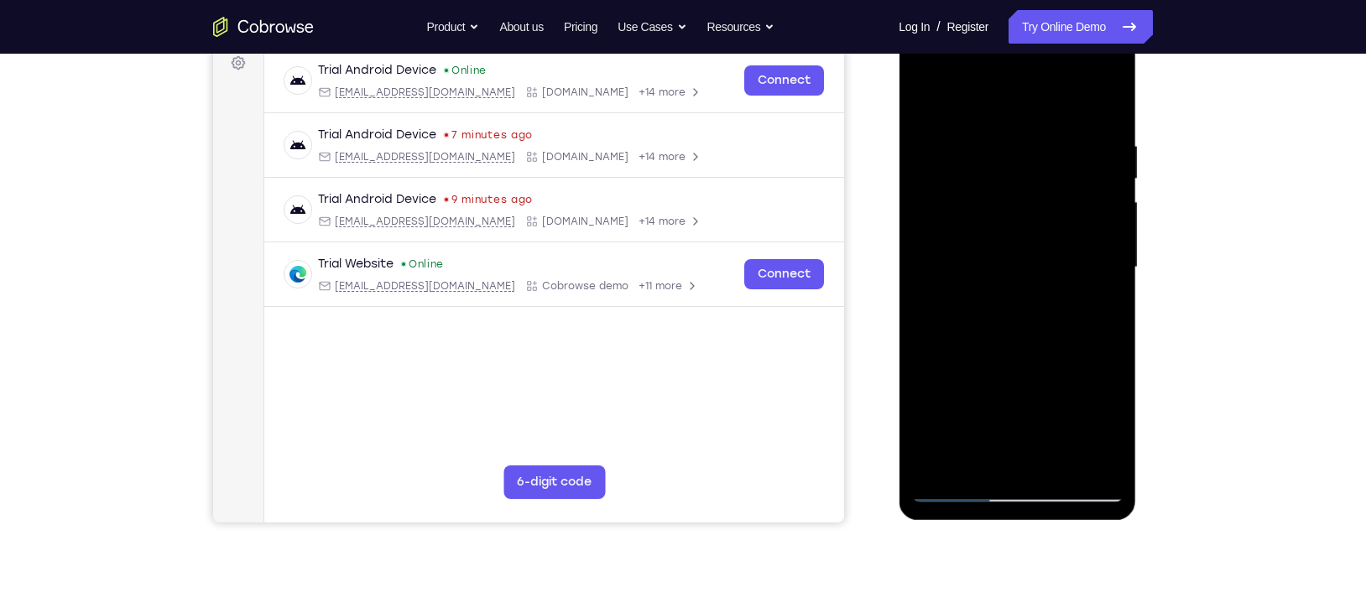
click at [1065, 264] on div at bounding box center [1016, 268] width 211 height 470
drag, startPoint x: 1064, startPoint y: 362, endPoint x: 1050, endPoint y: 274, distance: 88.4
click at [1050, 274] on div at bounding box center [1016, 268] width 211 height 470
drag, startPoint x: 1052, startPoint y: 407, endPoint x: 1046, endPoint y: 239, distance: 167.9
click at [1046, 239] on div at bounding box center [1016, 268] width 211 height 470
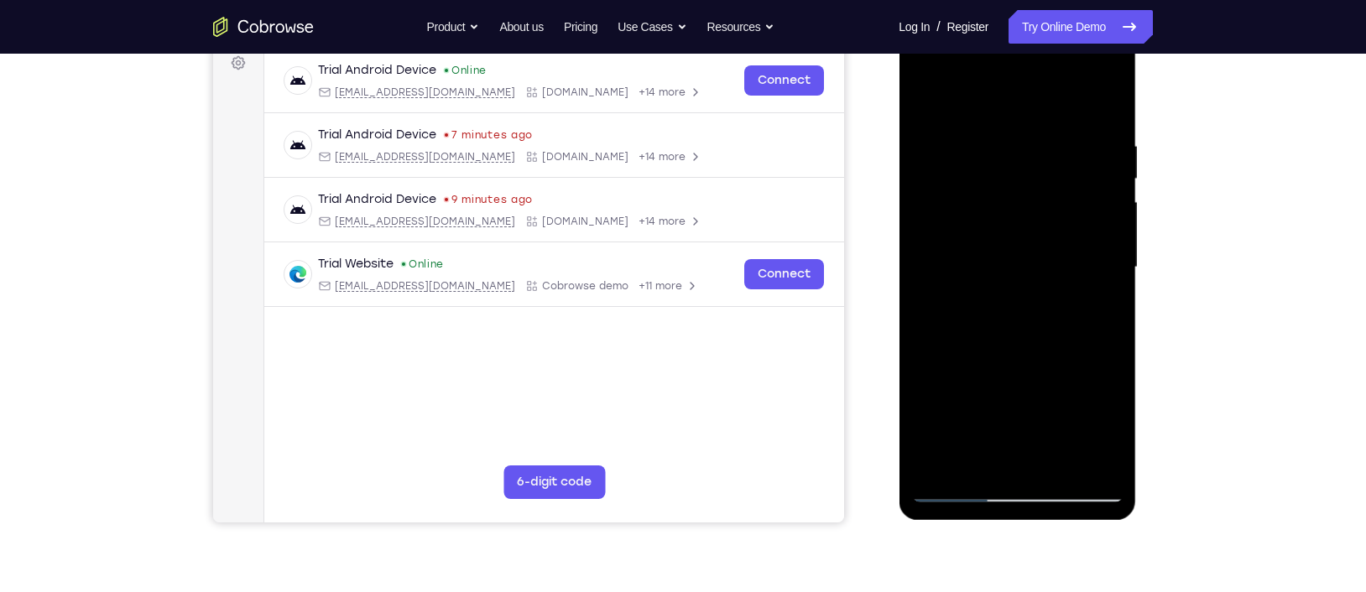
drag, startPoint x: 1019, startPoint y: 384, endPoint x: 968, endPoint y: 154, distance: 235.4
click at [968, 154] on div at bounding box center [1016, 268] width 211 height 470
drag, startPoint x: 1021, startPoint y: 334, endPoint x: 999, endPoint y: 252, distance: 85.1
click at [999, 252] on div at bounding box center [1016, 268] width 211 height 470
drag, startPoint x: 1015, startPoint y: 366, endPoint x: 1066, endPoint y: 271, distance: 107.8
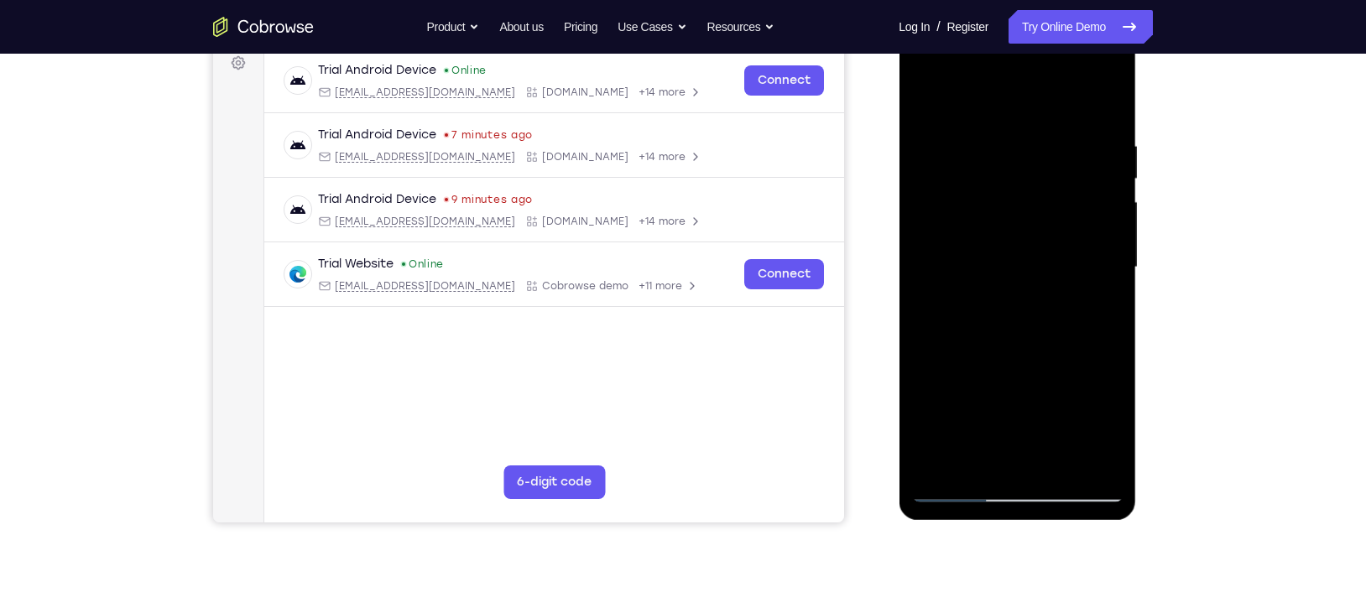
click at [1066, 271] on div at bounding box center [1016, 268] width 211 height 470
drag, startPoint x: 999, startPoint y: 337, endPoint x: 984, endPoint y: 239, distance: 98.6
click at [984, 239] on div at bounding box center [1016, 268] width 211 height 470
click at [947, 251] on div at bounding box center [1016, 268] width 211 height 470
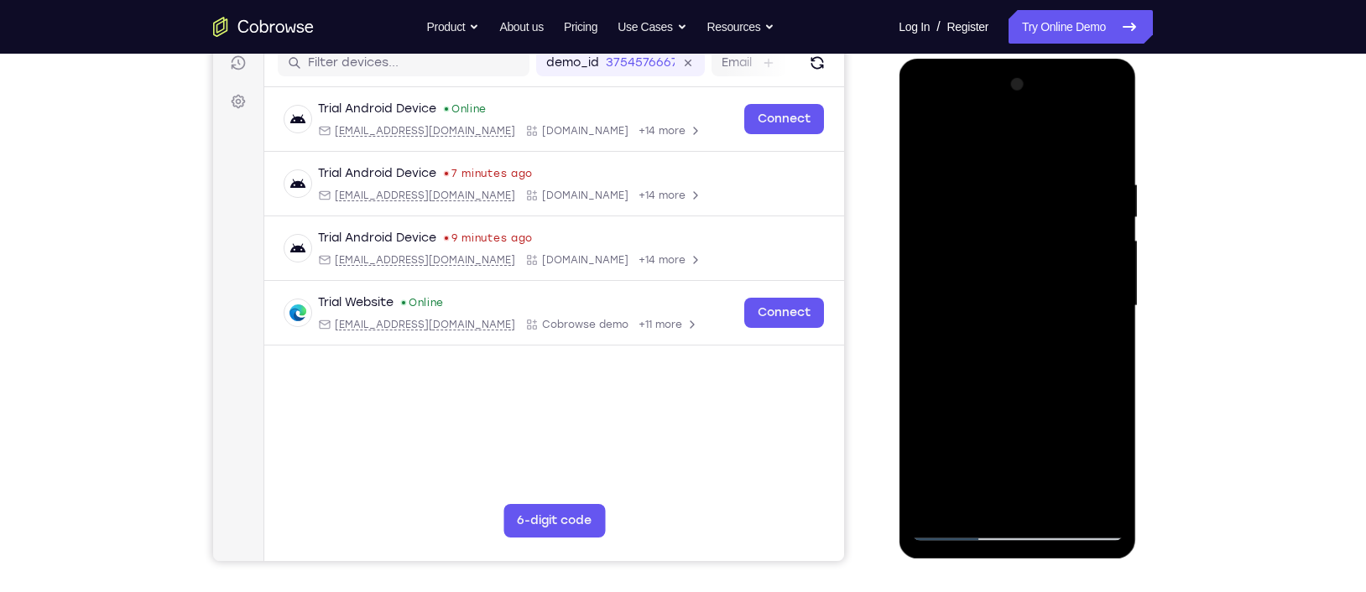
scroll to position [218, 0]
click at [1084, 91] on div at bounding box center [1016, 307] width 211 height 470
click at [1084, 97] on div at bounding box center [1016, 307] width 211 height 470
click at [941, 464] on div at bounding box center [1016, 307] width 211 height 470
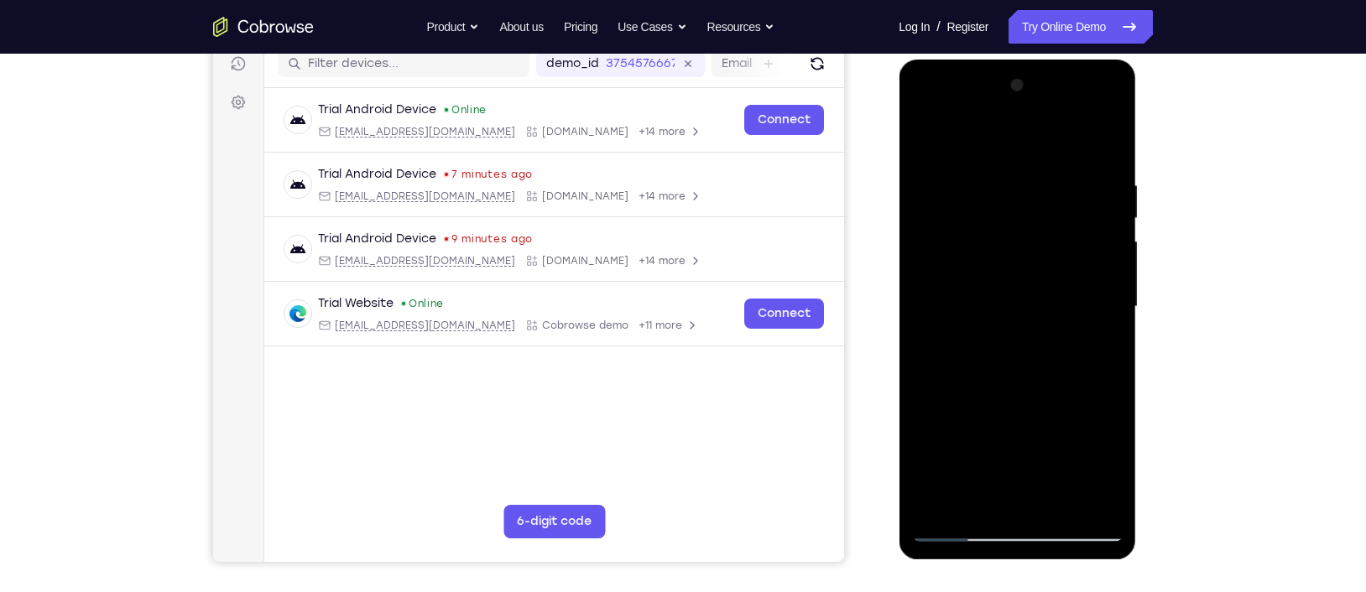
click at [941, 464] on div at bounding box center [1016, 307] width 211 height 470
drag, startPoint x: 1015, startPoint y: 235, endPoint x: 1008, endPoint y: 445, distance: 209.9
click at [1008, 445] on div at bounding box center [1016, 307] width 211 height 470
click at [984, 177] on div at bounding box center [1016, 307] width 211 height 470
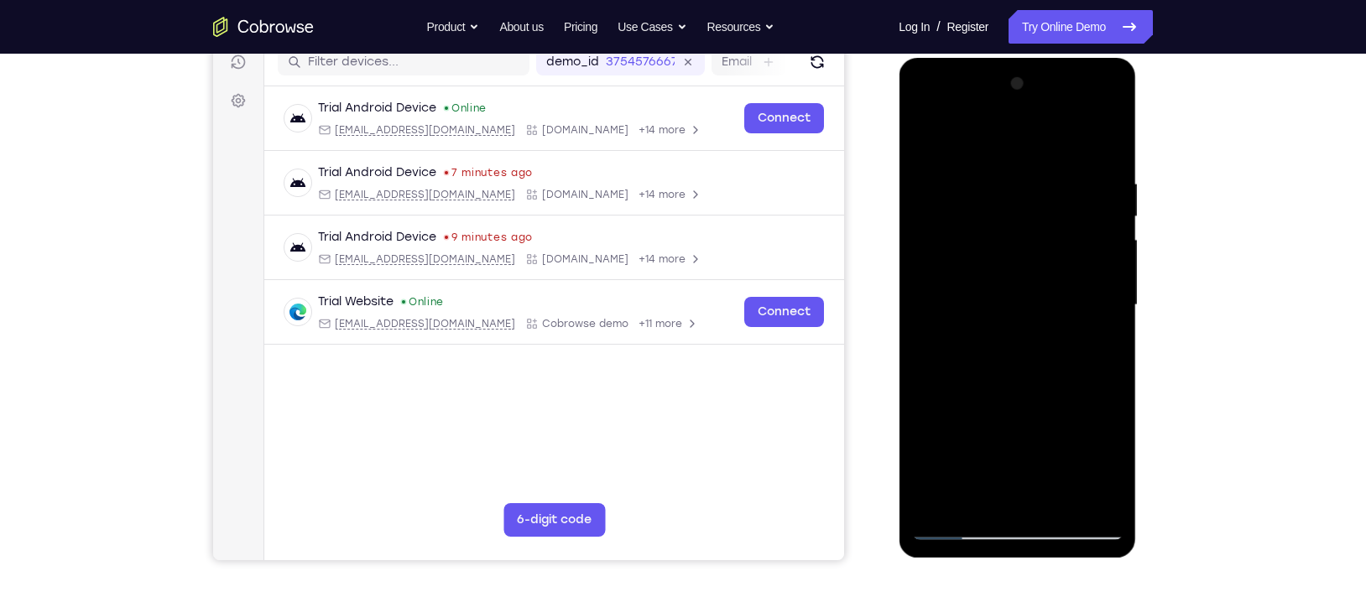
scroll to position [219, 0]
click at [1084, 152] on div at bounding box center [1016, 306] width 211 height 470
click at [1084, 148] on div at bounding box center [1016, 306] width 211 height 470
click at [1084, 145] on div at bounding box center [1016, 306] width 211 height 470
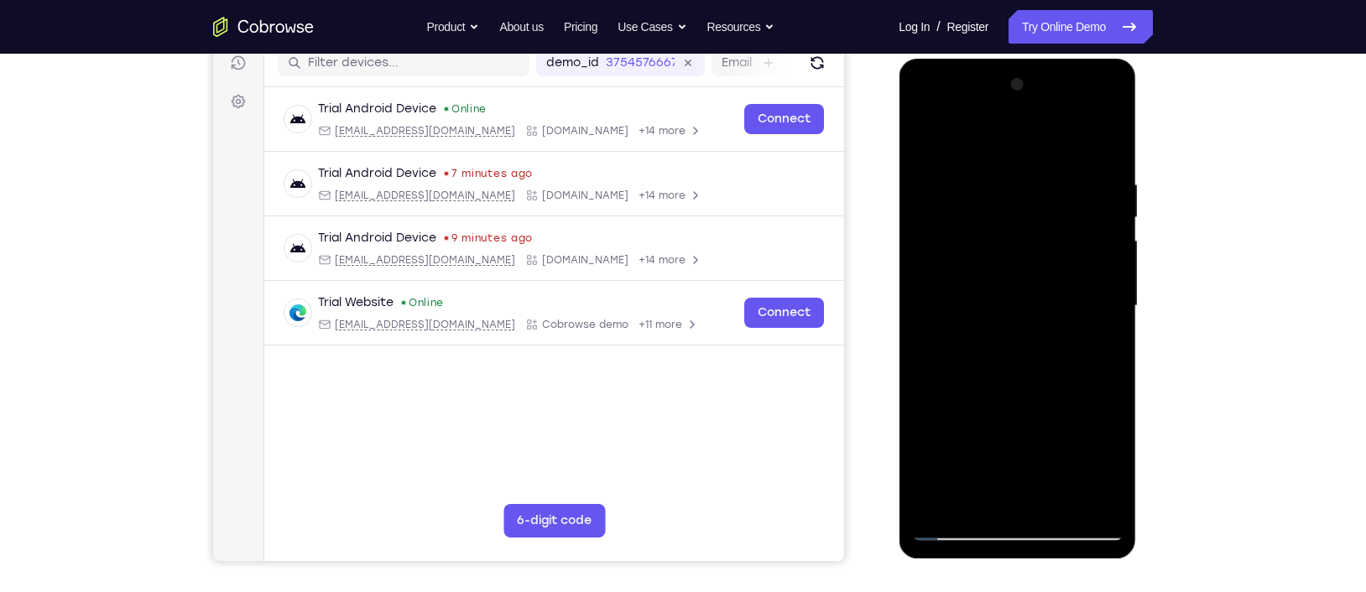
click at [1056, 464] on div at bounding box center [1016, 306] width 211 height 470
